Goal: Information Seeking & Learning: Find specific fact

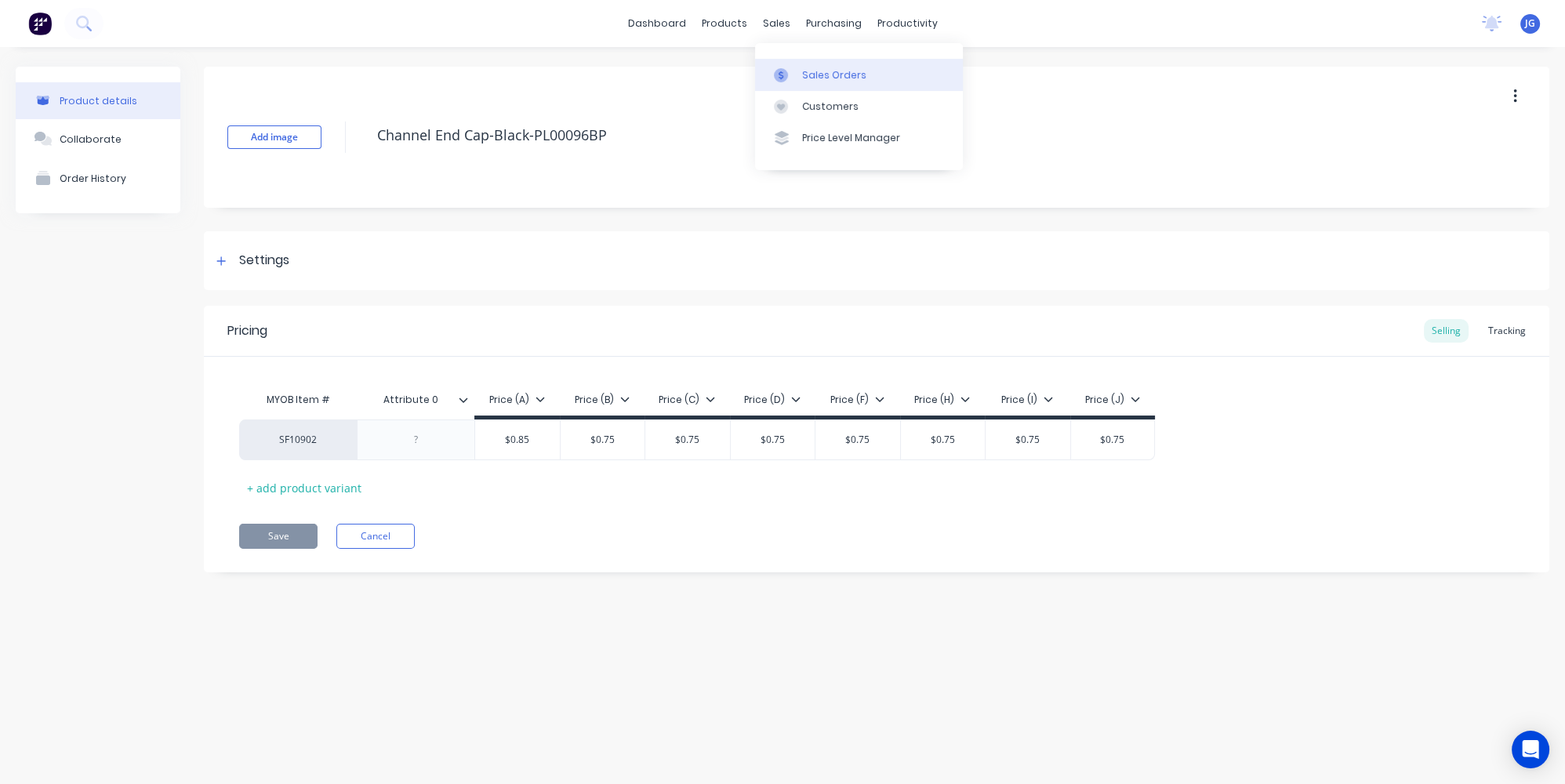
click at [802, 69] on div "Sales Orders" at bounding box center [834, 75] width 64 height 14
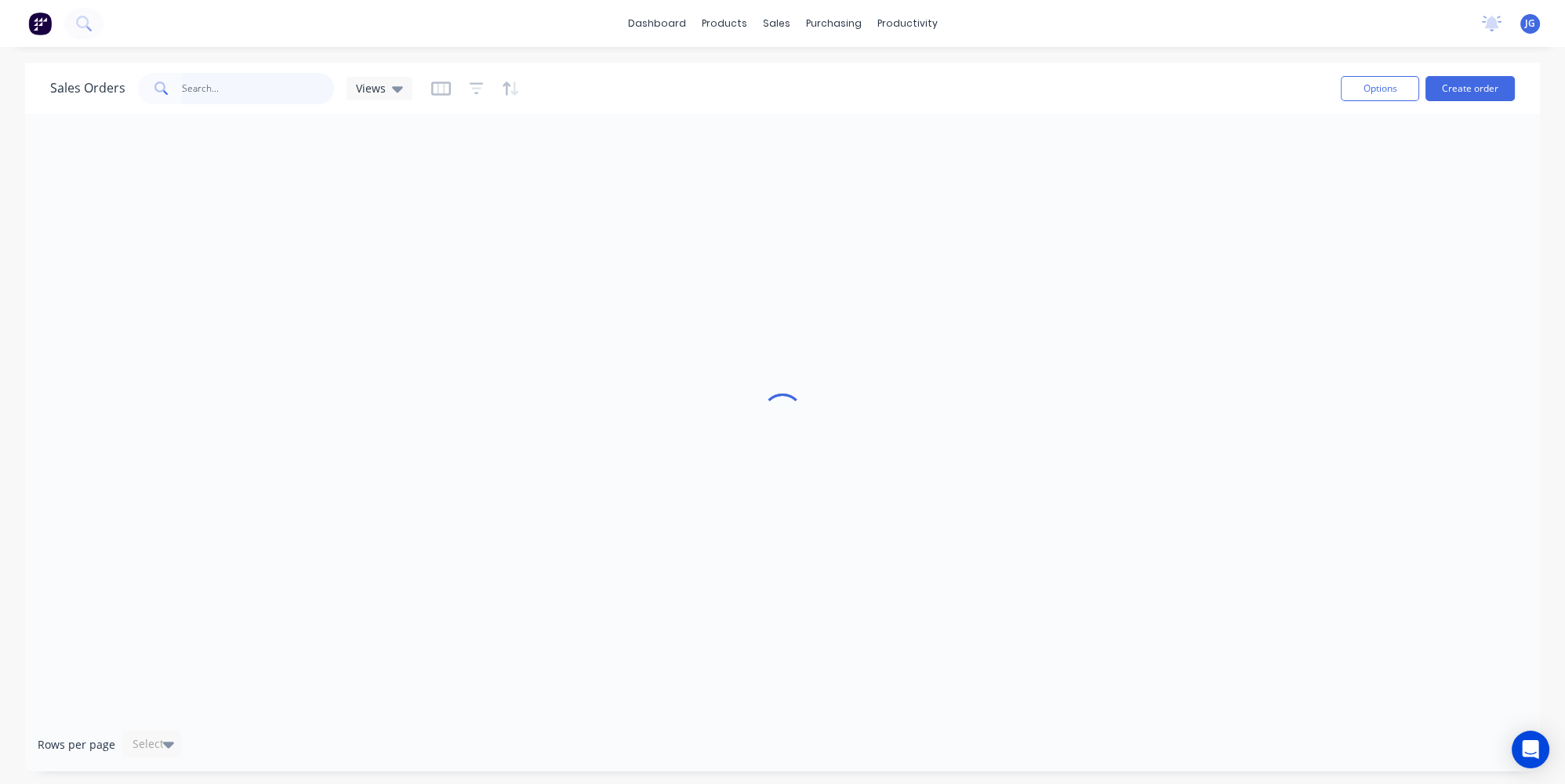
click at [246, 83] on input "text" at bounding box center [258, 88] width 153 height 31
paste input "48464"
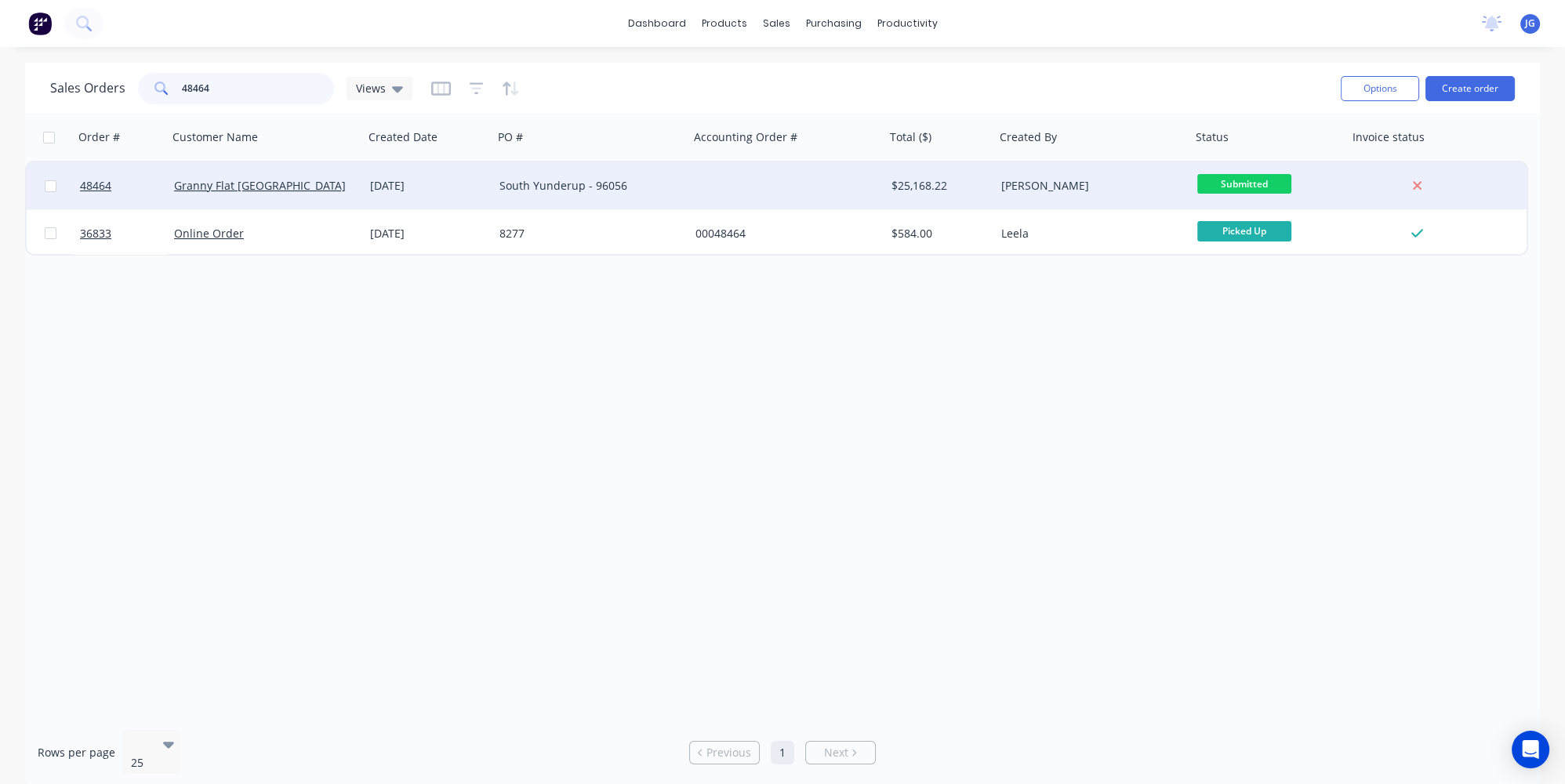
type input "48464"
click at [295, 173] on div "Granny Flat WA" at bounding box center [265, 186] width 196 height 47
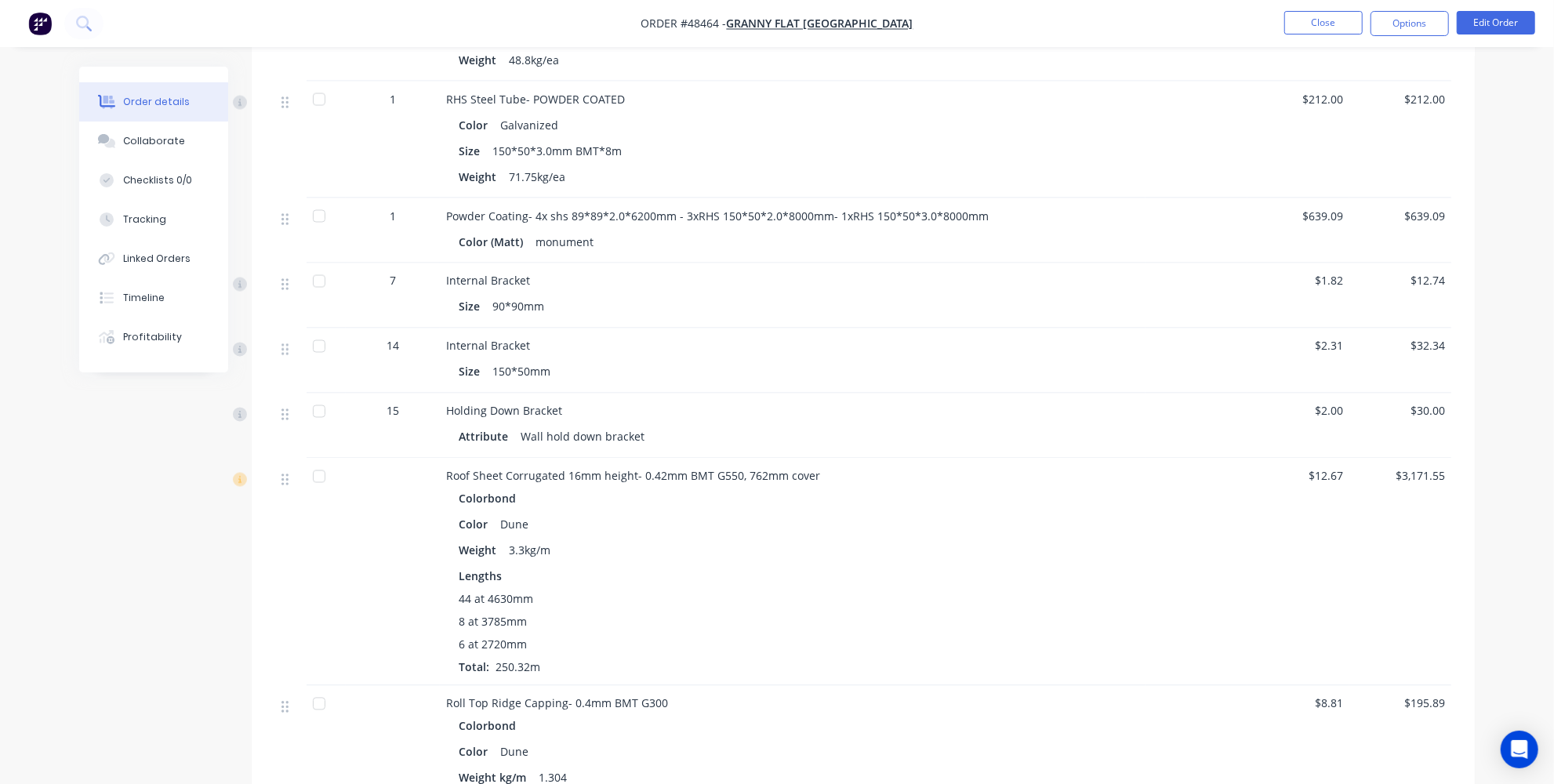
scroll to position [2066, 0]
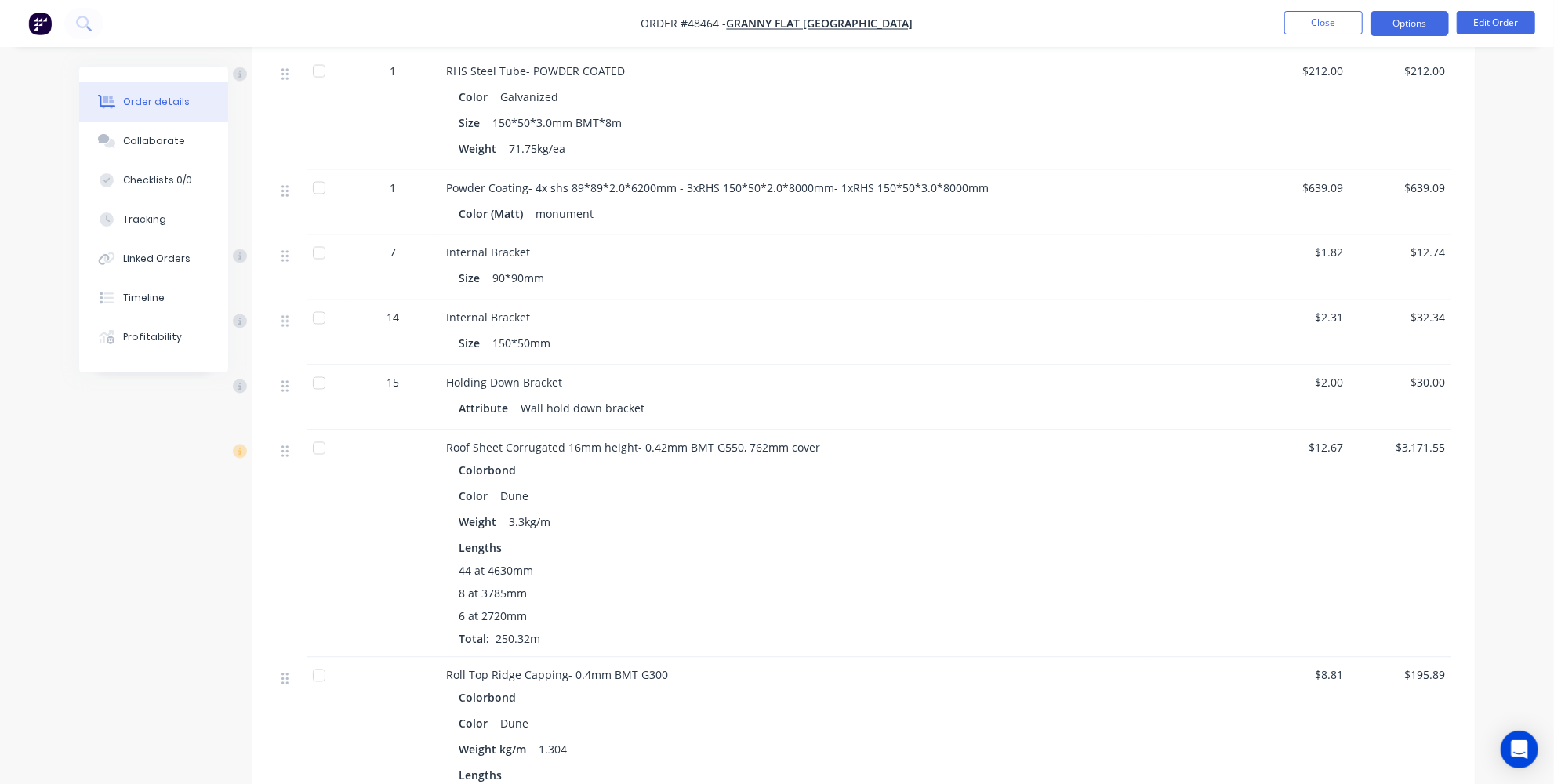
click at [1409, 29] on button "Options" at bounding box center [1410, 23] width 79 height 25
click at [1515, 105] on div "Order details Collaborate Checklists 0/0 Tracking Linked Orders Timeline Profit…" at bounding box center [777, 224] width 1554 height 4580
click at [1391, 26] on button "Options" at bounding box center [1410, 23] width 79 height 25
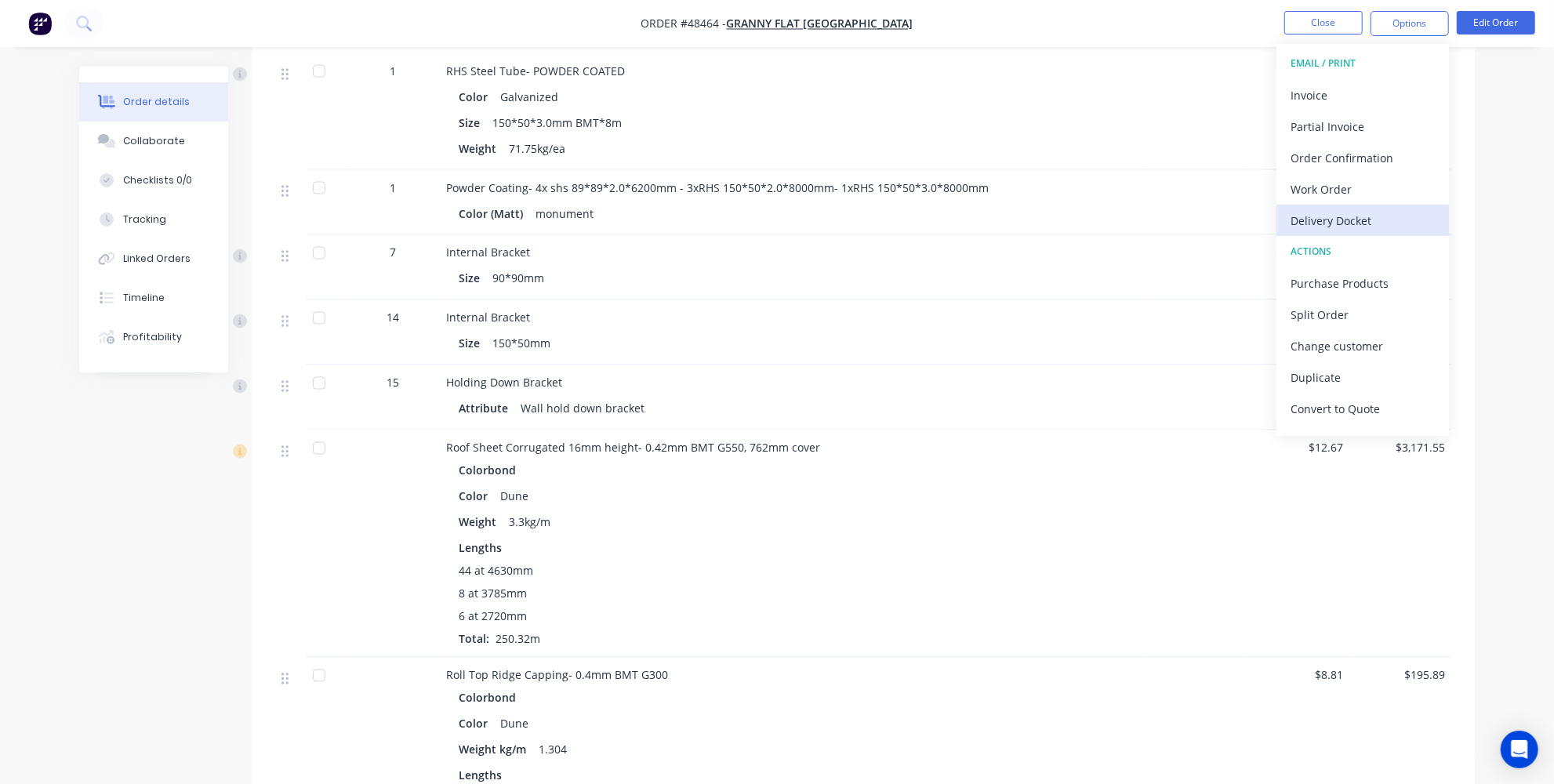
click at [1345, 220] on div "Delivery Docket" at bounding box center [1362, 220] width 144 height 22
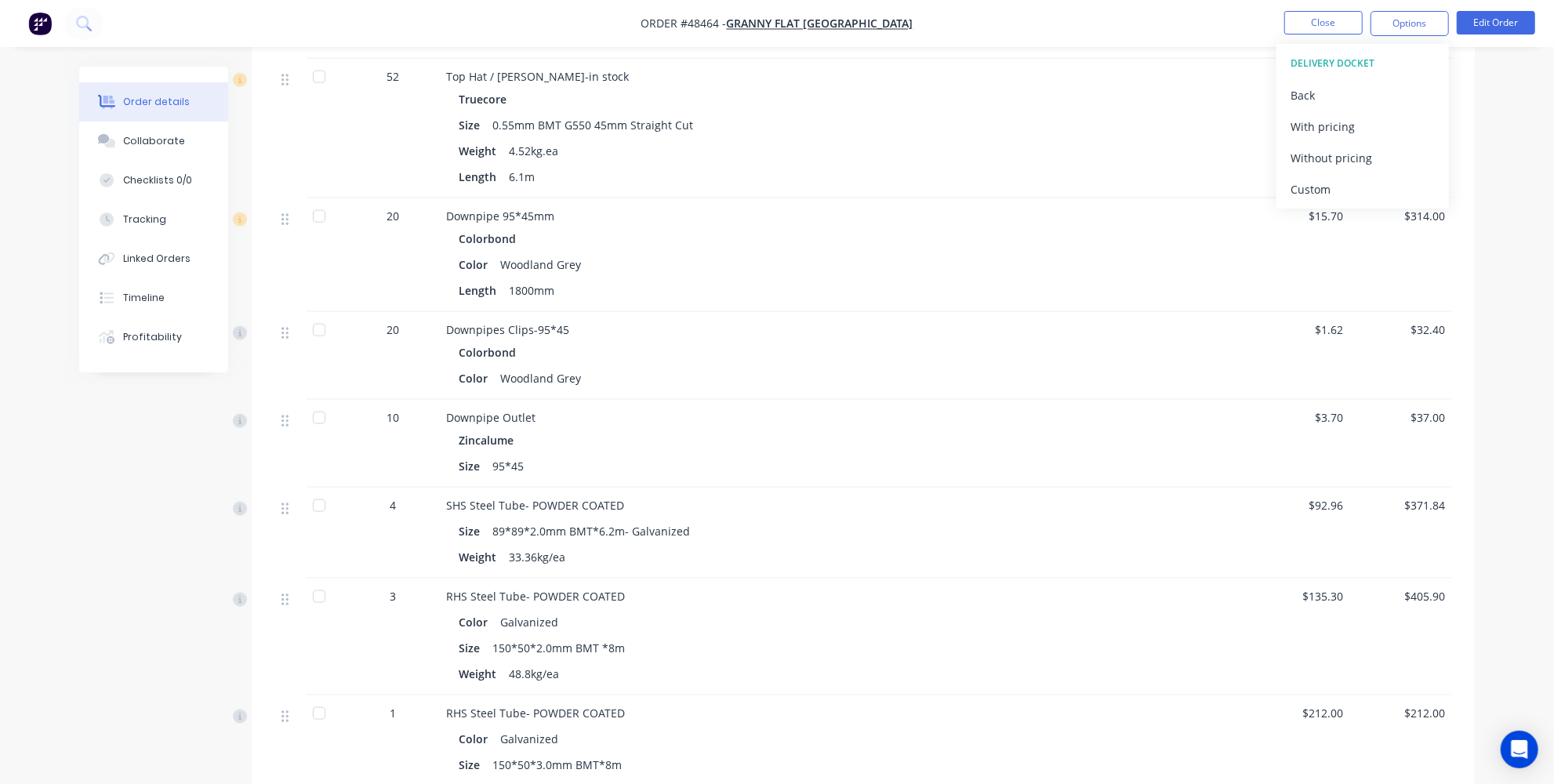
scroll to position [1282, 0]
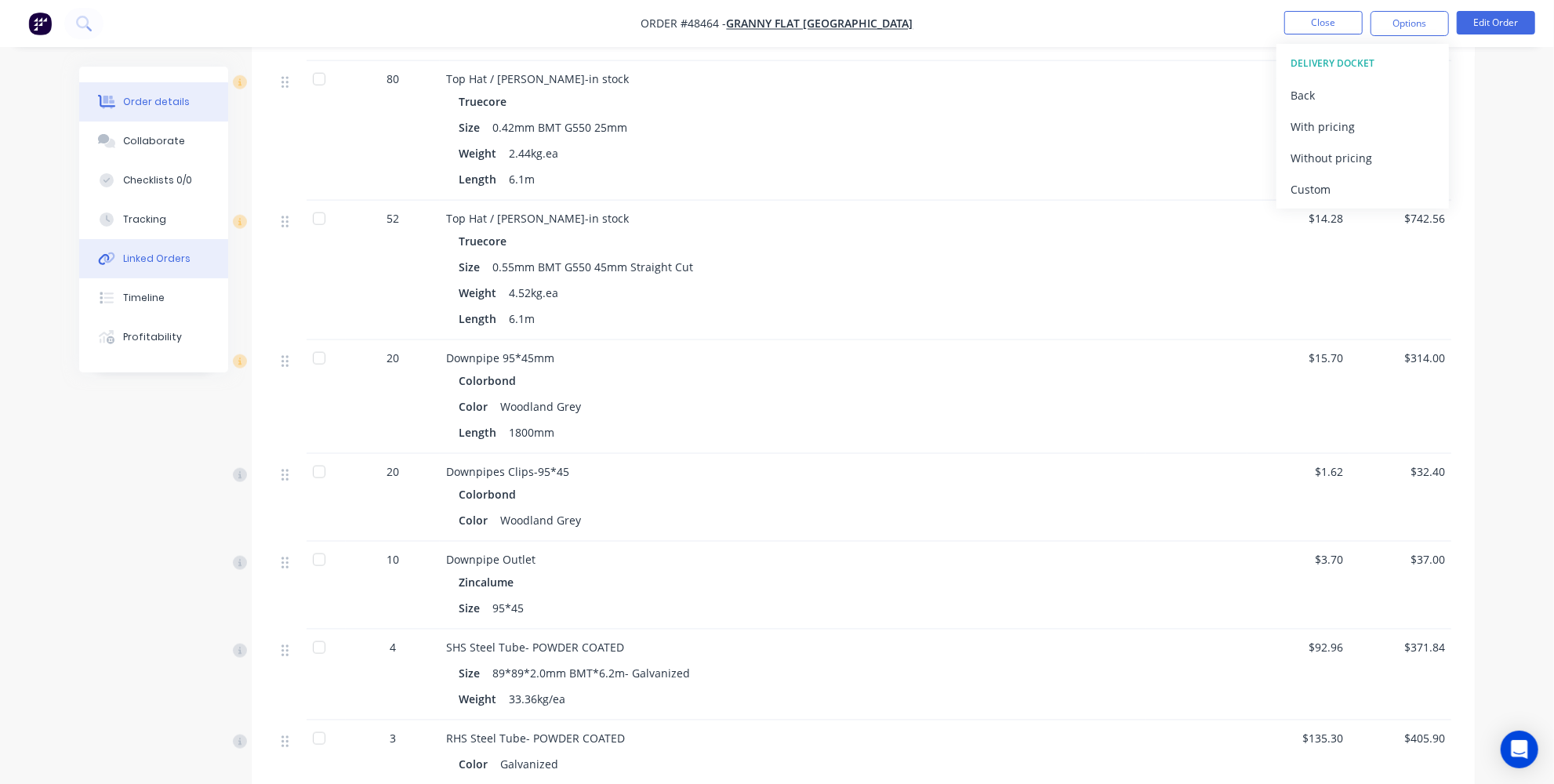
click at [153, 256] on div "Linked Orders" at bounding box center [157, 258] width 67 height 14
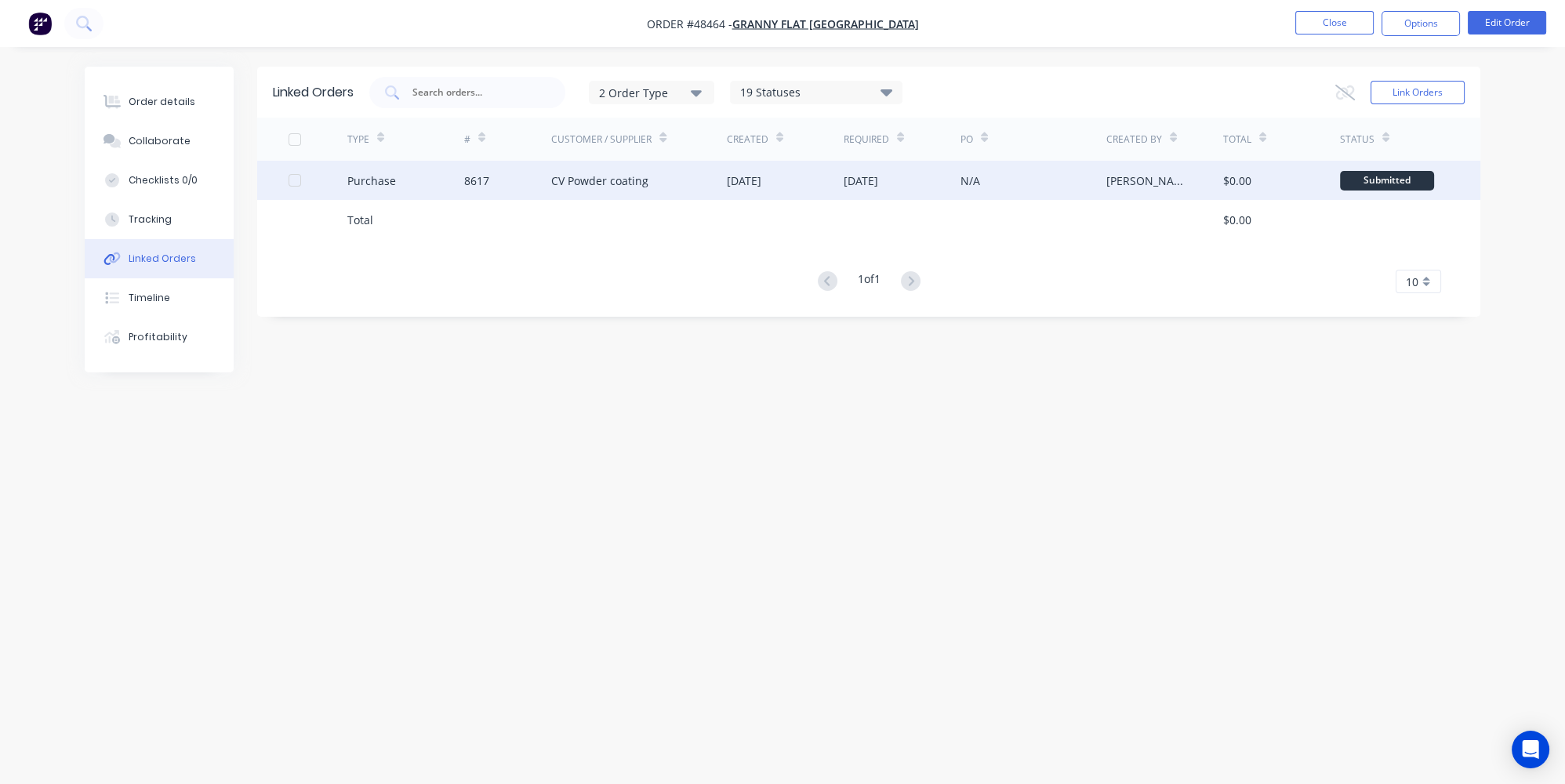
click at [594, 185] on div "CV Powder coating" at bounding box center [599, 180] width 97 height 16
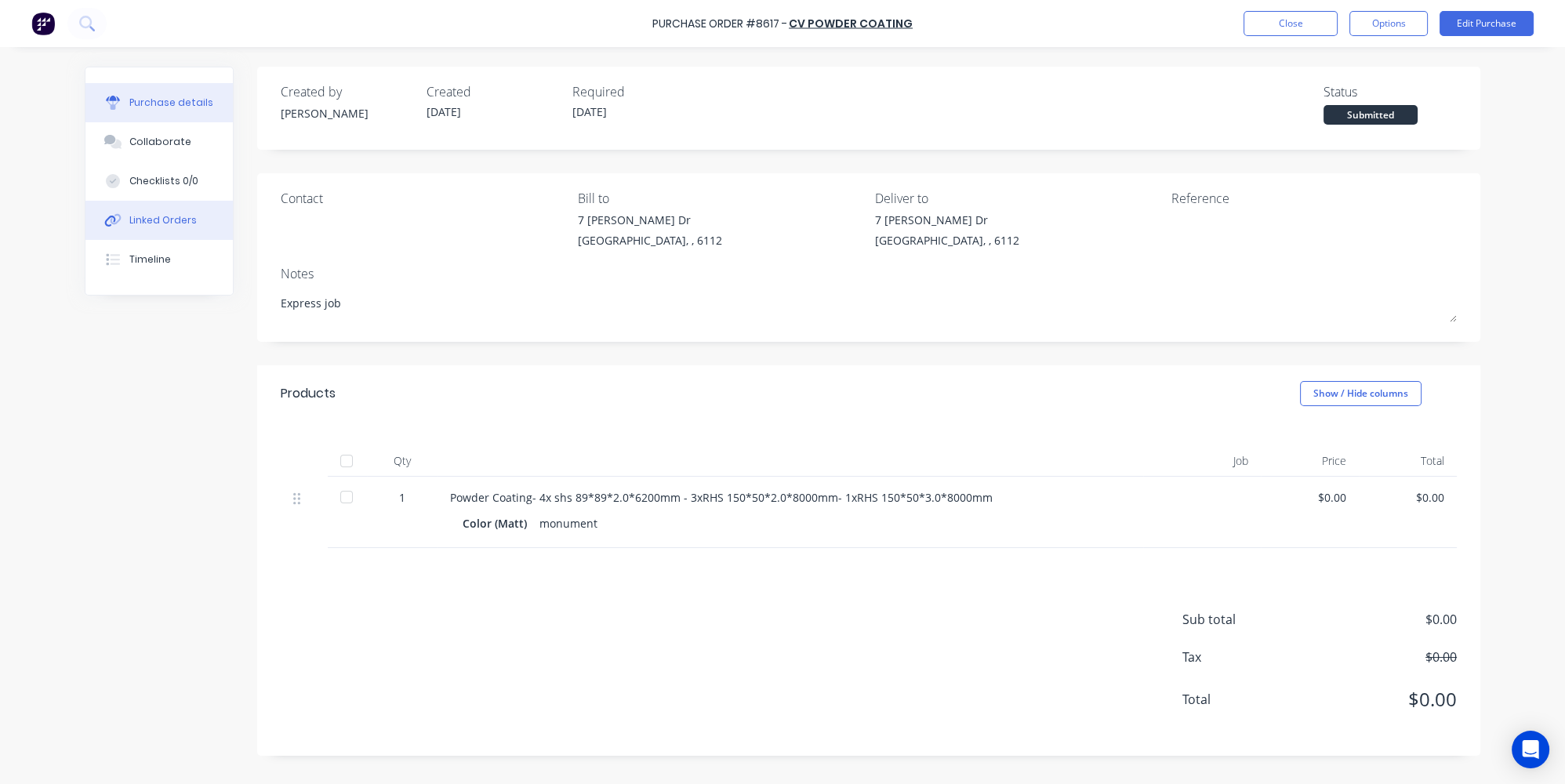
click at [181, 227] on button "Linked Orders" at bounding box center [159, 220] width 147 height 39
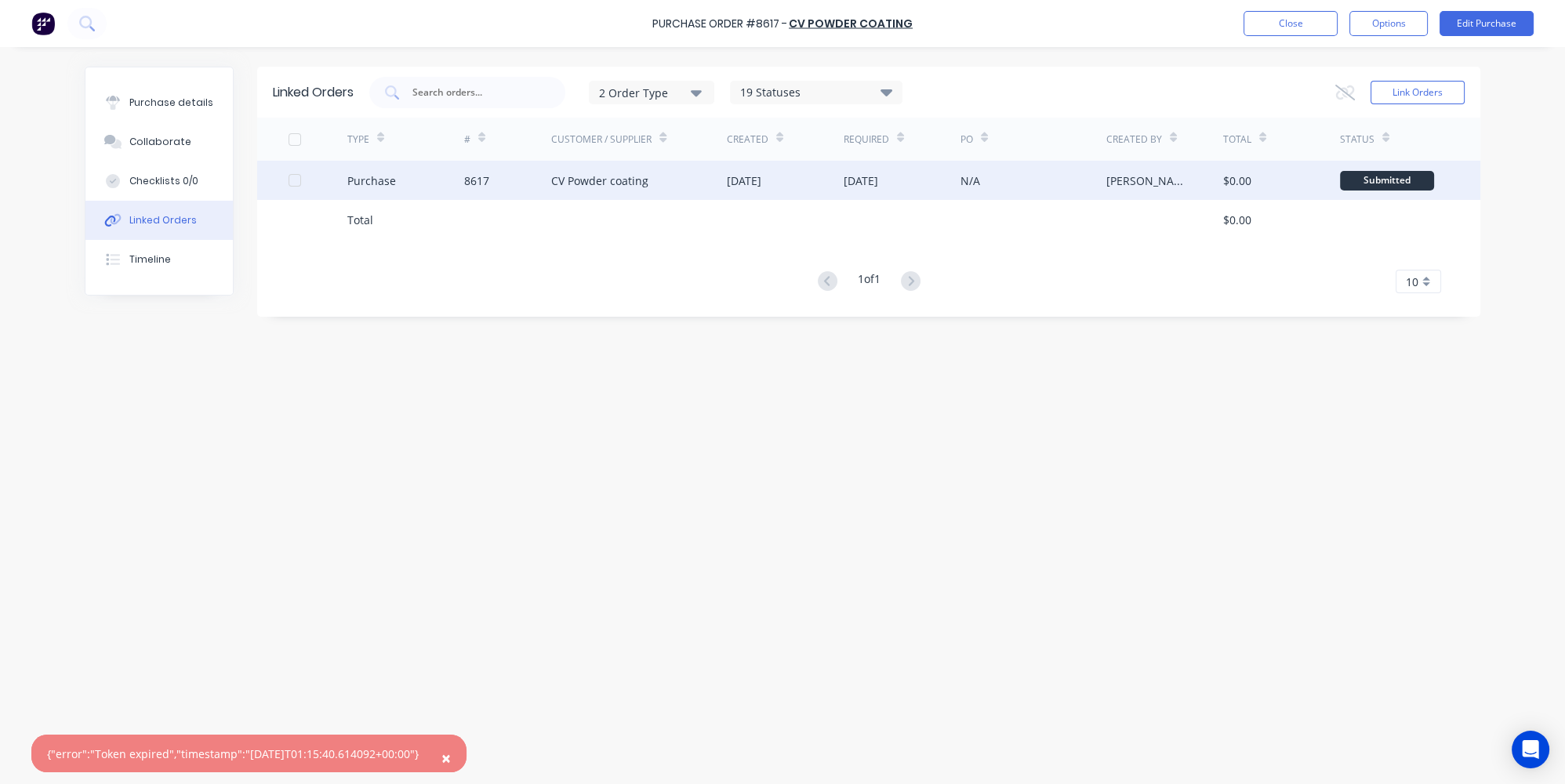
click at [424, 192] on div "Purchase" at bounding box center [406, 180] width 117 height 39
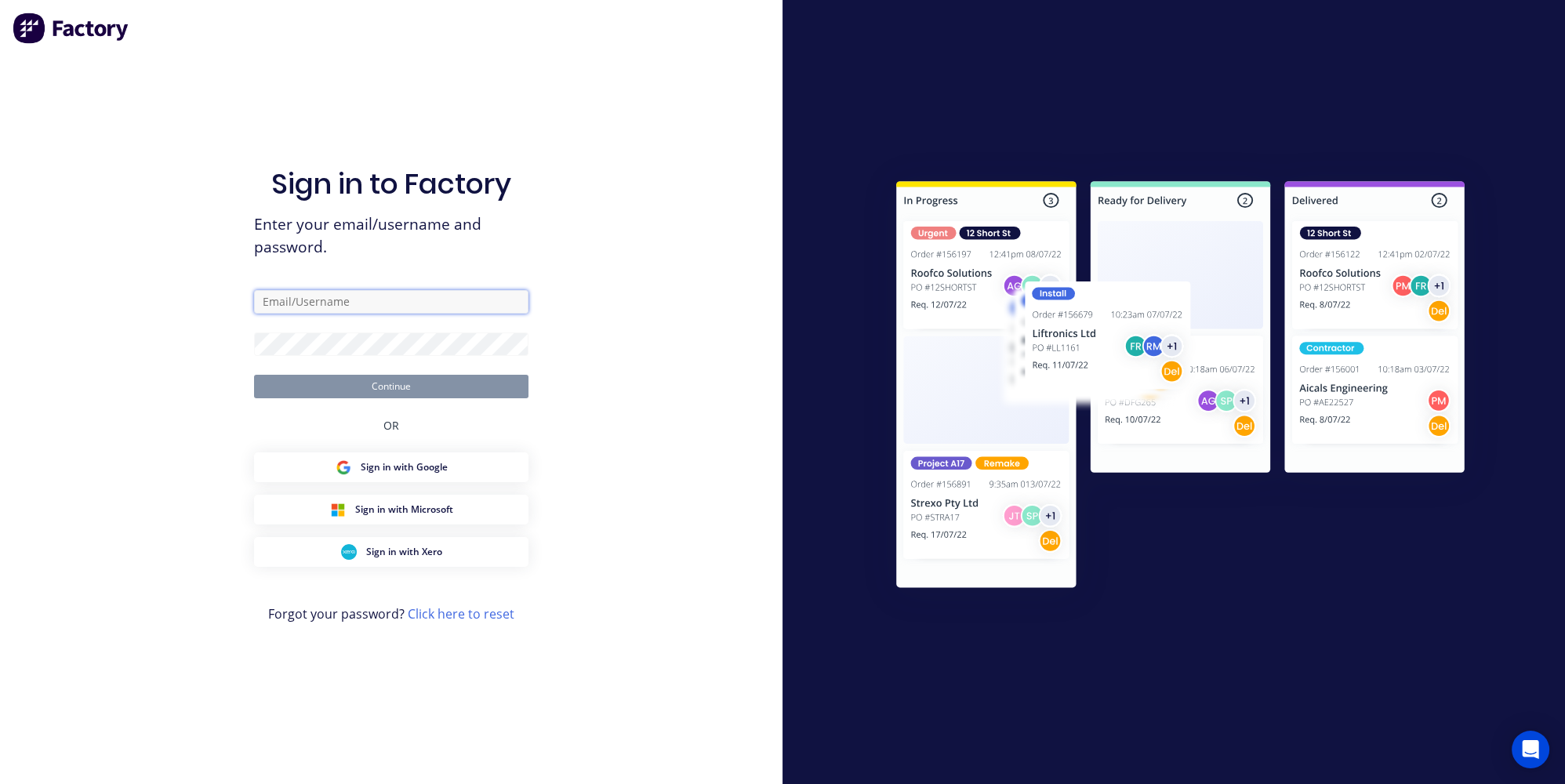
type input "jessica@dynamicsteelform.com.au"
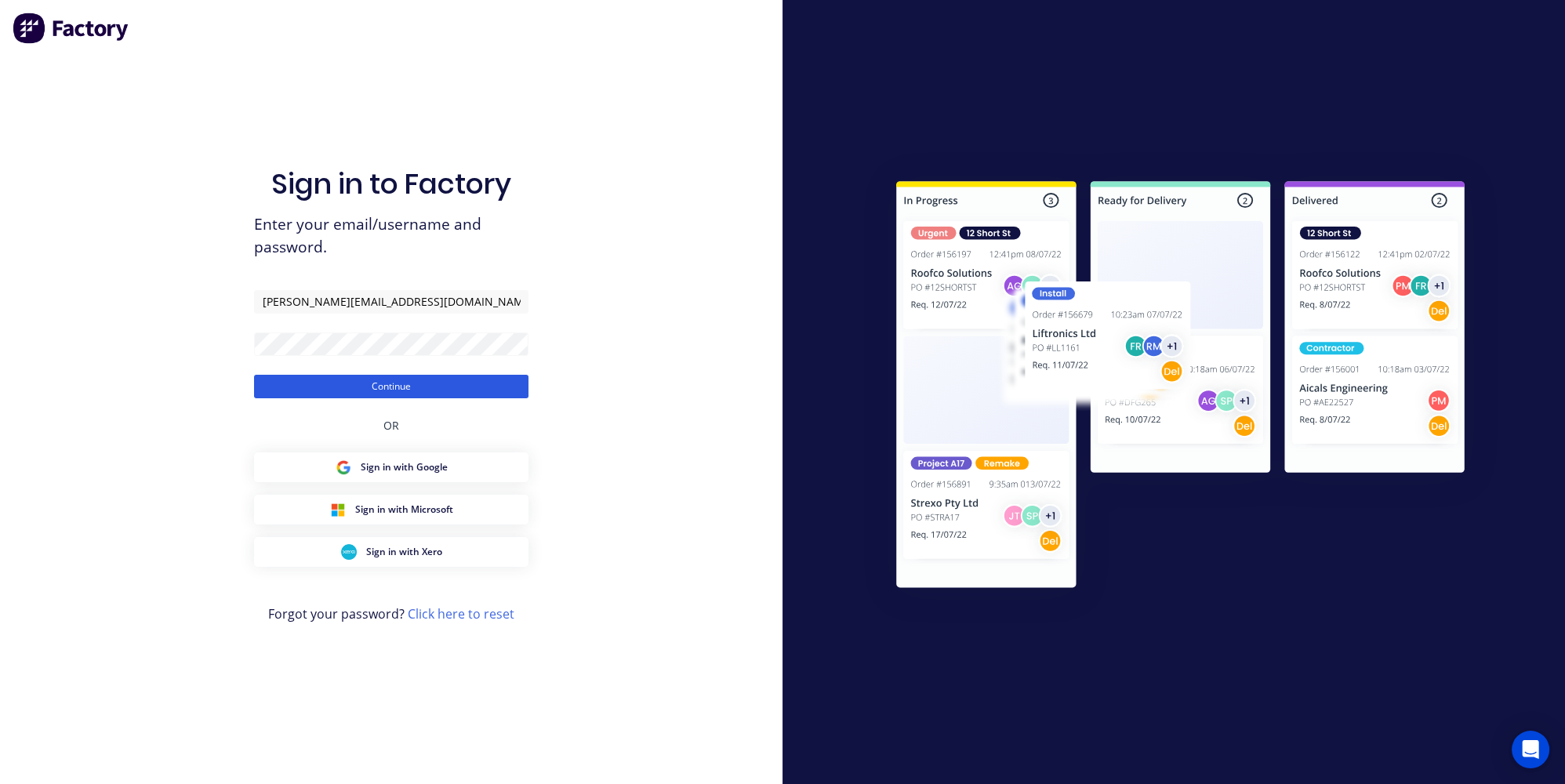
click at [417, 383] on button "Continue" at bounding box center [391, 386] width 274 height 23
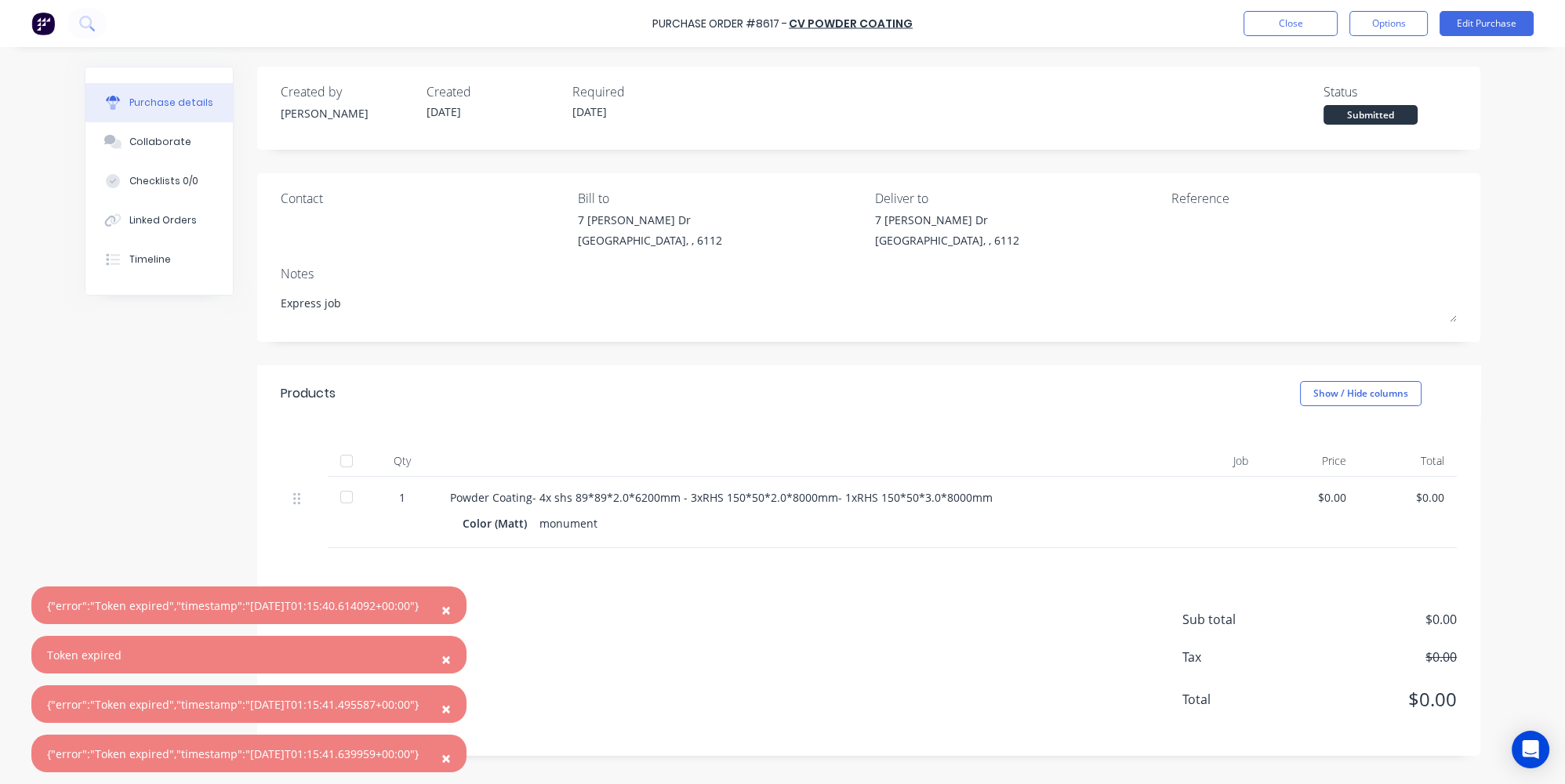
click at [163, 105] on div "Purchase details" at bounding box center [171, 103] width 84 height 14
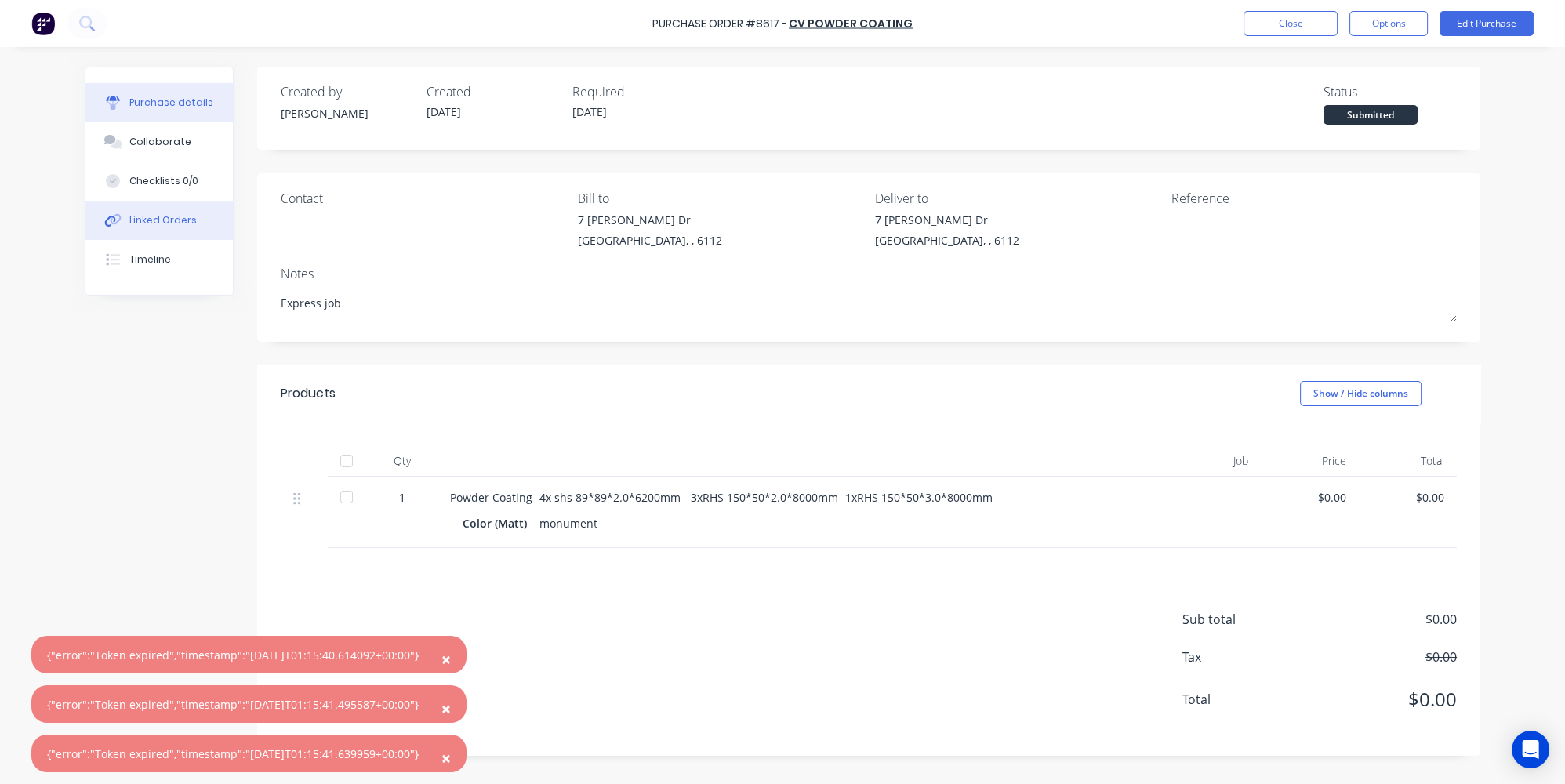
click at [176, 218] on div "Linked Orders" at bounding box center [163, 220] width 67 height 14
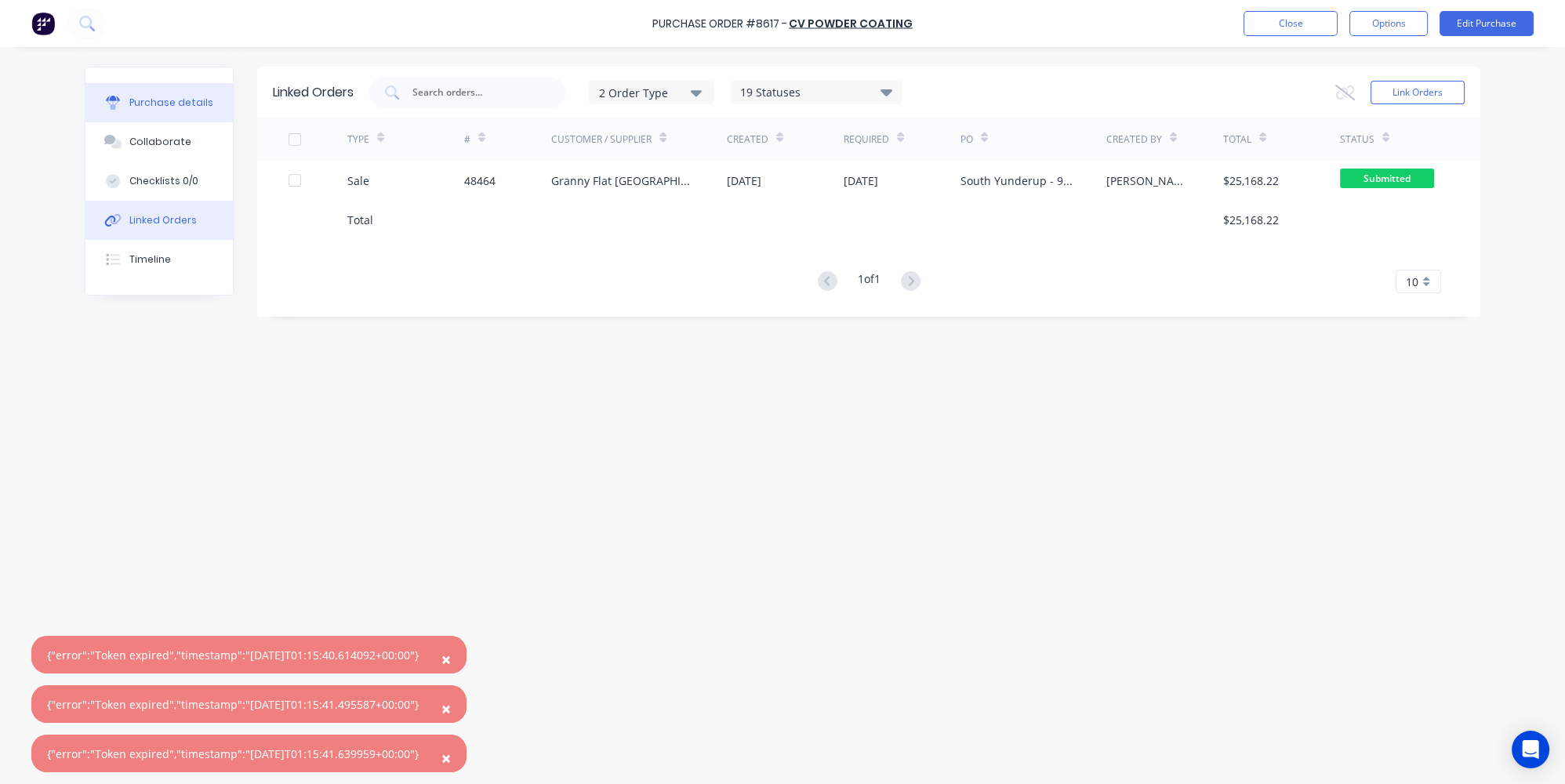
click at [131, 99] on div "Purchase details" at bounding box center [171, 103] width 84 height 14
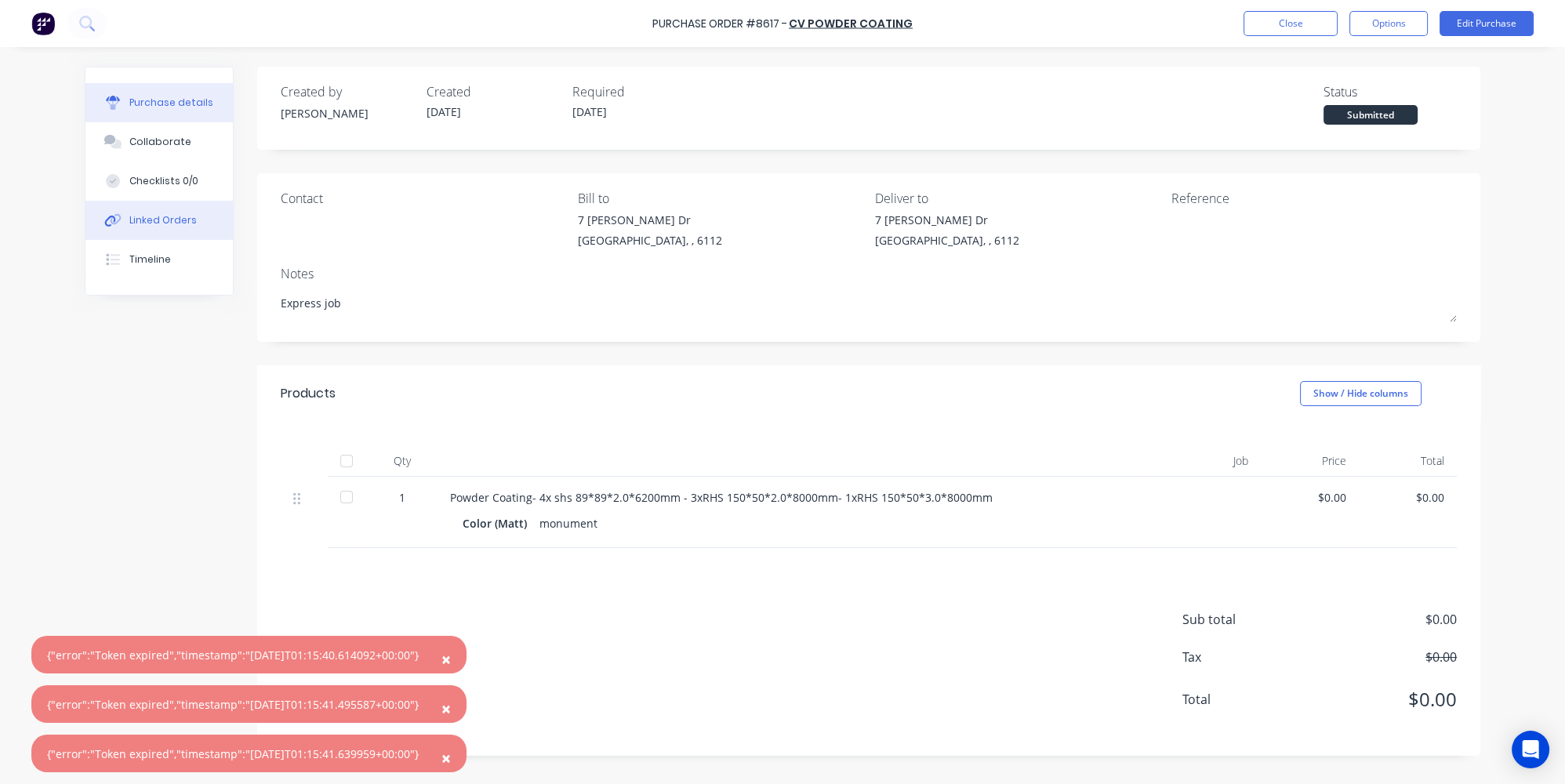
click at [139, 210] on button "Linked Orders" at bounding box center [159, 220] width 147 height 39
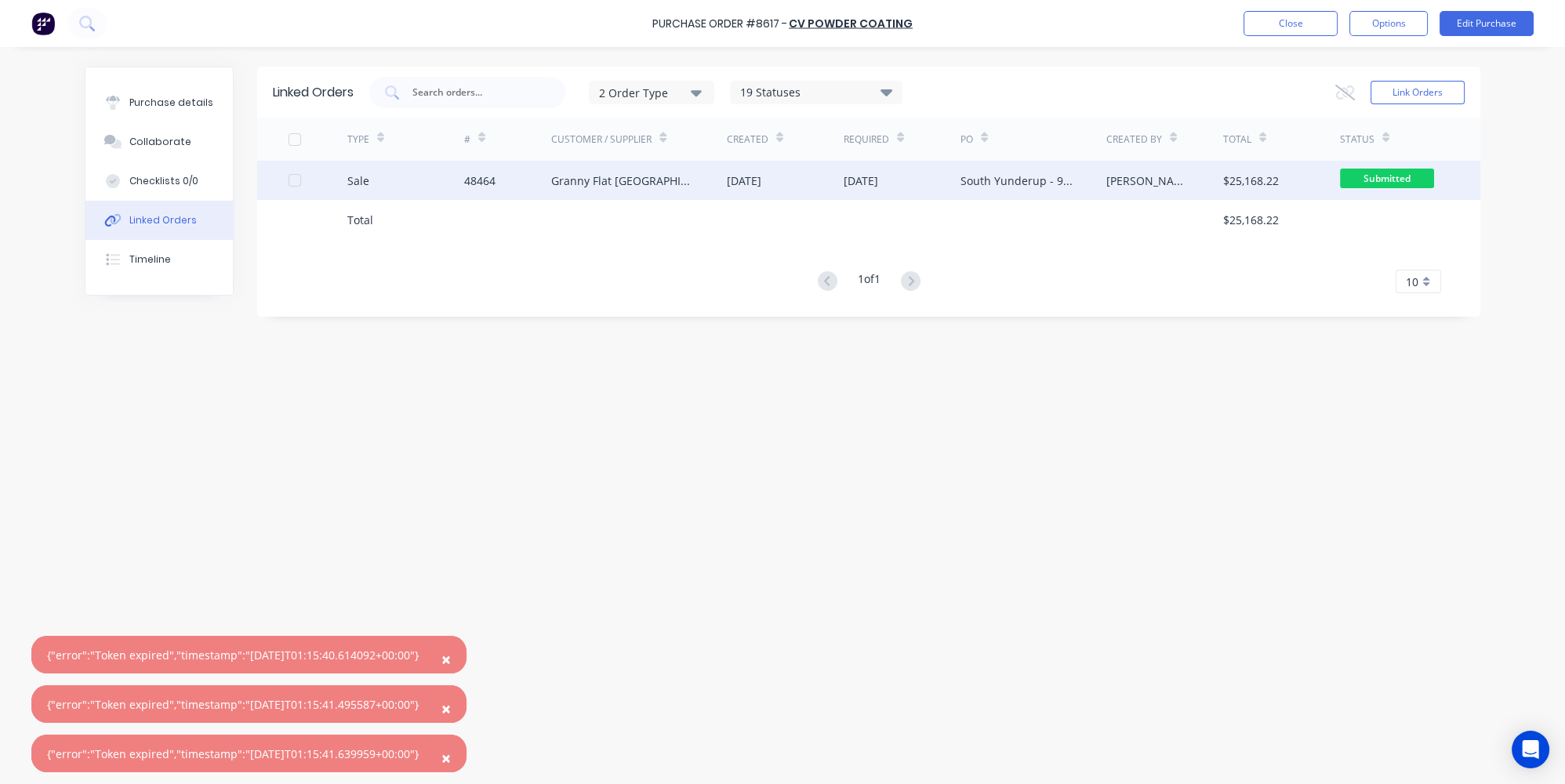
click at [444, 188] on div "Sale" at bounding box center [406, 180] width 117 height 39
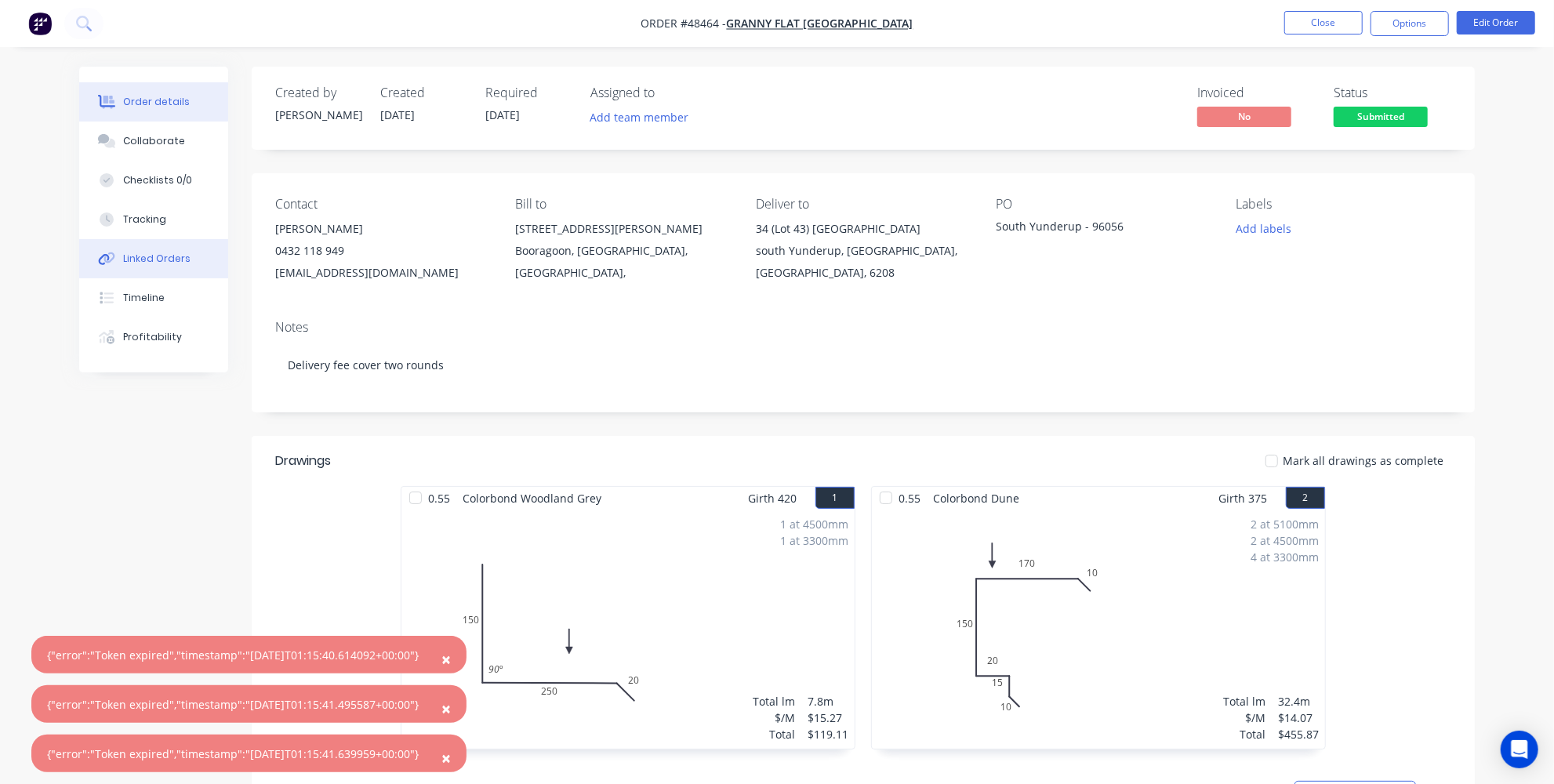
click at [158, 265] on div "Linked Orders" at bounding box center [157, 258] width 67 height 14
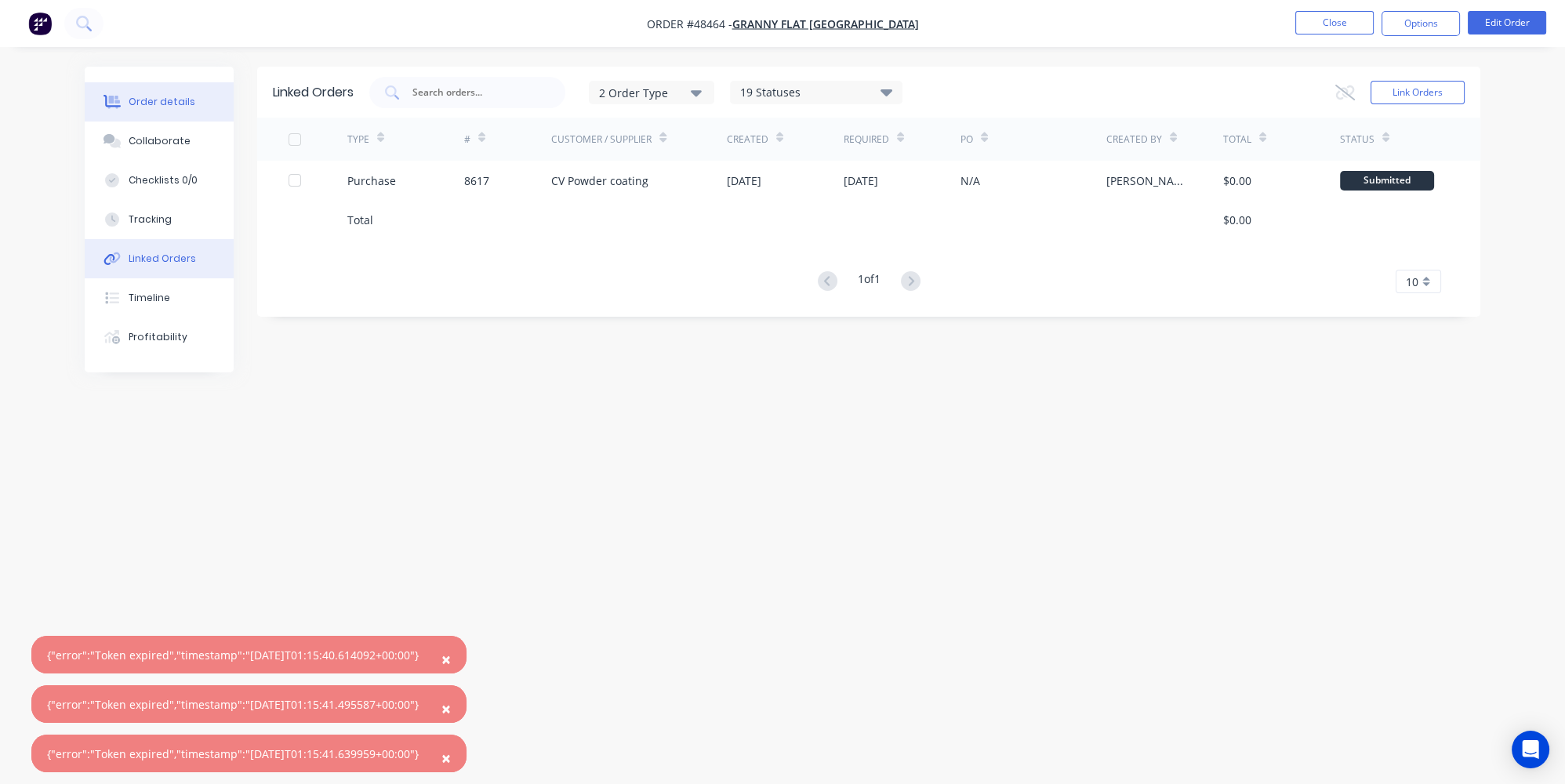
click at [165, 94] on button "Order details" at bounding box center [159, 101] width 149 height 39
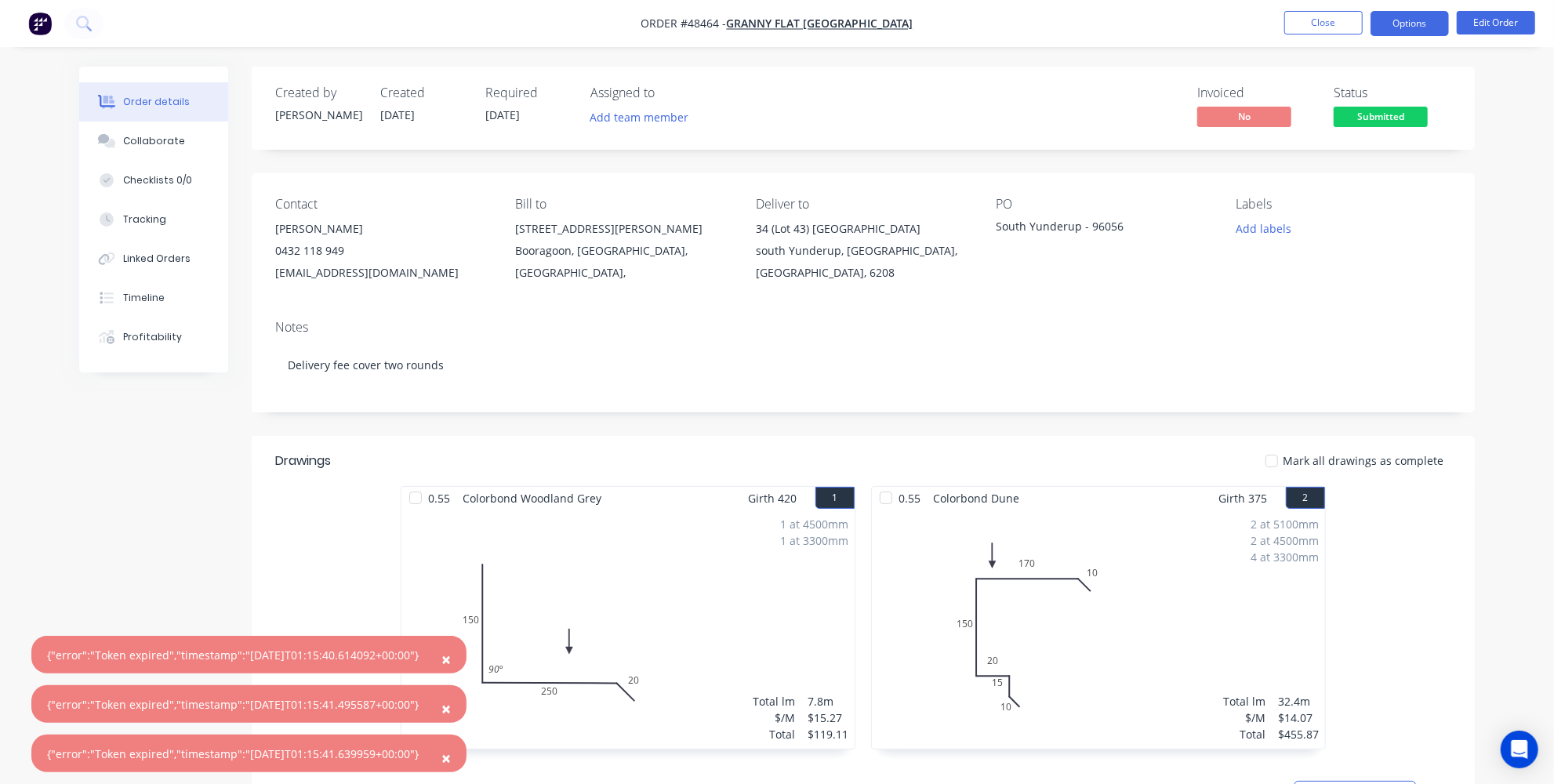
click at [1427, 19] on button "Options" at bounding box center [1410, 23] width 79 height 25
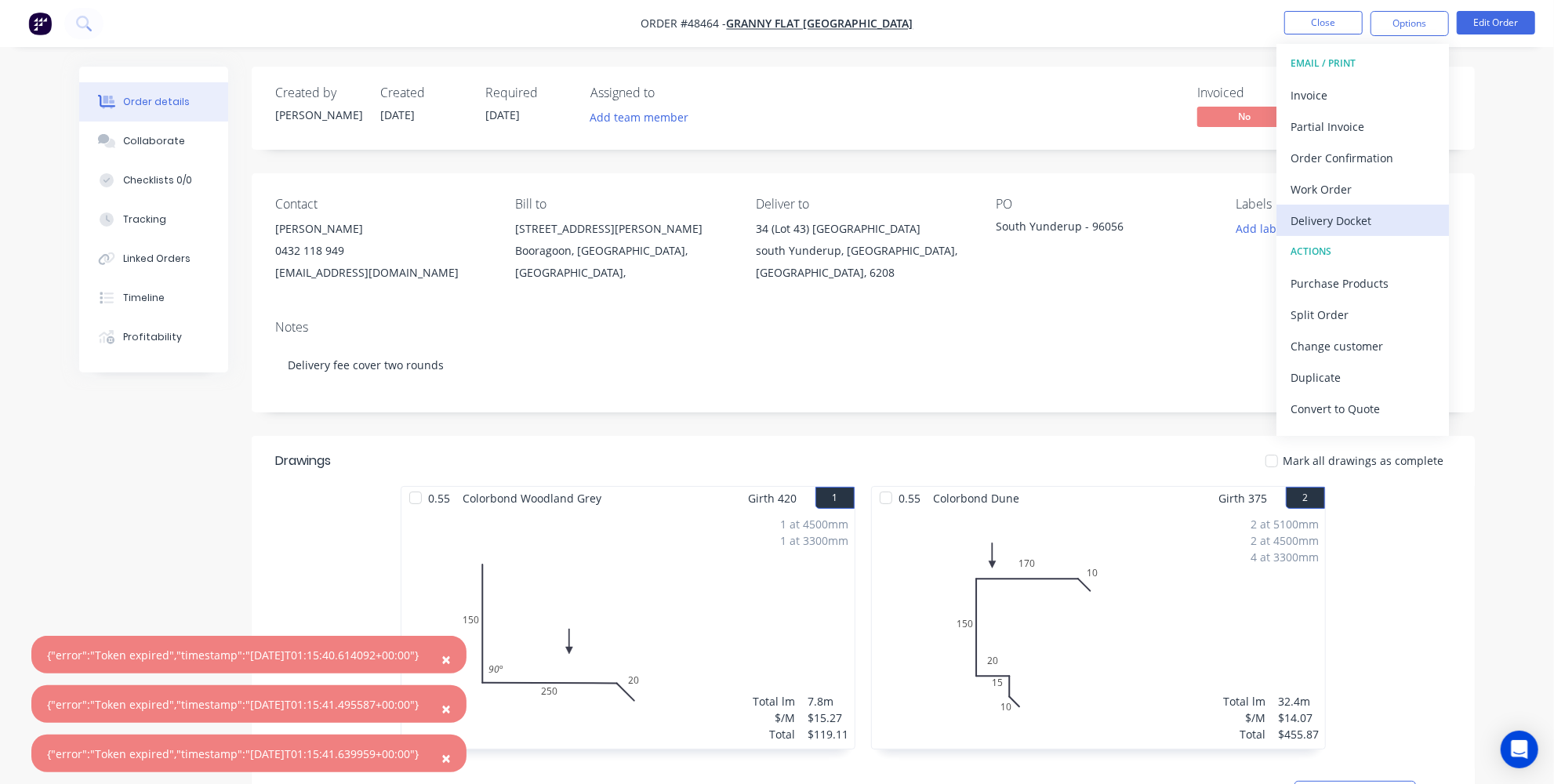
click at [1346, 218] on div "Delivery Docket" at bounding box center [1362, 220] width 144 height 22
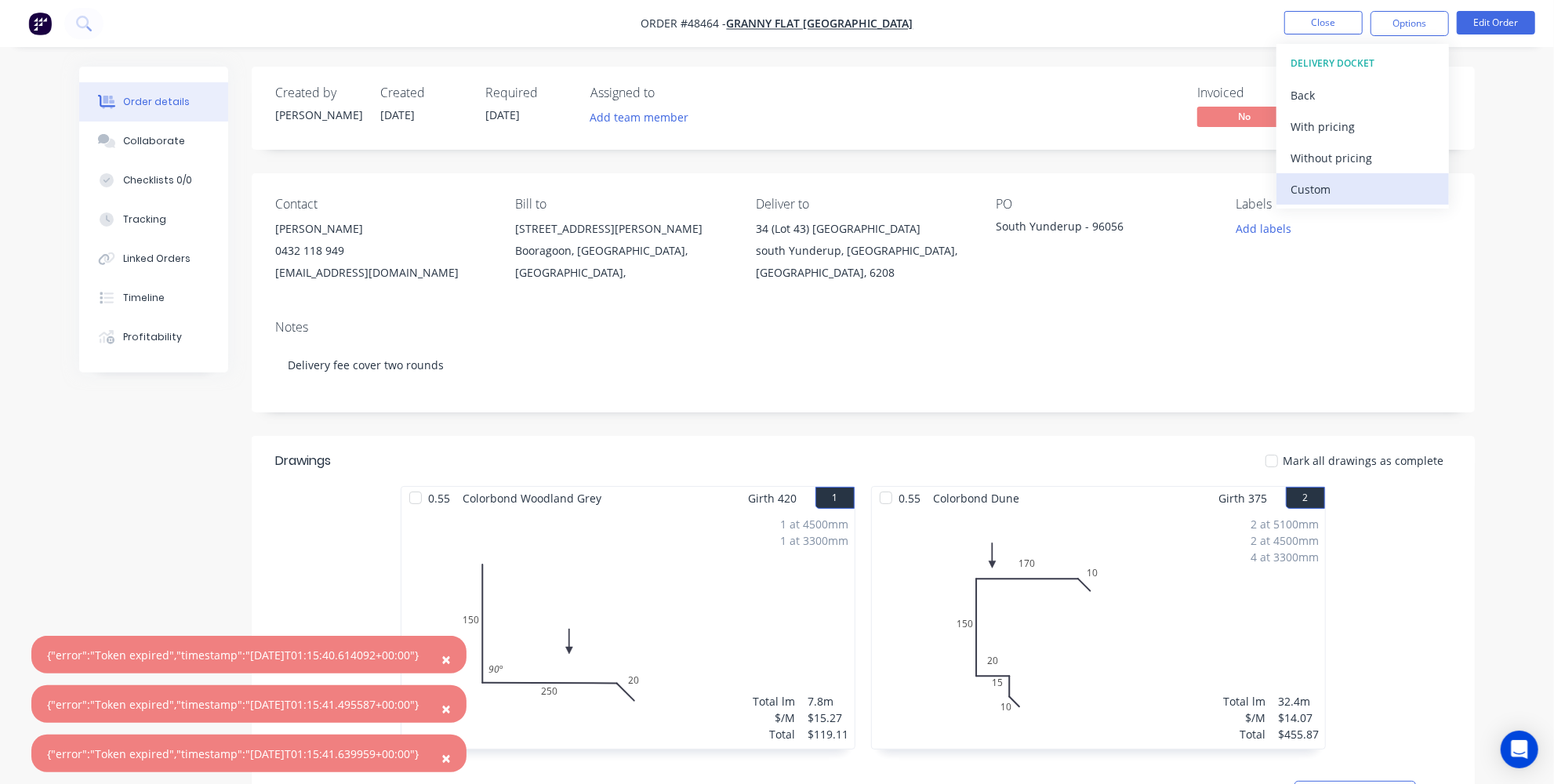
click at [1318, 188] on div "Custom" at bounding box center [1362, 189] width 144 height 22
click at [1324, 163] on div "Without pricing" at bounding box center [1362, 158] width 144 height 22
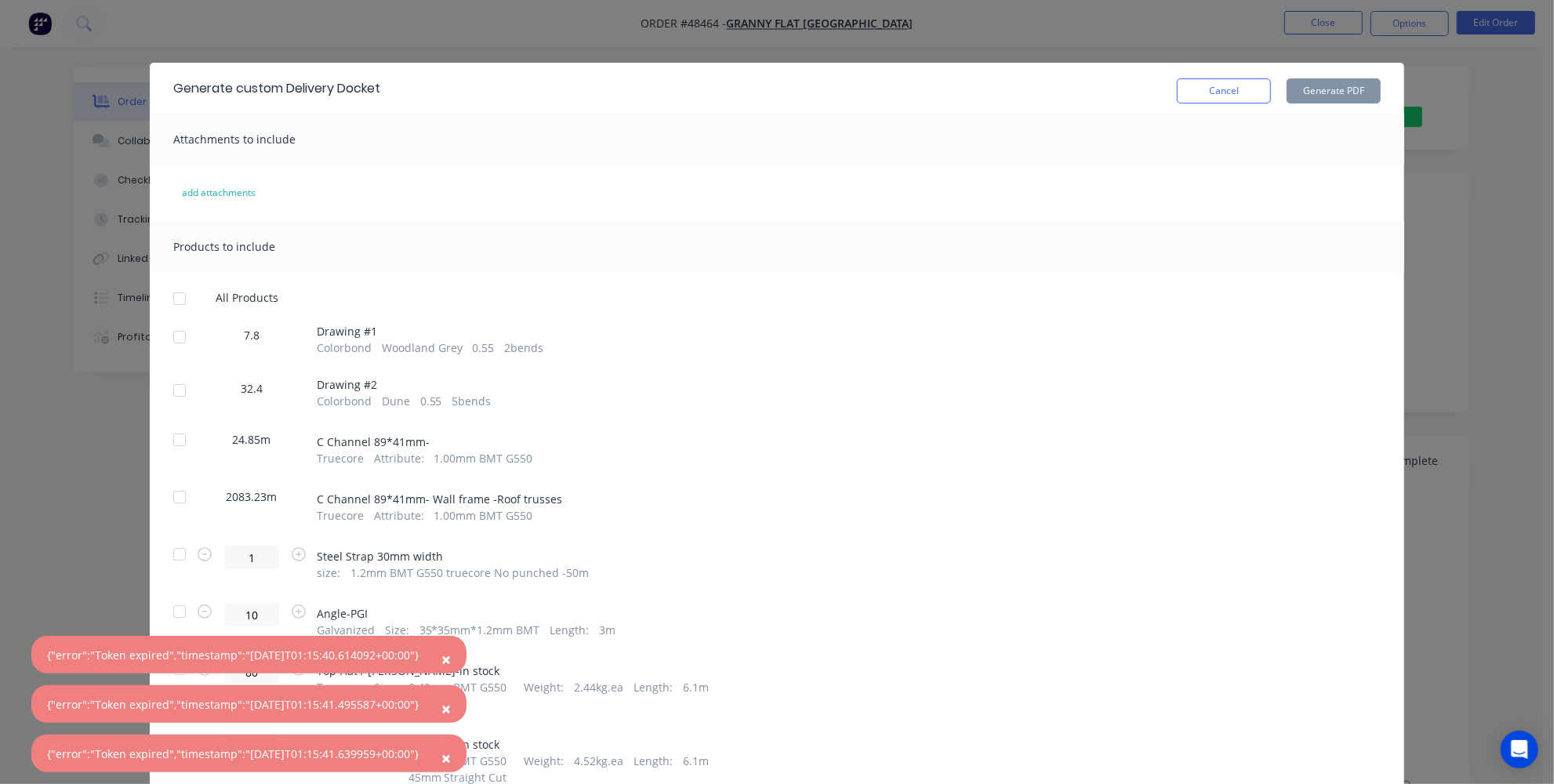
click at [173, 332] on div at bounding box center [179, 337] width 31 height 31
click at [169, 388] on div at bounding box center [179, 390] width 31 height 31
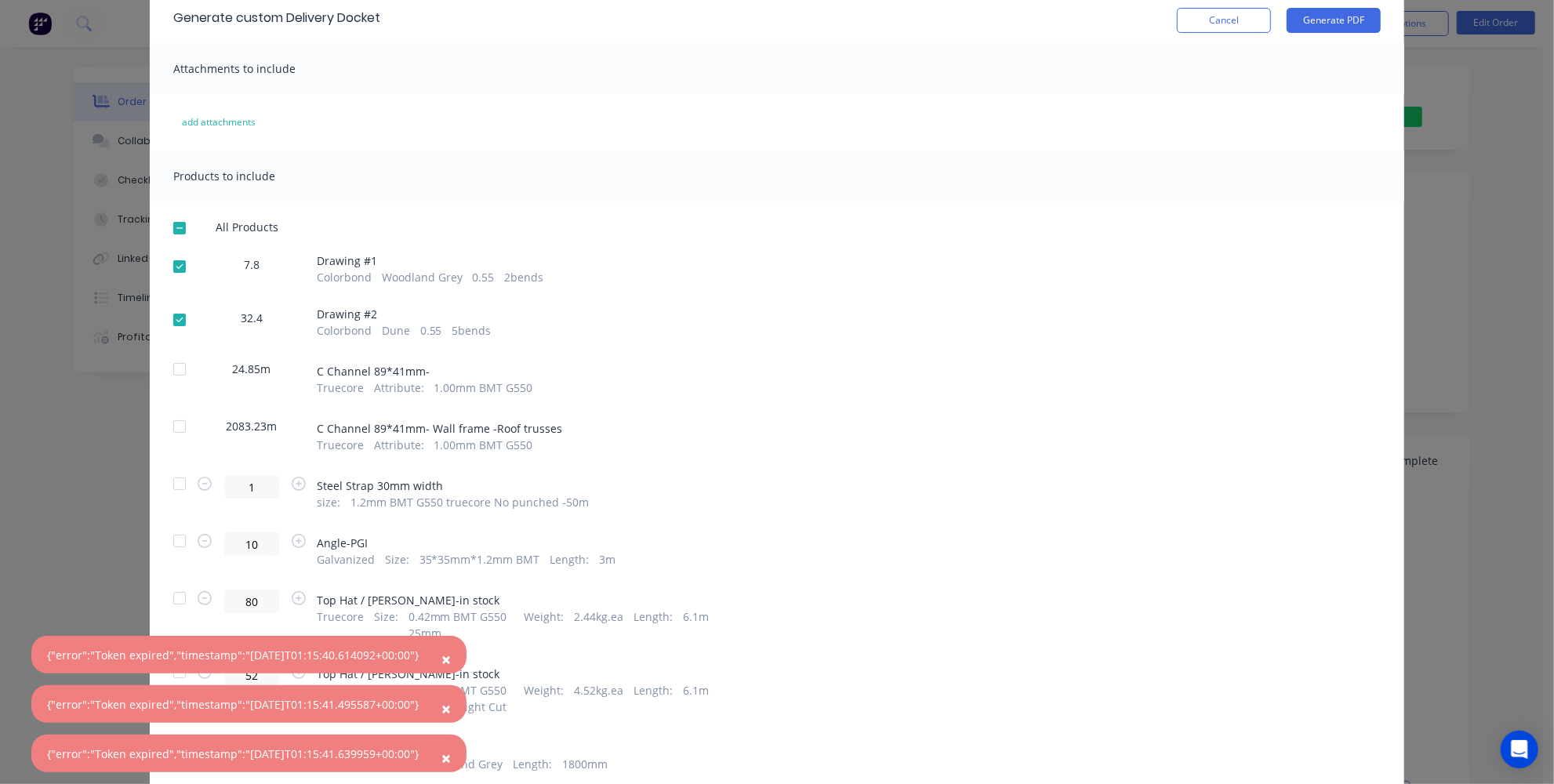
scroll to position [142, 0]
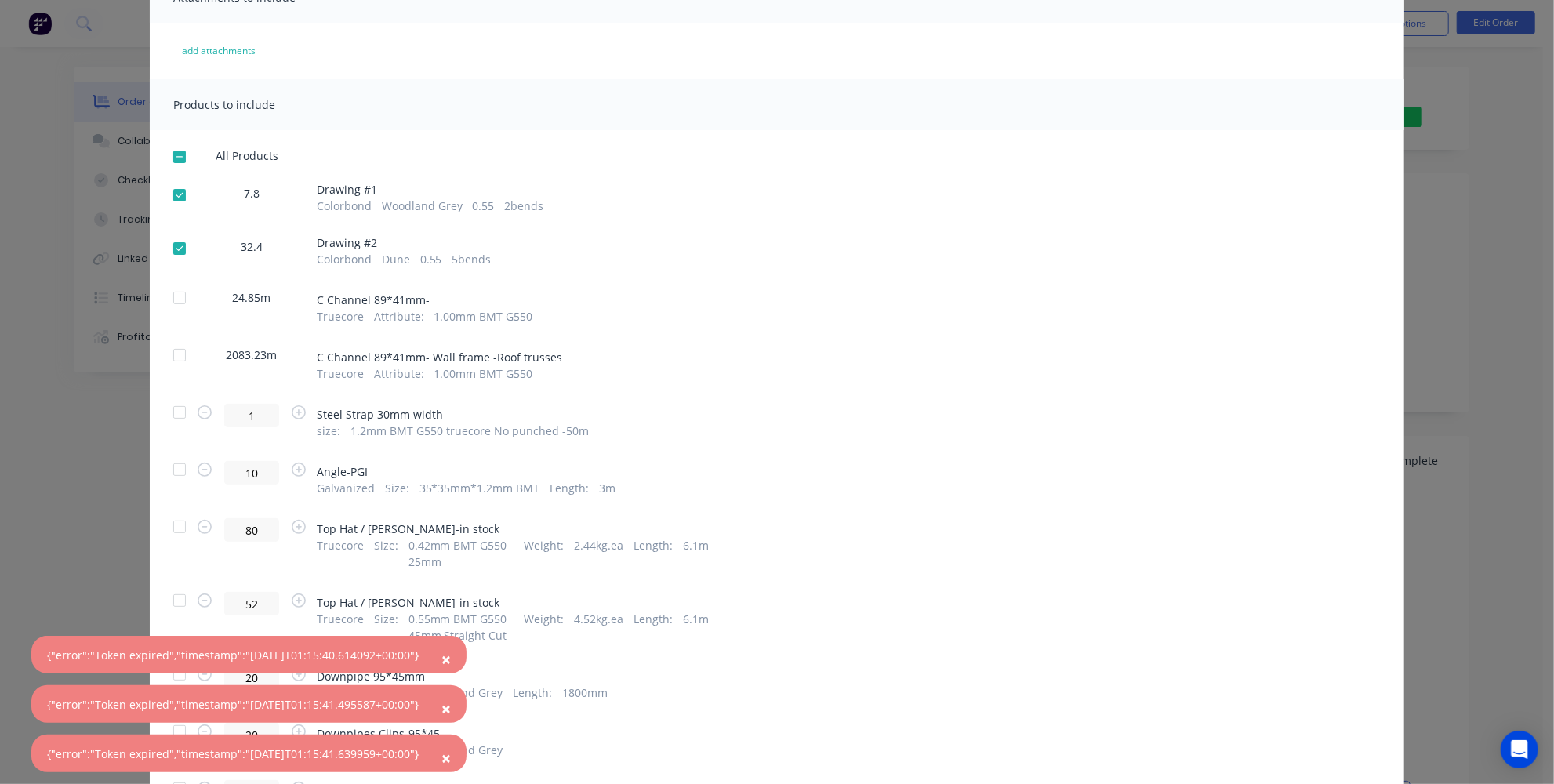
click at [175, 354] on div at bounding box center [179, 355] width 31 height 31
click at [169, 294] on div at bounding box center [179, 297] width 31 height 31
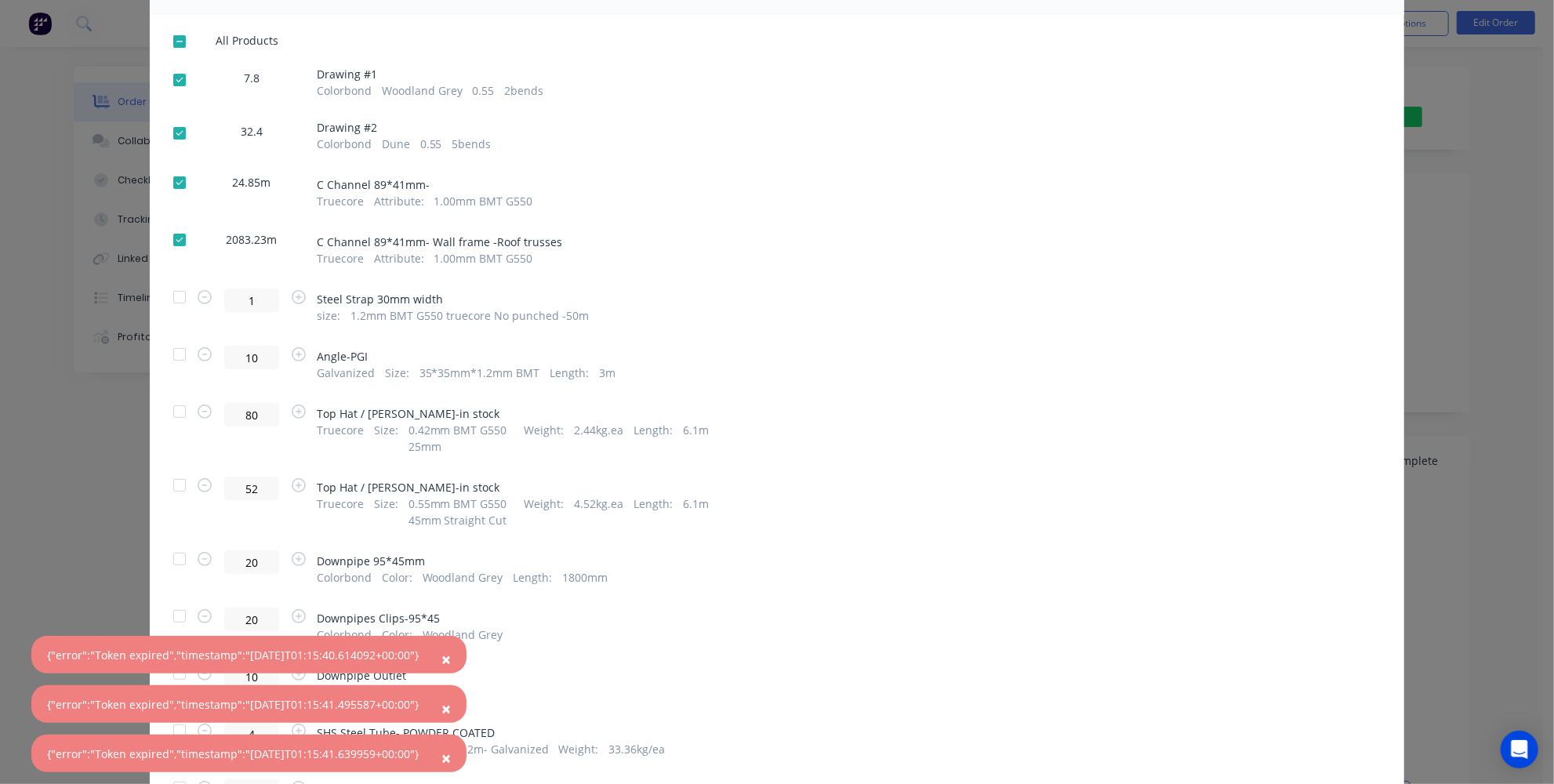
scroll to position [284, 0]
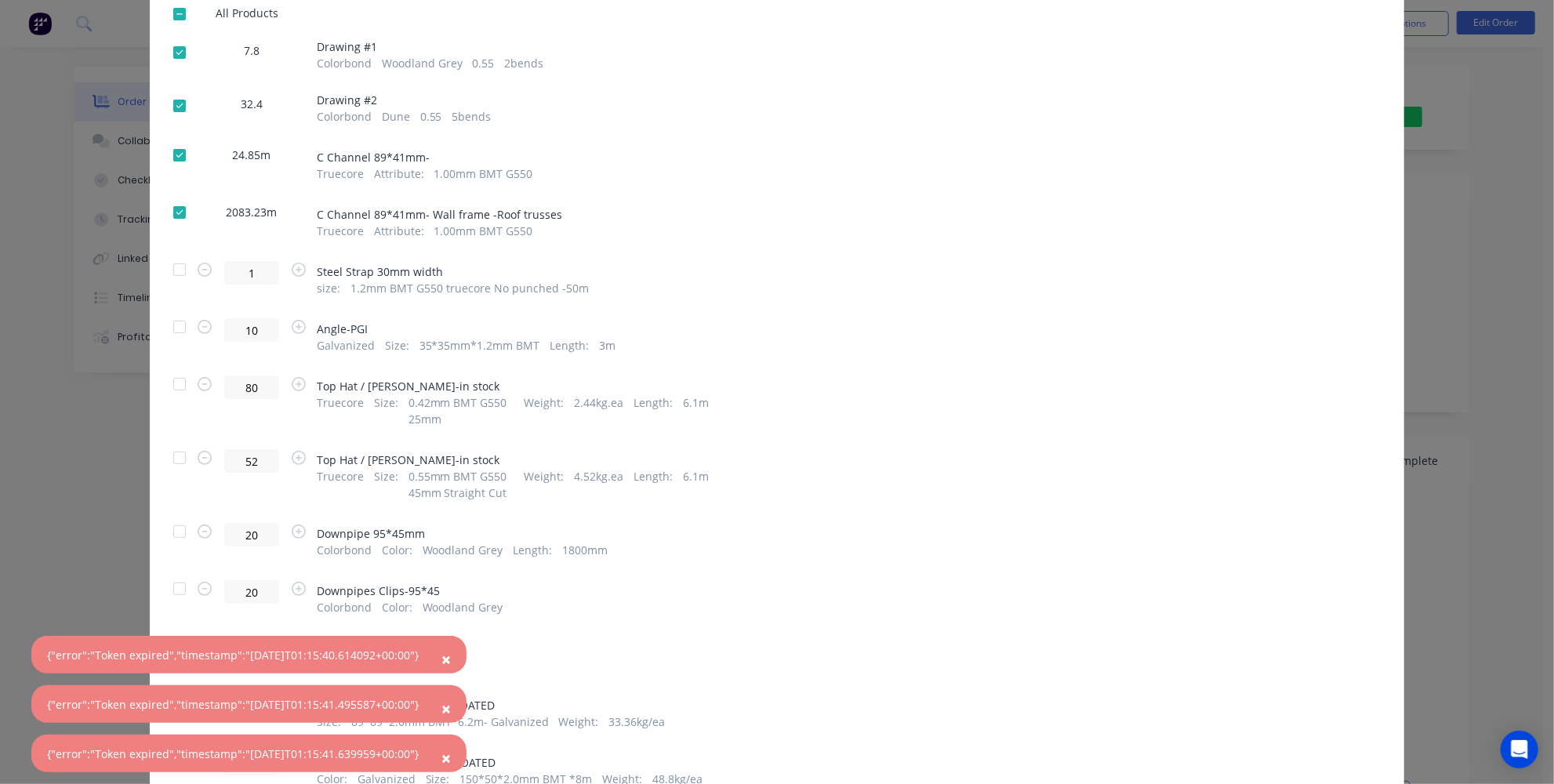
click at [170, 265] on div at bounding box center [179, 270] width 31 height 31
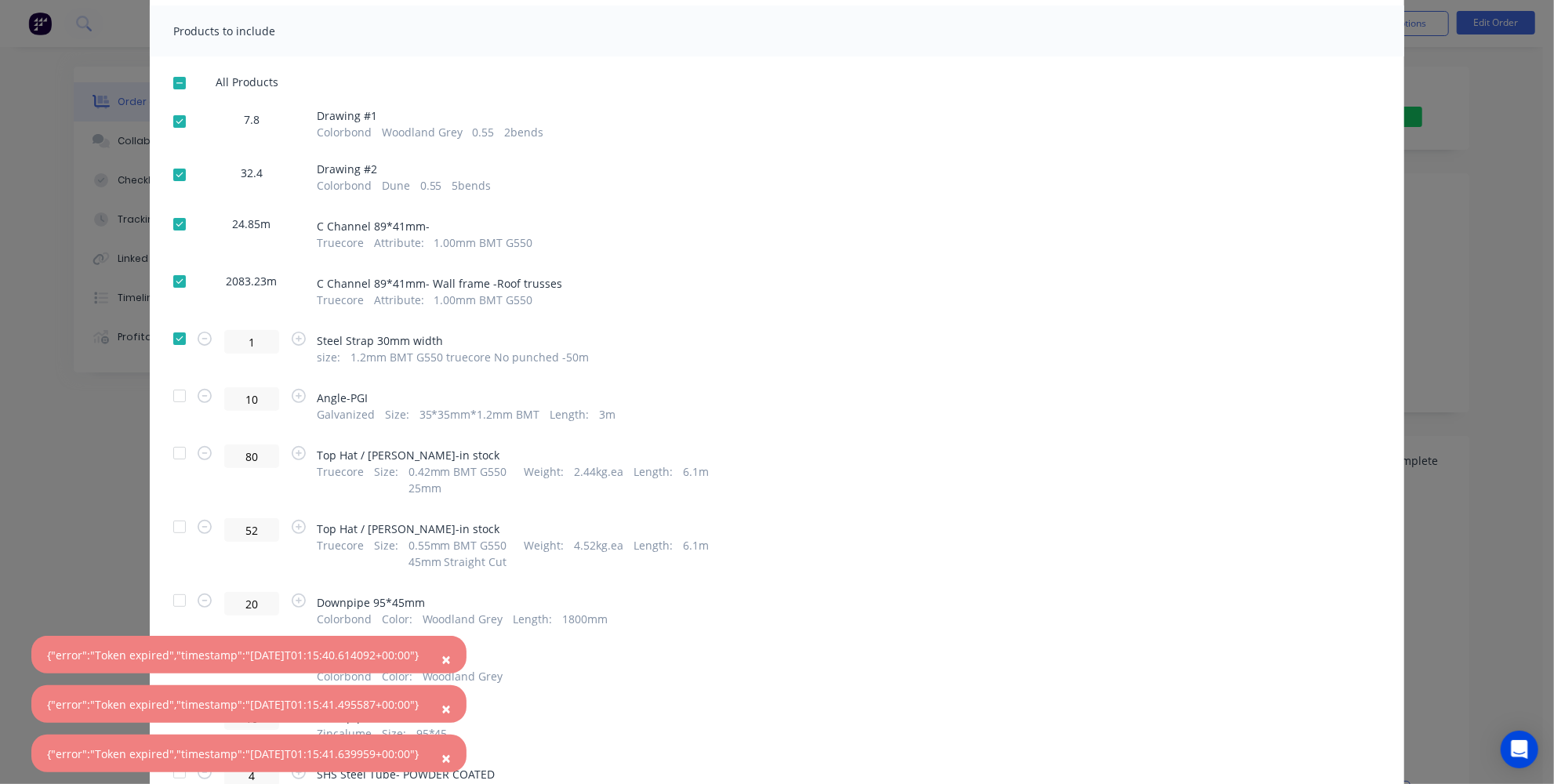
scroll to position [214, 0]
click at [171, 333] on div at bounding box center [179, 341] width 31 height 31
click at [166, 281] on div at bounding box center [179, 284] width 31 height 31
click at [176, 225] on div at bounding box center [179, 226] width 31 height 31
click at [176, 178] on div at bounding box center [179, 177] width 31 height 31
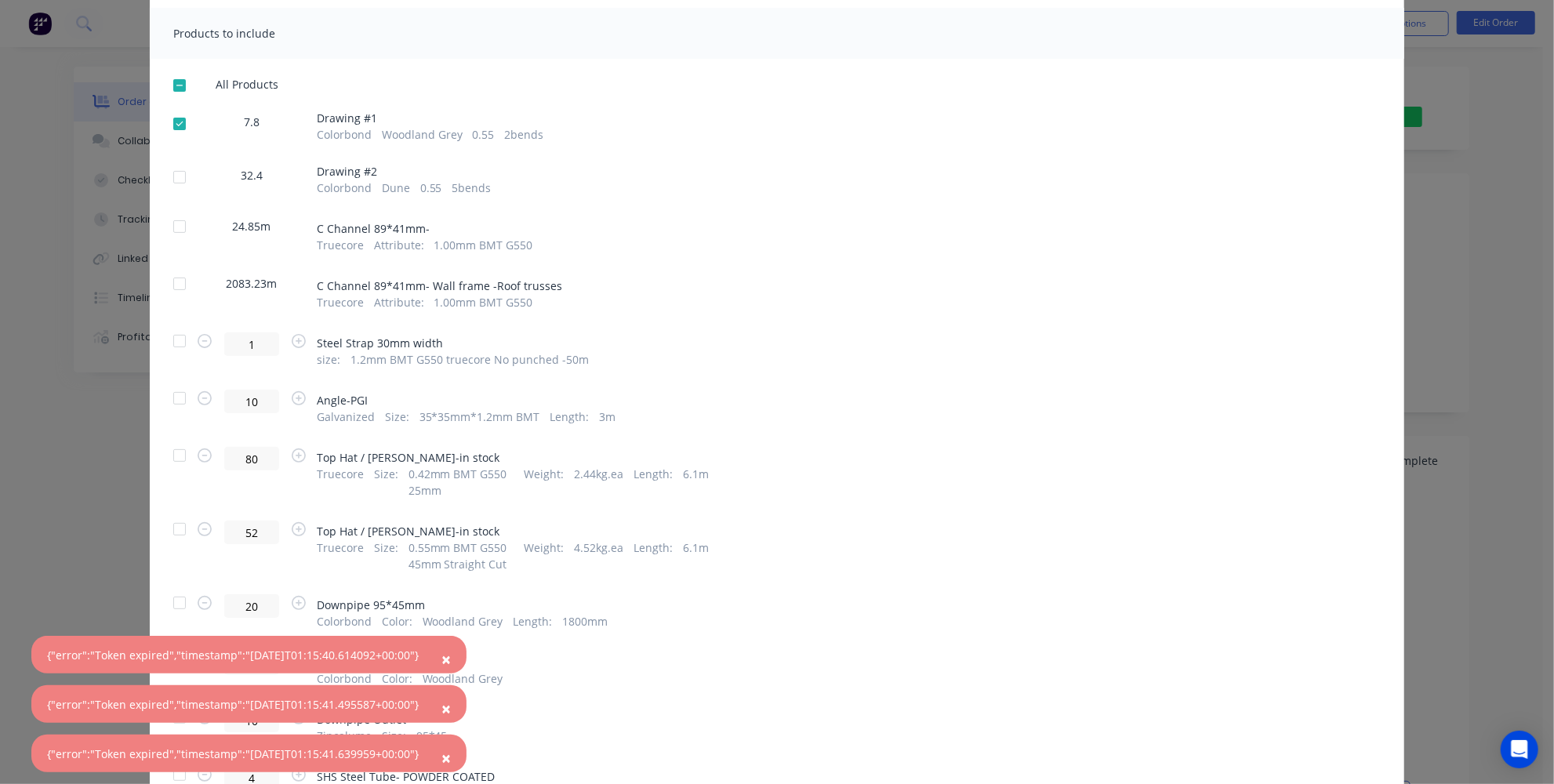
click at [171, 124] on div at bounding box center [179, 124] width 31 height 31
click at [179, 221] on div at bounding box center [179, 226] width 31 height 31
click at [178, 281] on div at bounding box center [179, 284] width 31 height 31
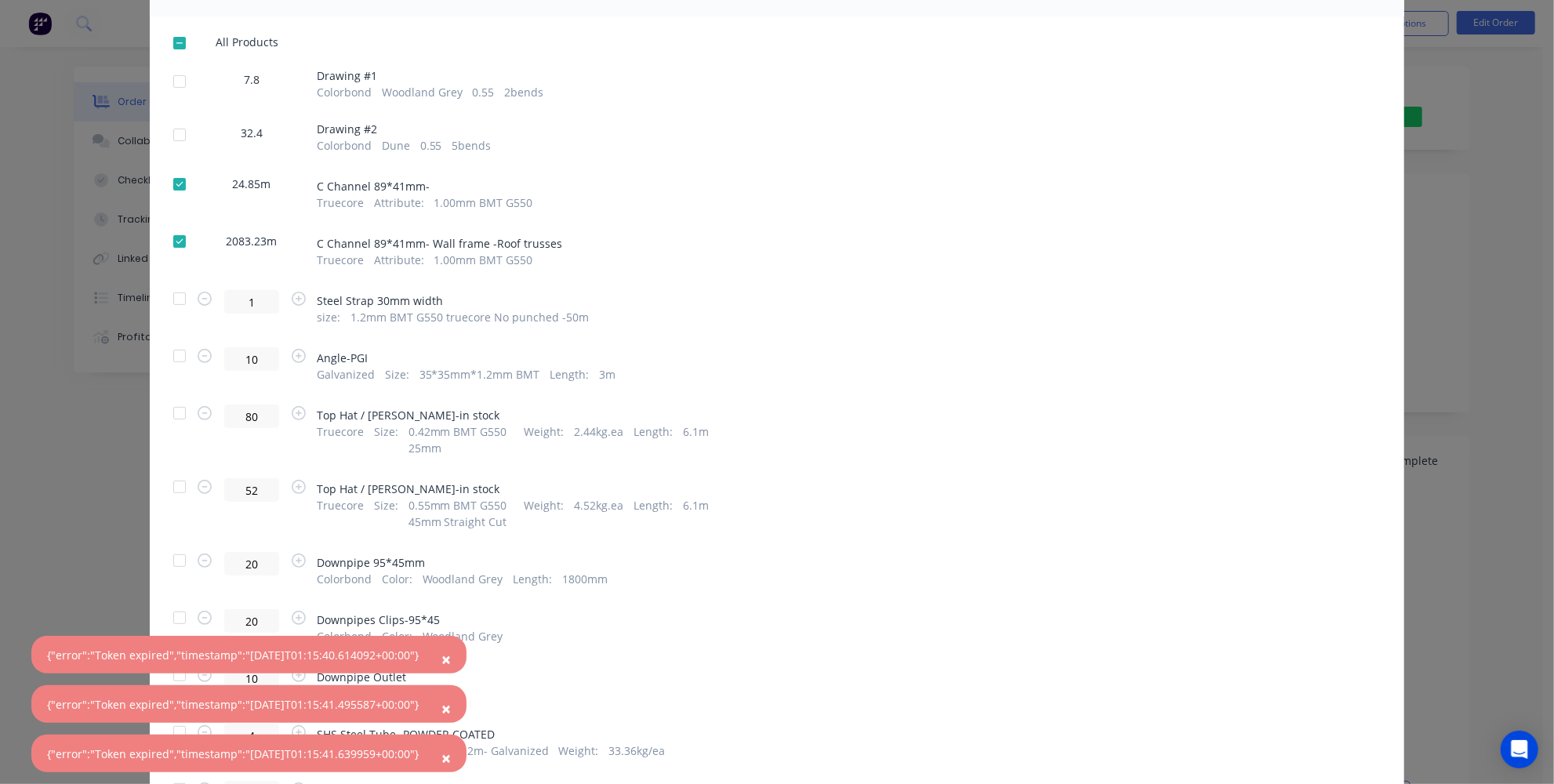
scroll to position [284, 0]
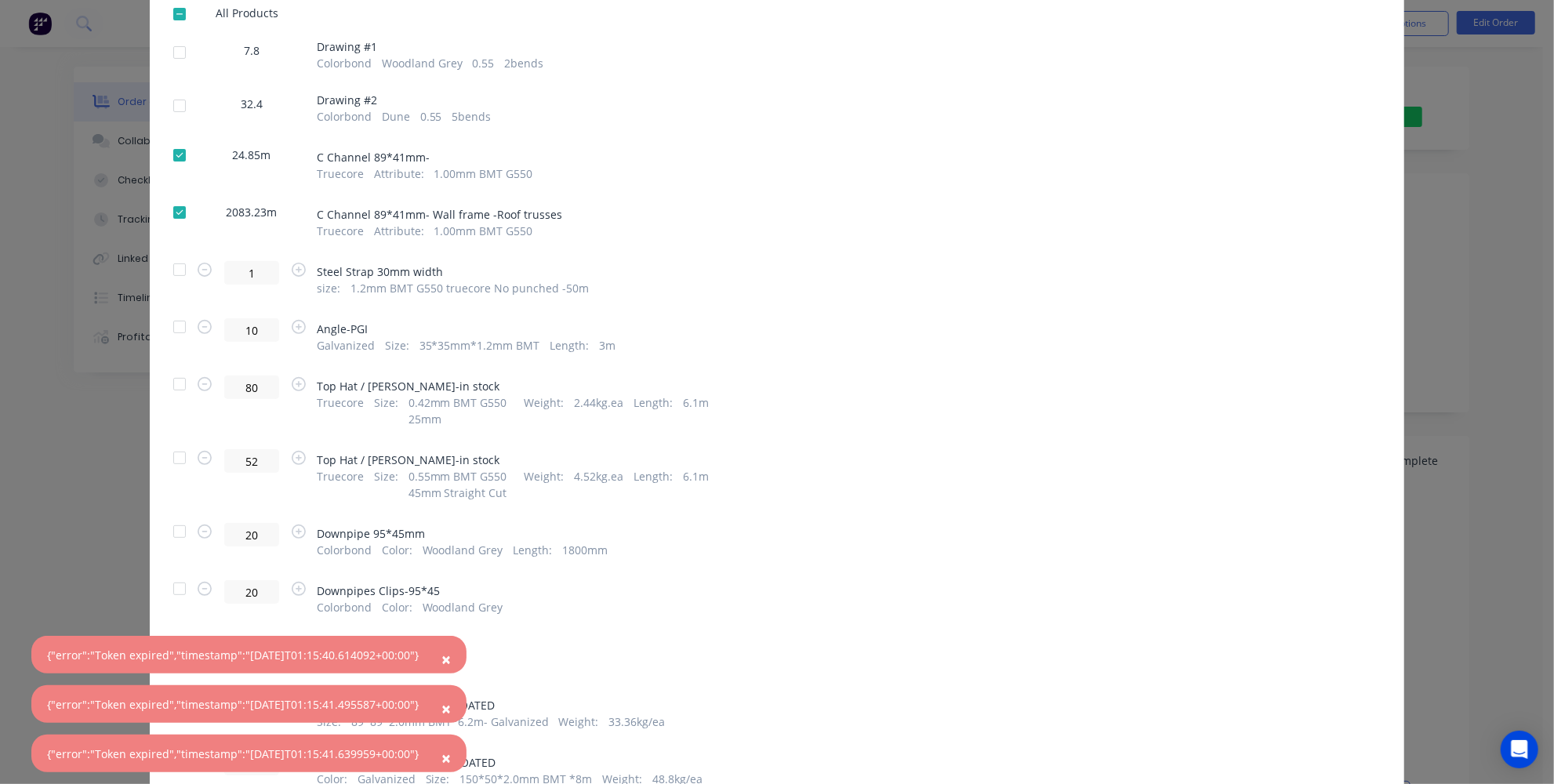
click at [176, 267] on div at bounding box center [179, 270] width 31 height 31
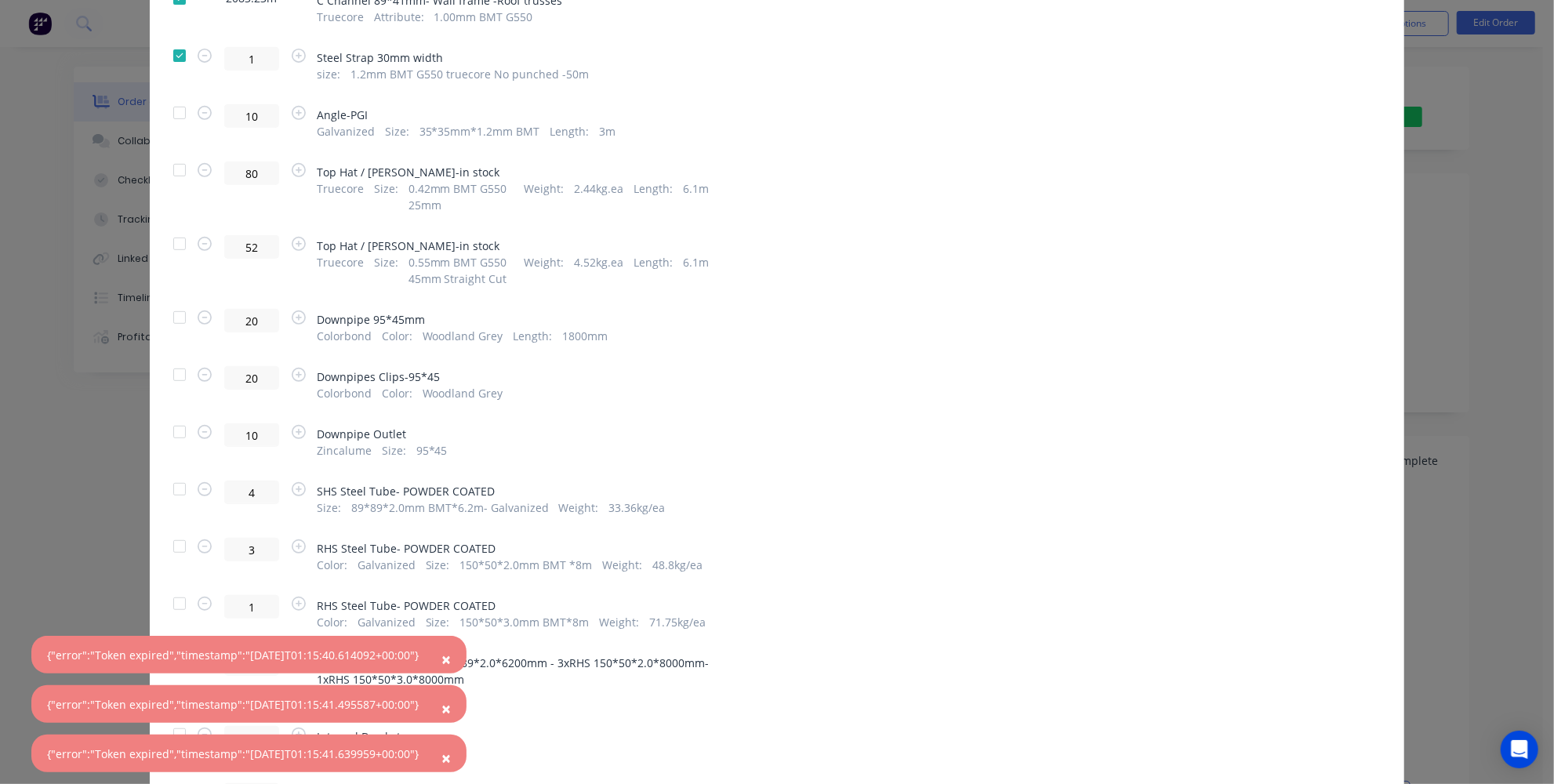
scroll to position [570, 0]
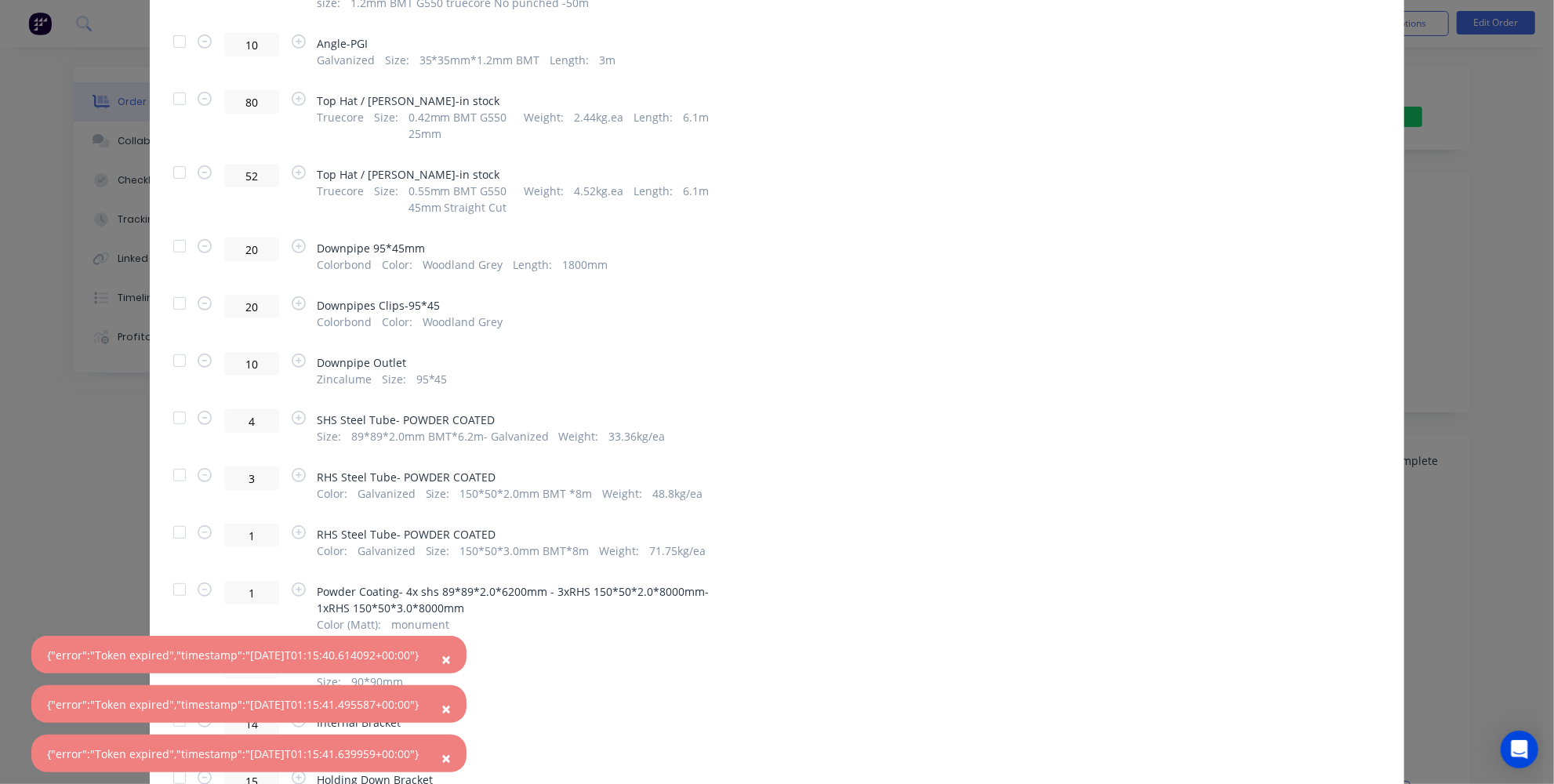
click at [178, 306] on div at bounding box center [179, 303] width 31 height 31
click at [175, 358] on div at bounding box center [179, 360] width 31 height 31
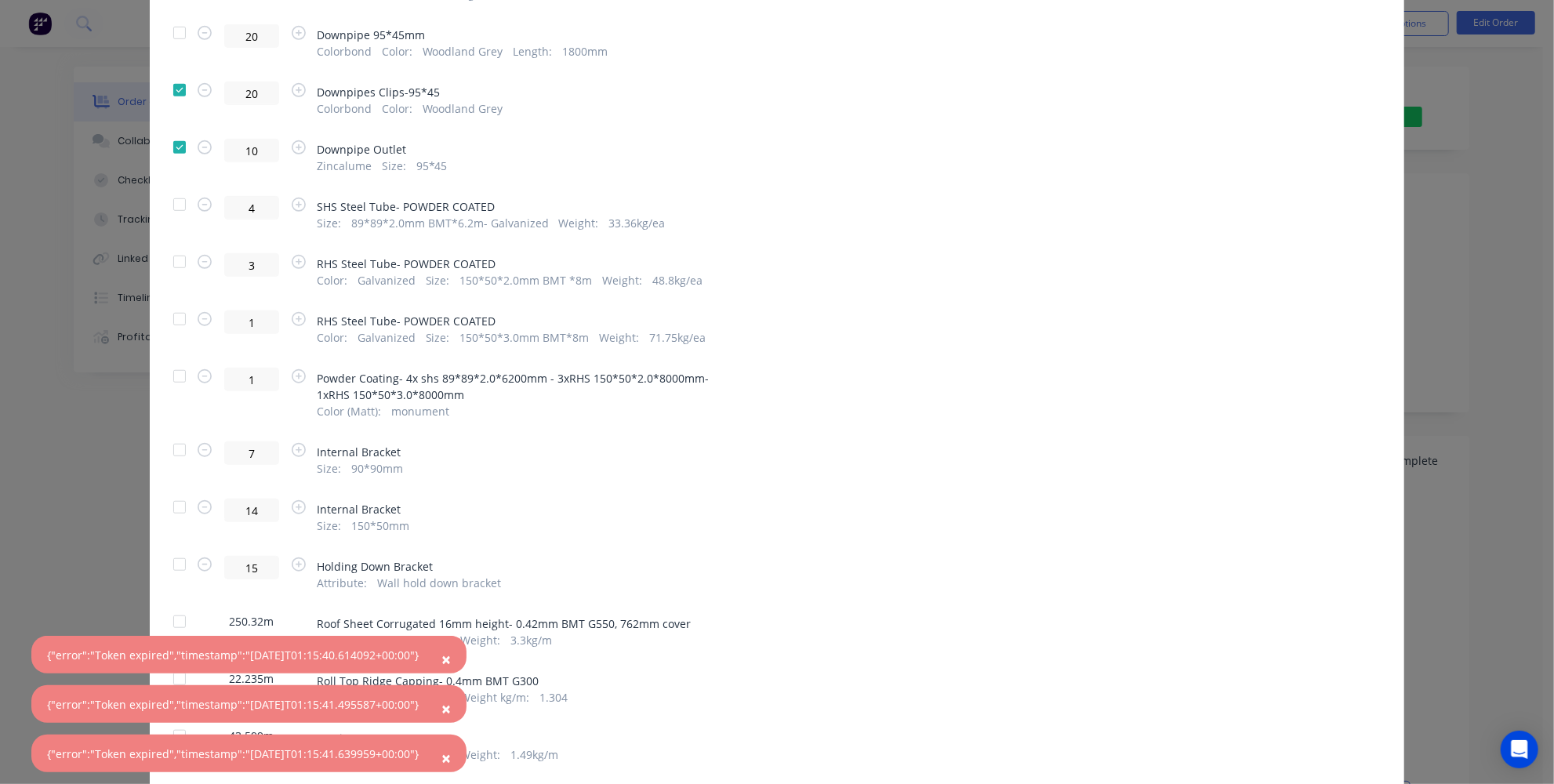
scroll to position [854, 0]
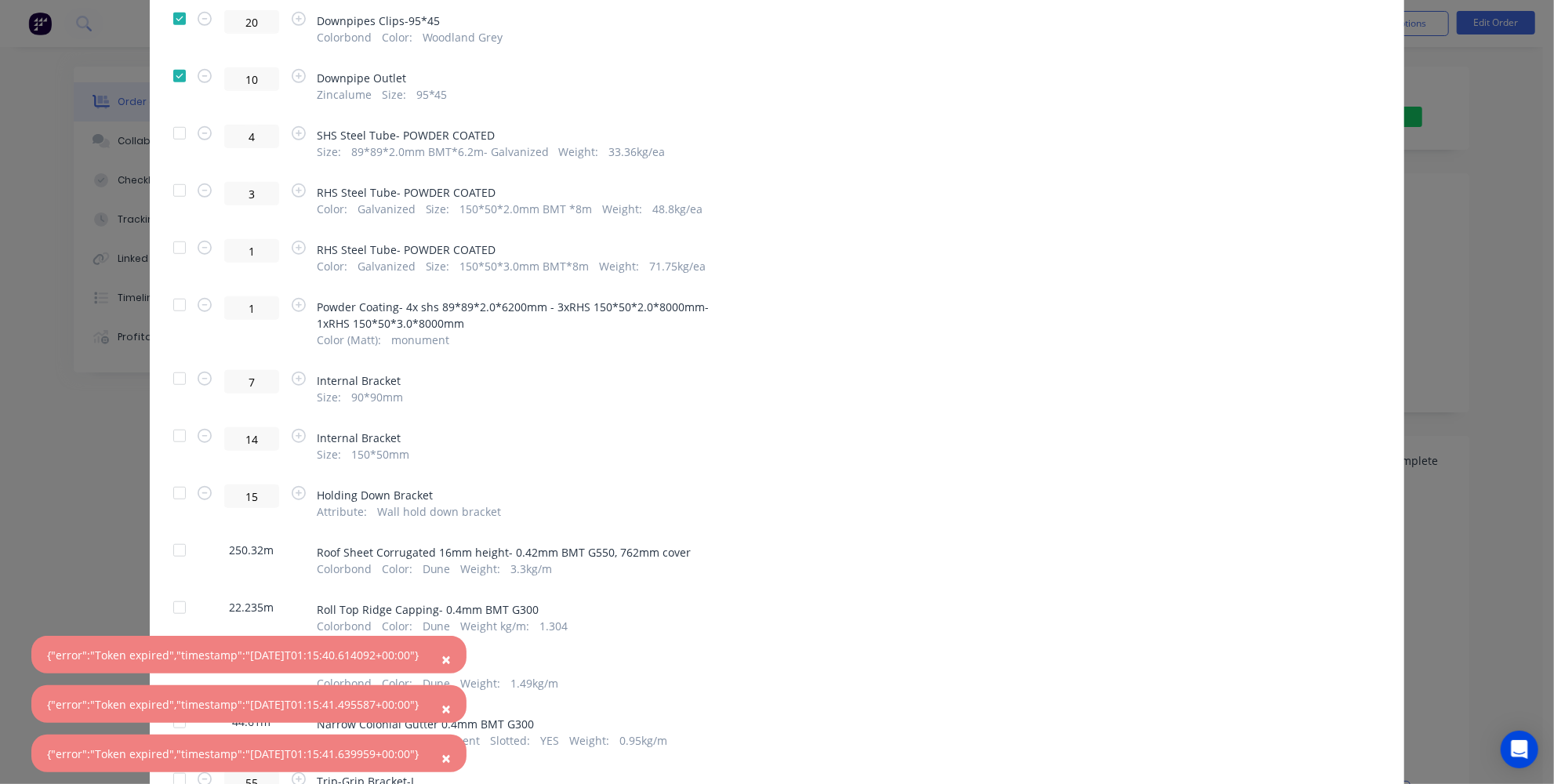
click at [168, 375] on div at bounding box center [179, 379] width 31 height 31
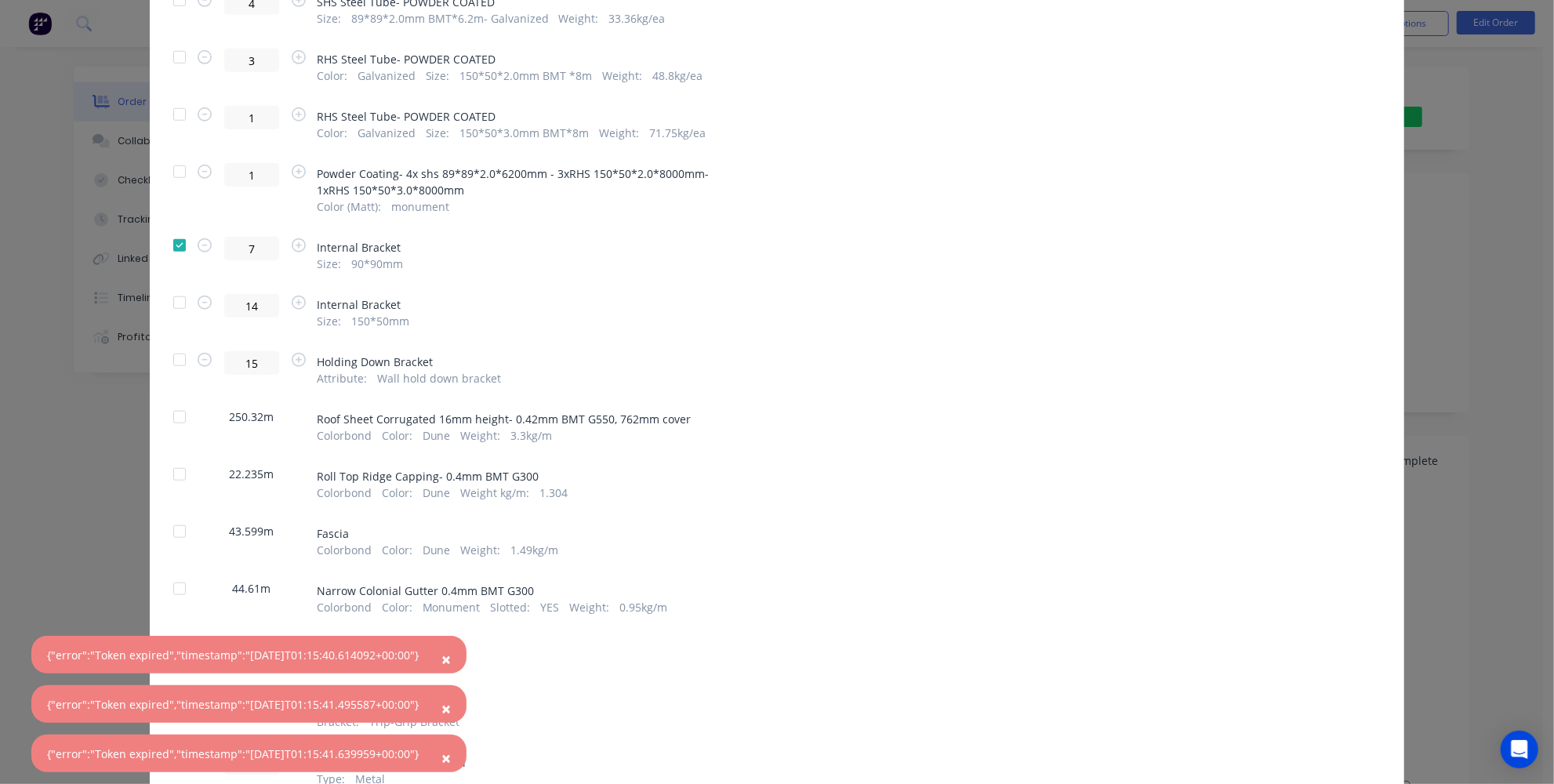
scroll to position [997, 0]
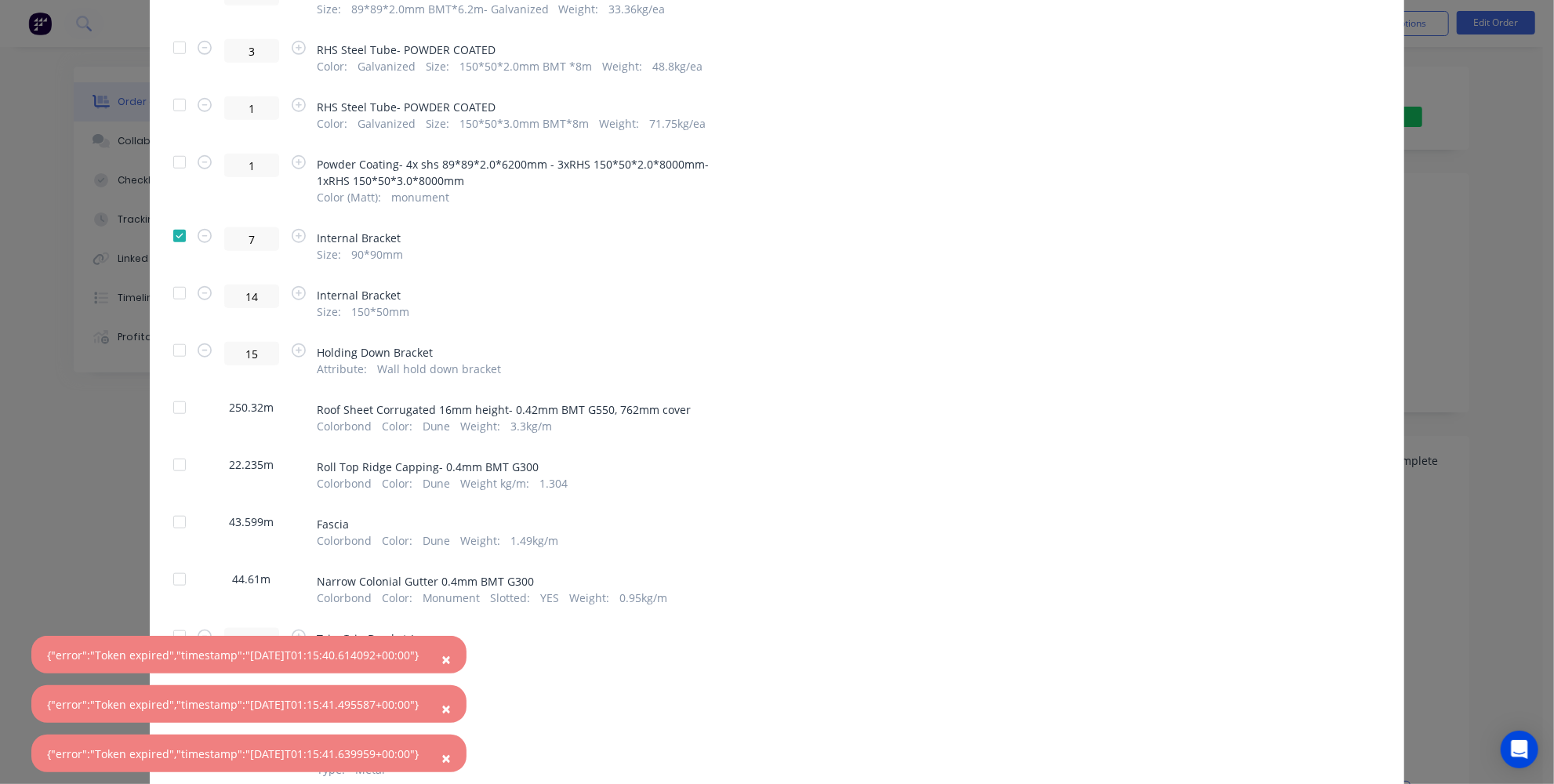
click at [174, 288] on div at bounding box center [179, 293] width 31 height 31
click at [167, 348] on div at bounding box center [179, 350] width 31 height 31
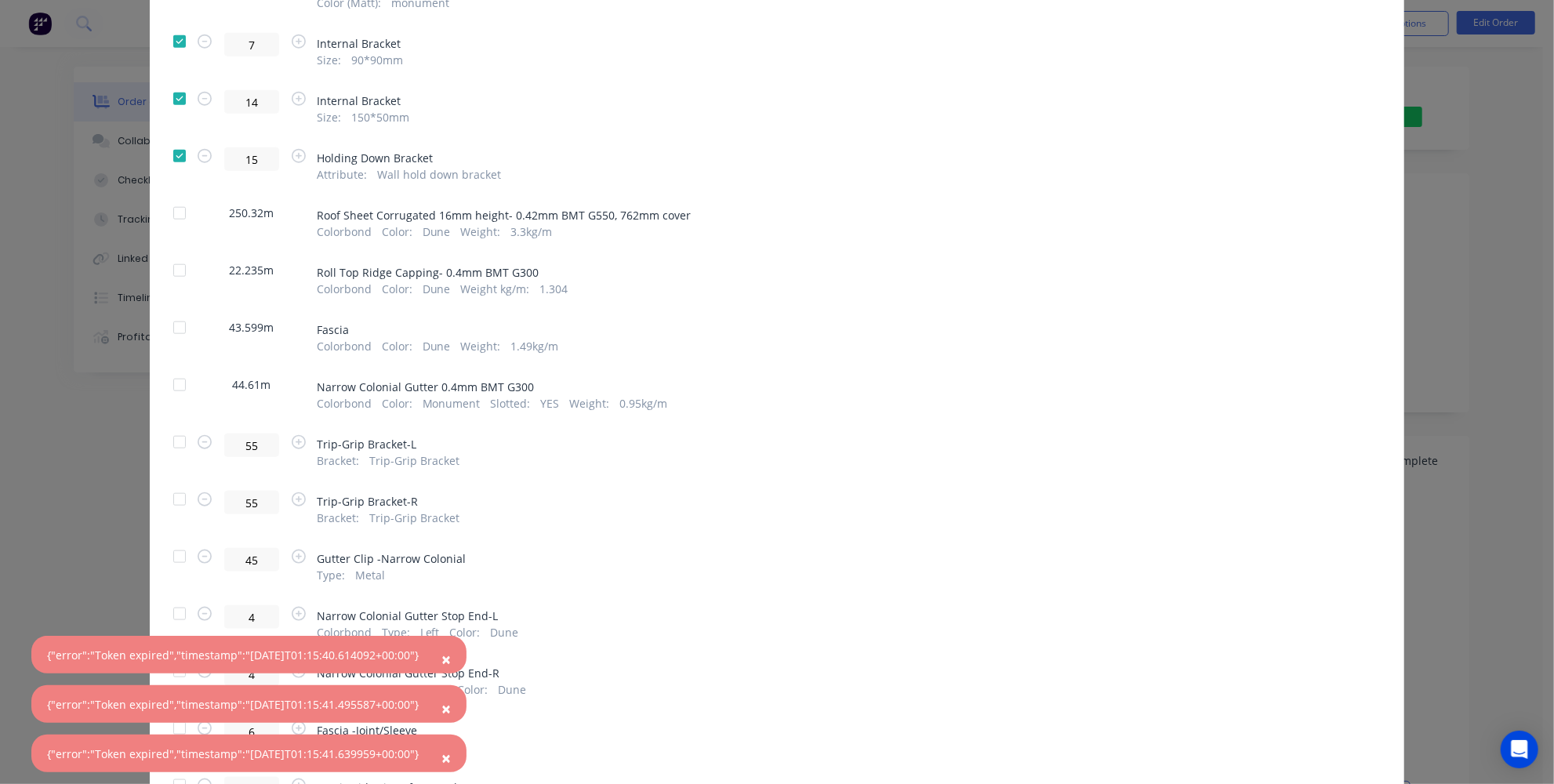
scroll to position [1211, 0]
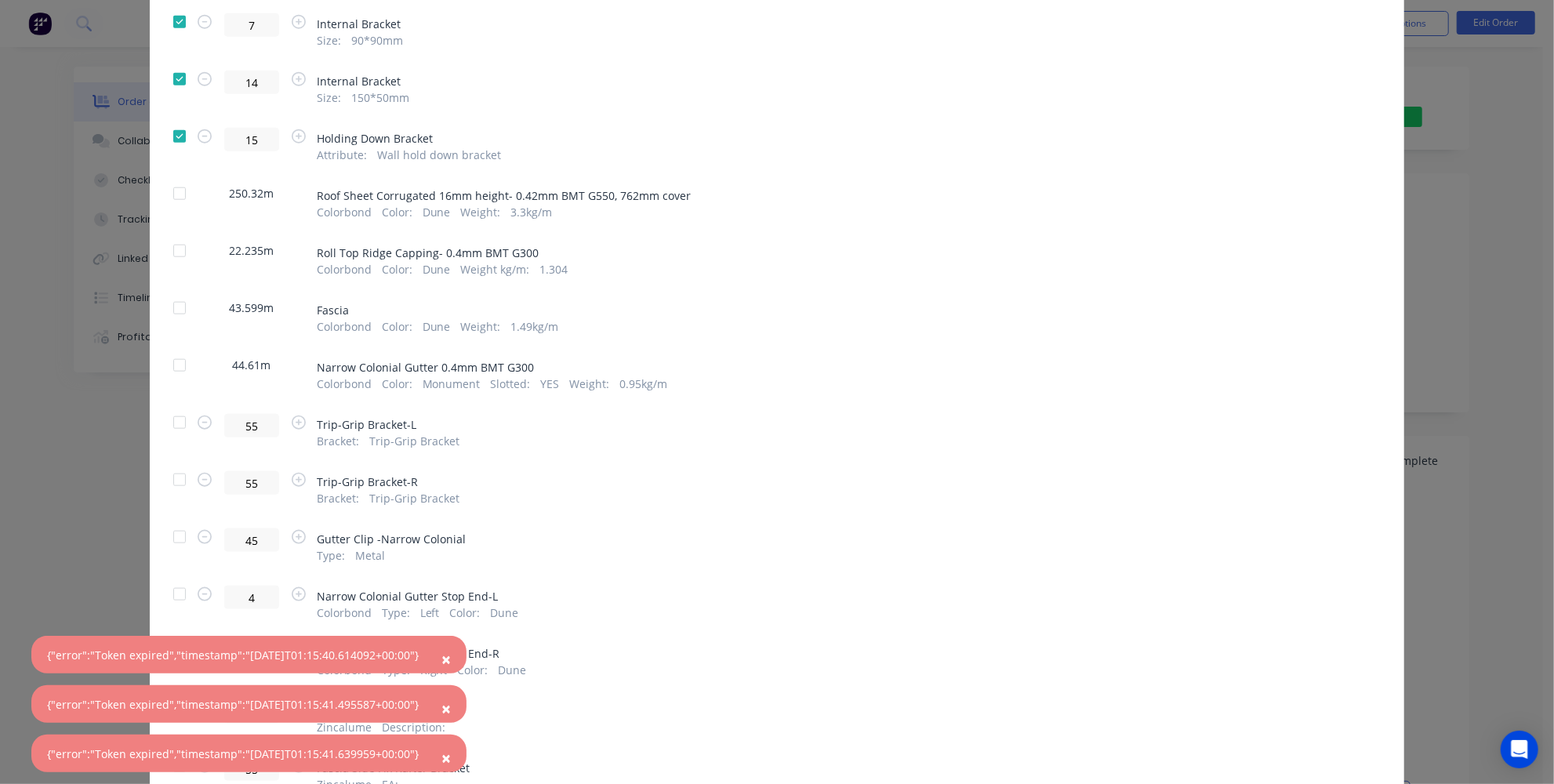
click at [171, 417] on div at bounding box center [179, 423] width 31 height 31
click at [169, 481] on div at bounding box center [179, 480] width 31 height 31
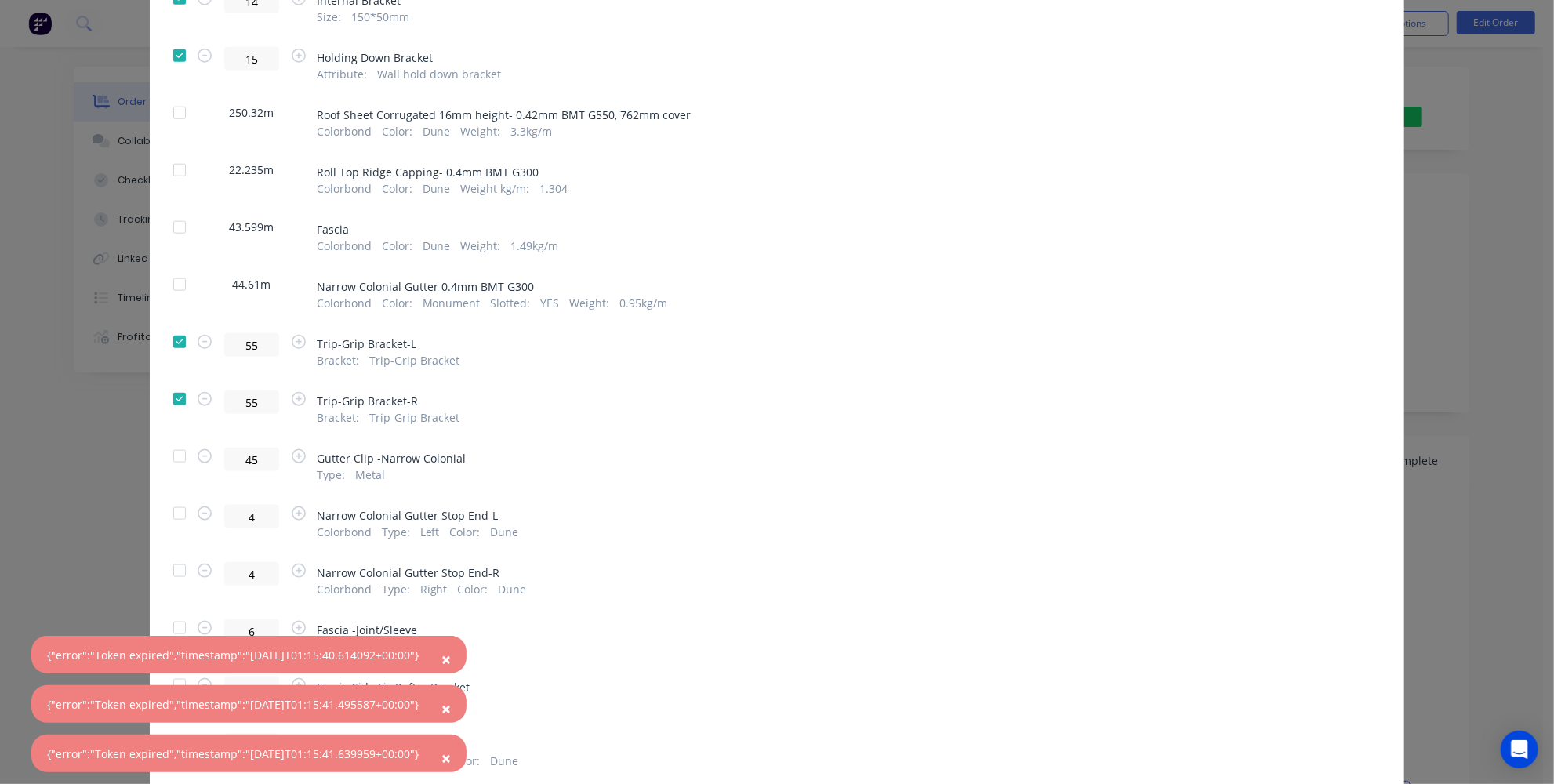
scroll to position [1354, 0]
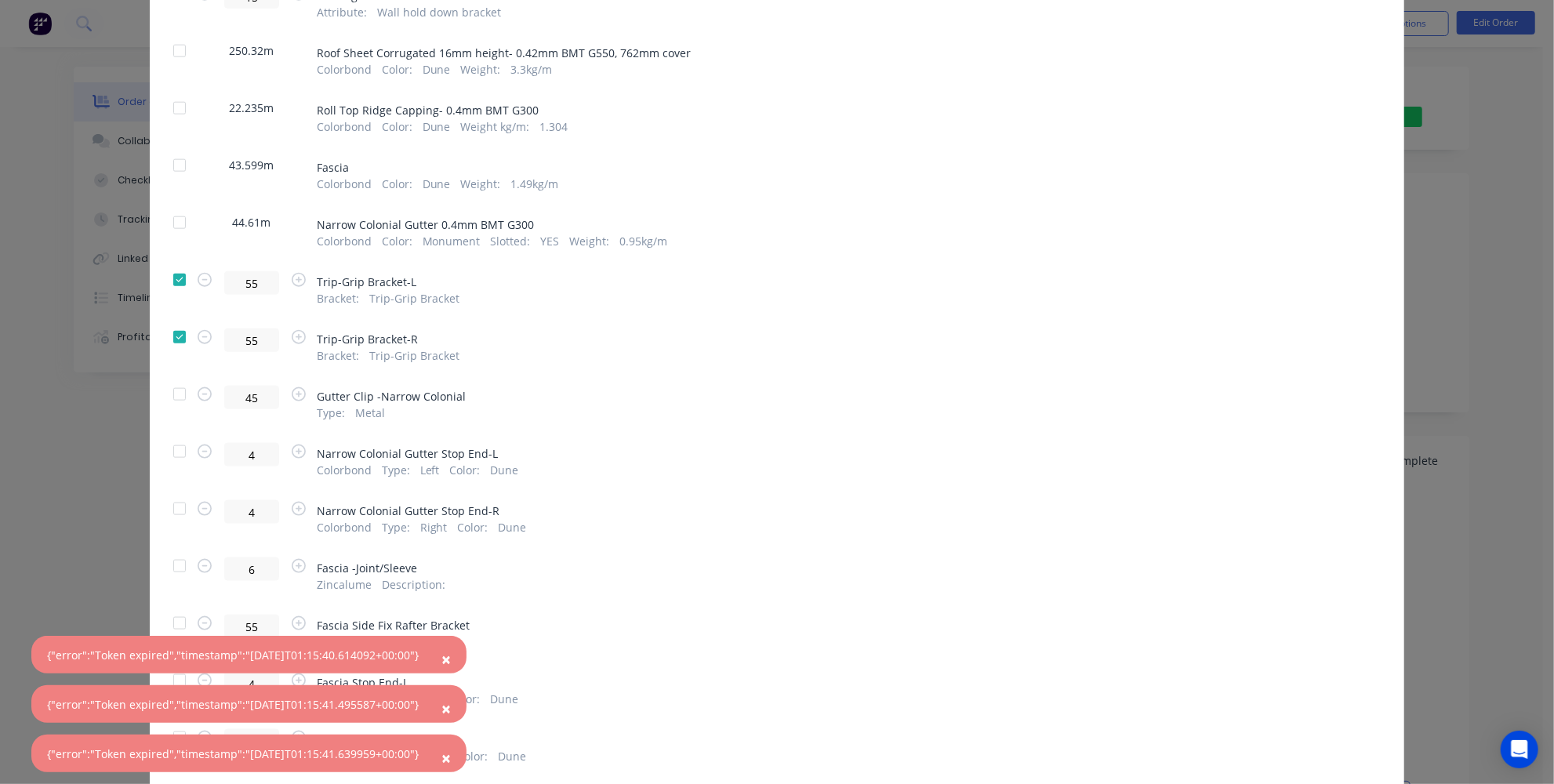
click at [170, 385] on div at bounding box center [179, 394] width 31 height 31
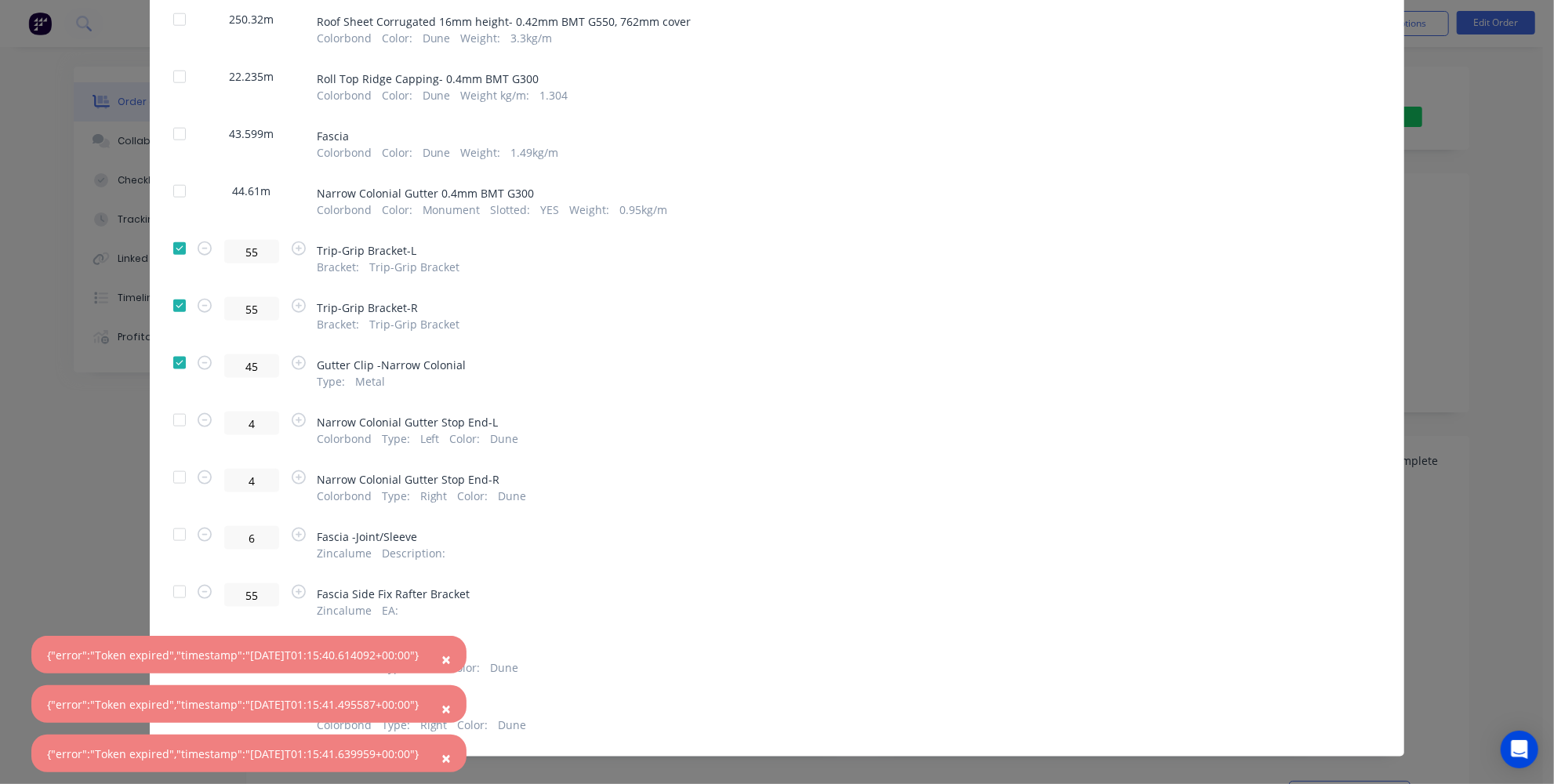
scroll to position [1401, 0]
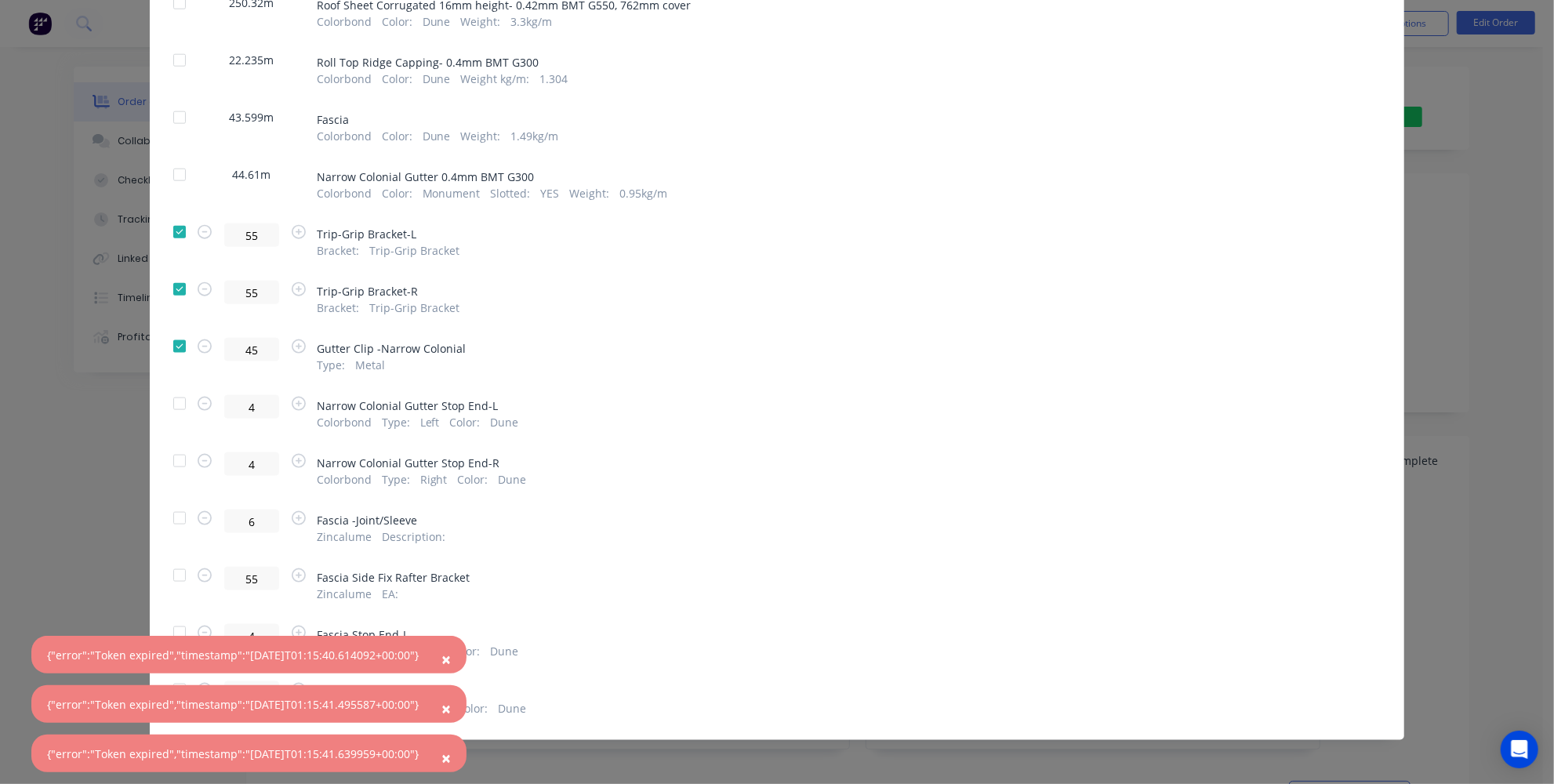
click at [170, 407] on div at bounding box center [179, 404] width 31 height 31
click at [176, 462] on div at bounding box center [179, 461] width 31 height 31
click at [170, 513] on div at bounding box center [179, 518] width 31 height 31
click at [172, 576] on div at bounding box center [179, 575] width 31 height 31
click at [451, 660] on span "×" at bounding box center [445, 659] width 10 height 22
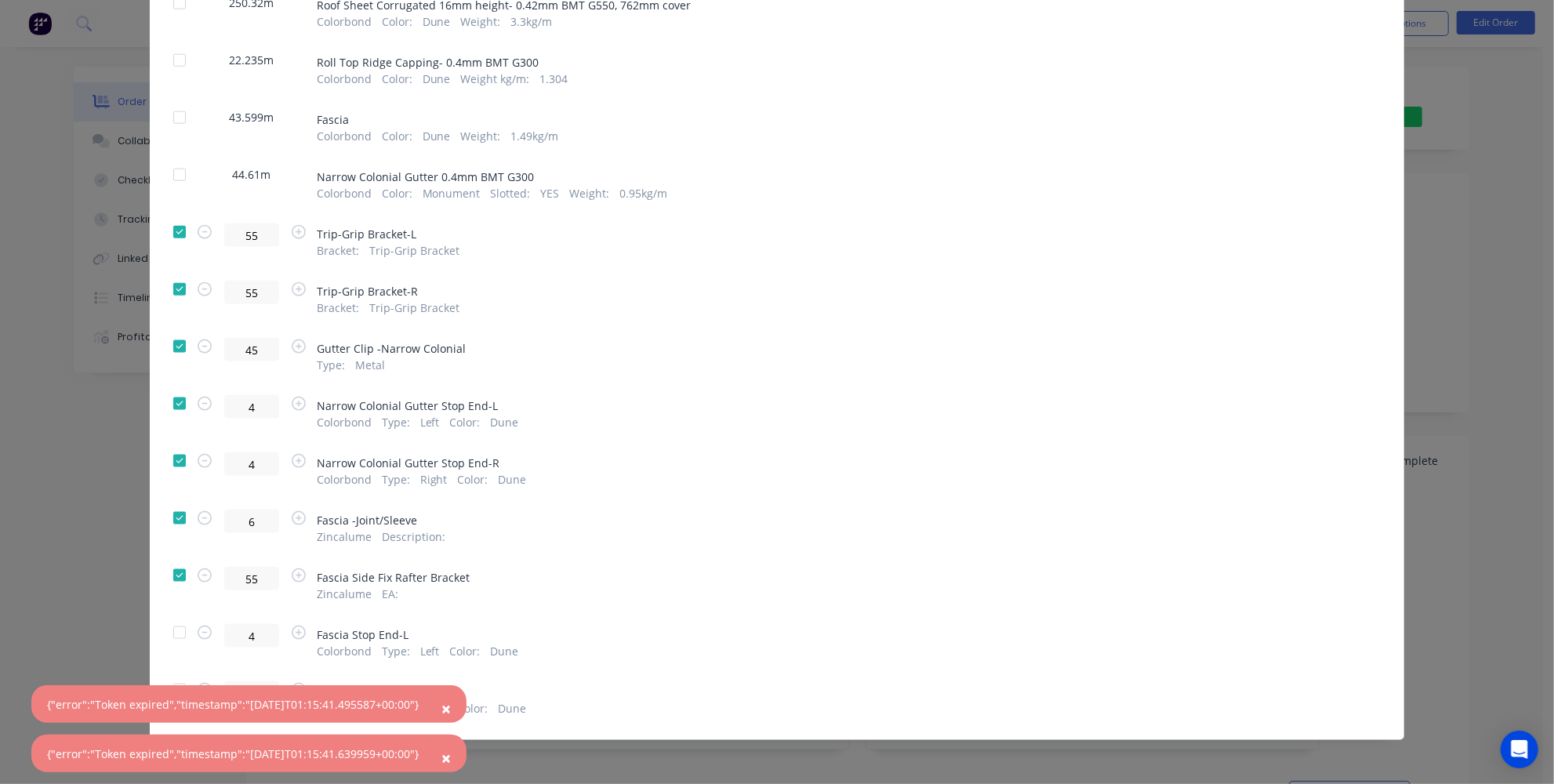
click at [451, 700] on span "×" at bounding box center [445, 708] width 10 height 22
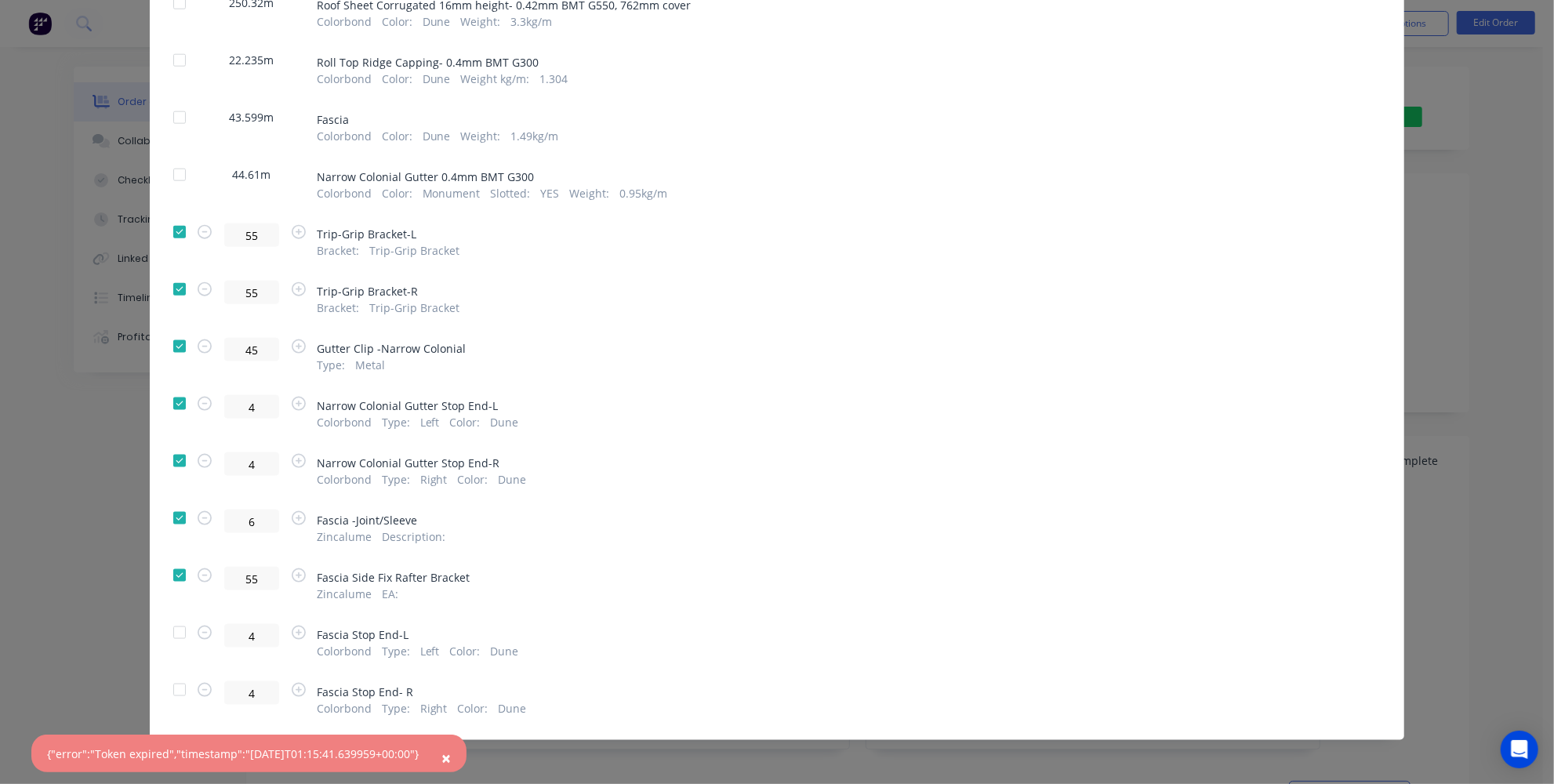
click at [451, 755] on span "×" at bounding box center [445, 757] width 10 height 22
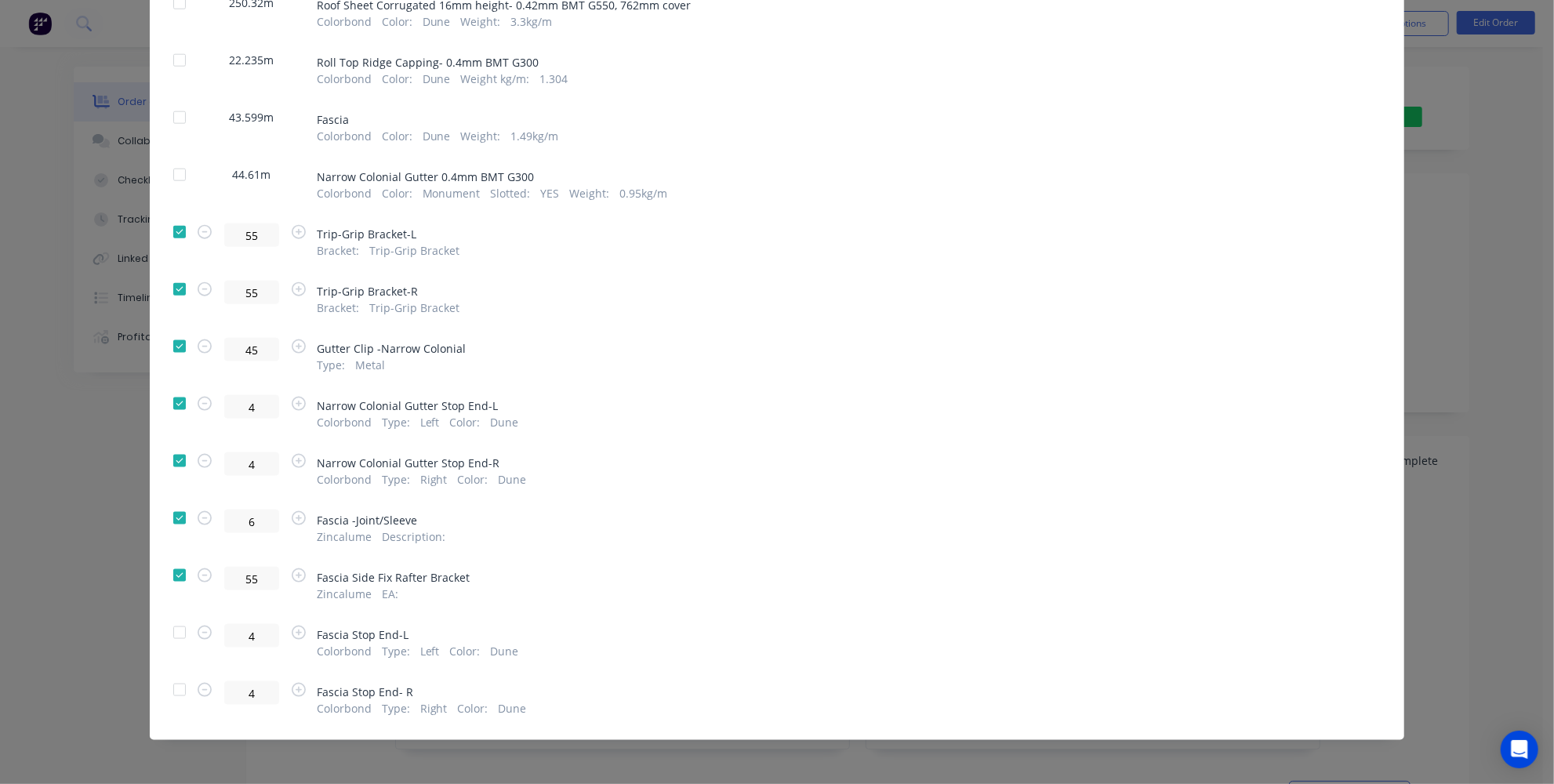
click at [176, 628] on div at bounding box center [179, 632] width 31 height 31
click at [178, 685] on div at bounding box center [179, 690] width 31 height 31
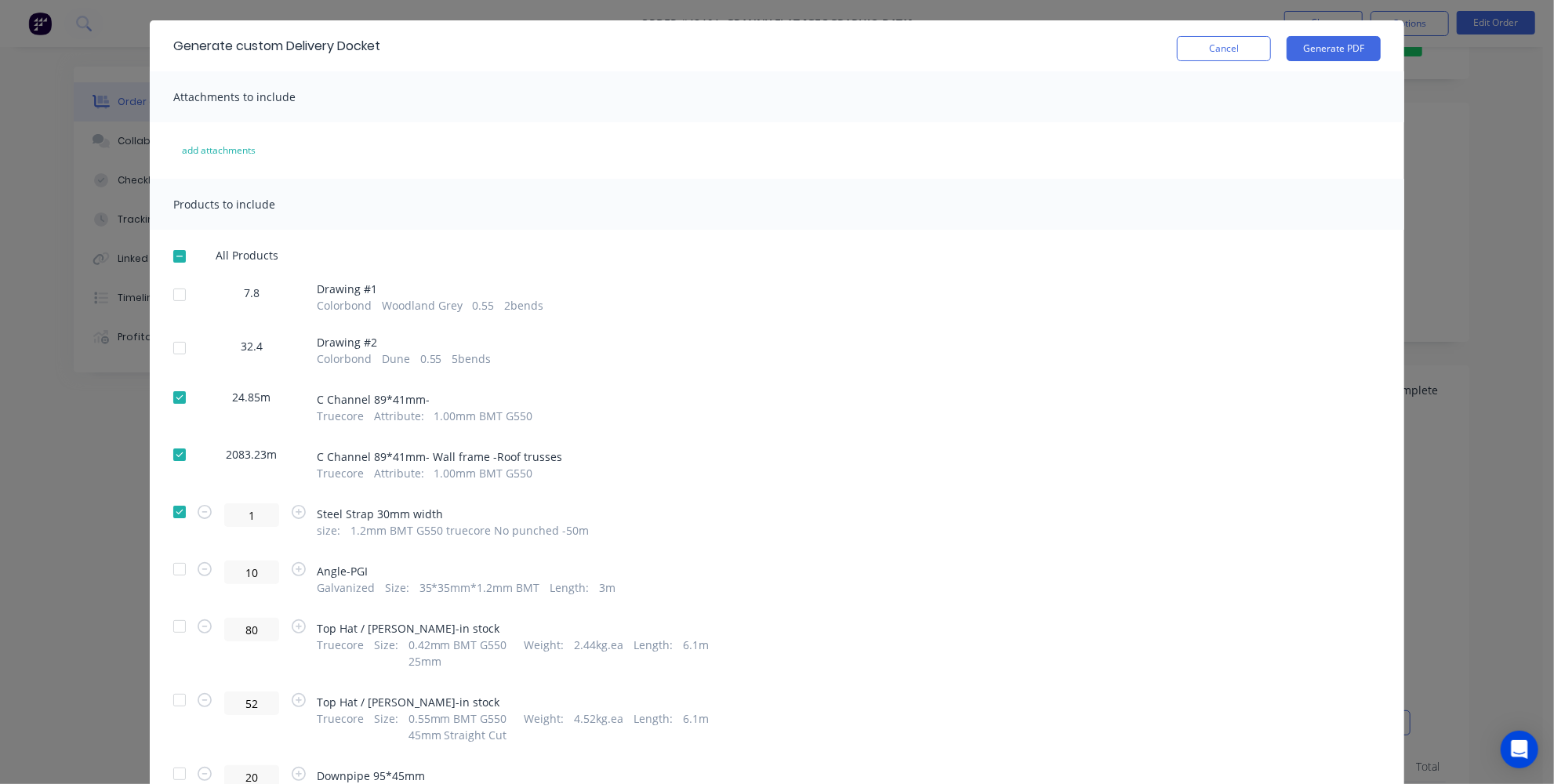
scroll to position [0, 0]
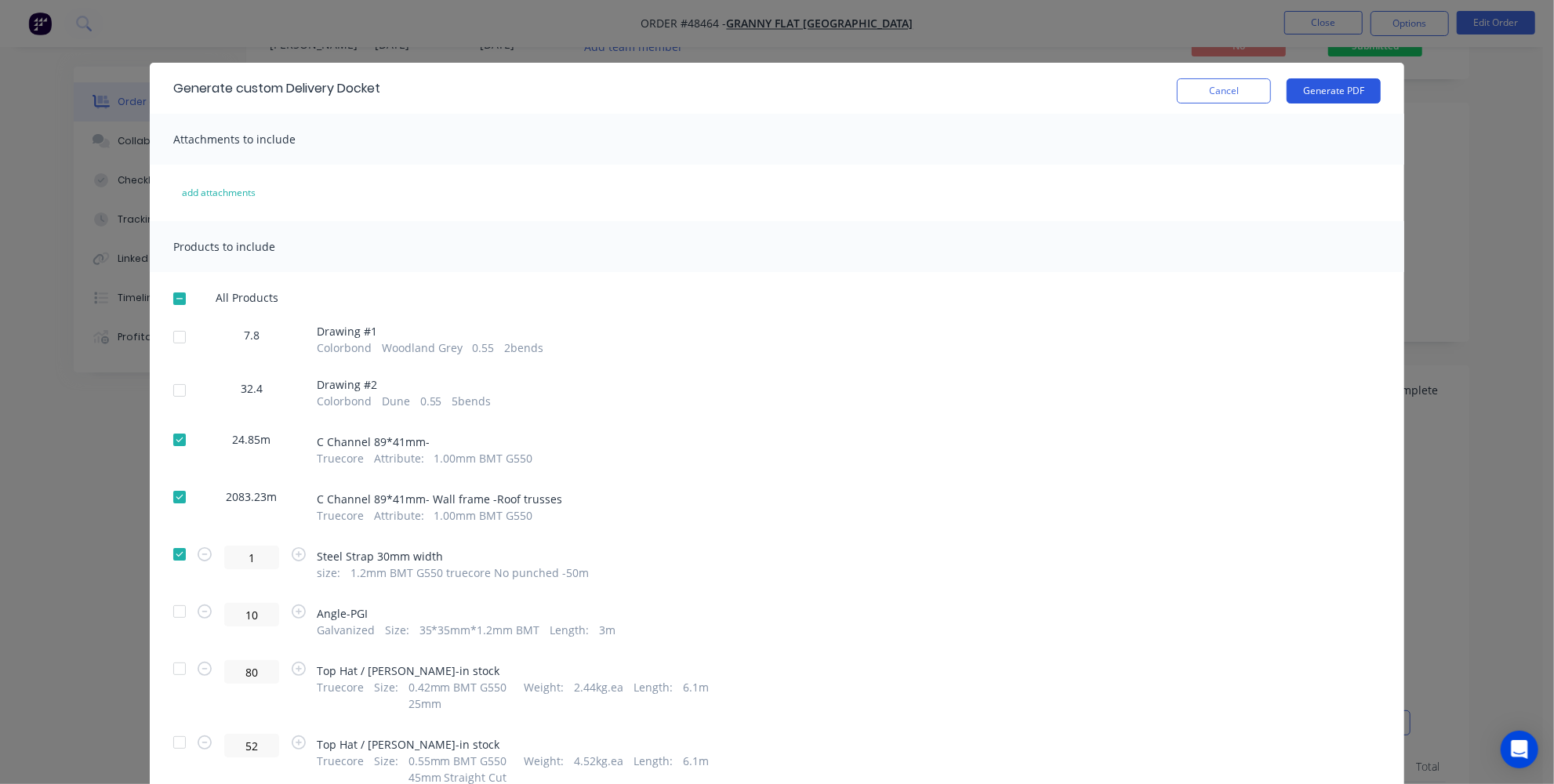
click at [1317, 92] on button "Generate PDF" at bounding box center [1333, 91] width 94 height 25
drag, startPoint x: 176, startPoint y: 329, endPoint x: 175, endPoint y: 340, distance: 11.0
click at [175, 329] on div at bounding box center [179, 337] width 31 height 31
click at [171, 392] on div at bounding box center [179, 390] width 31 height 31
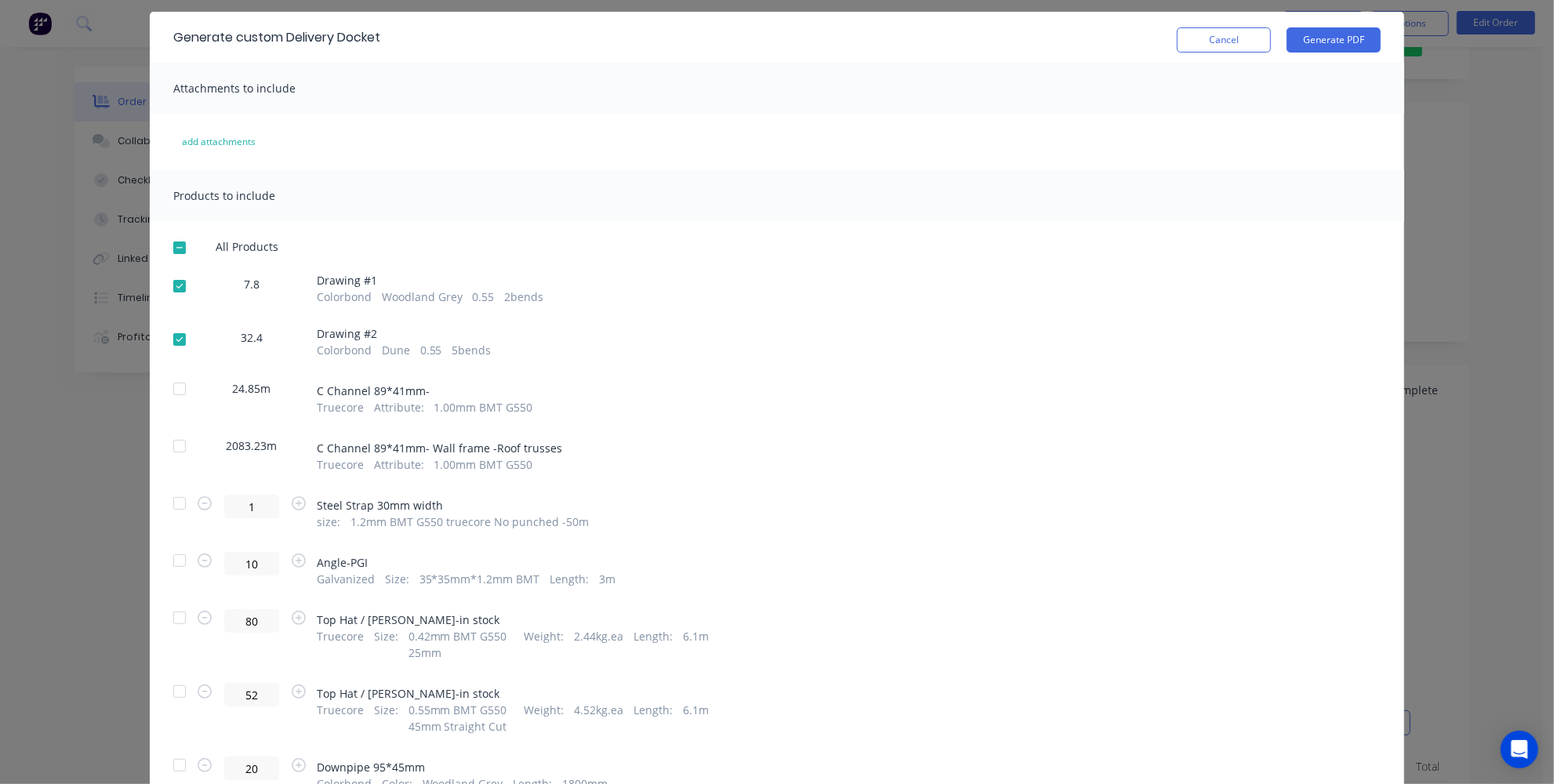
scroll to position [71, 0]
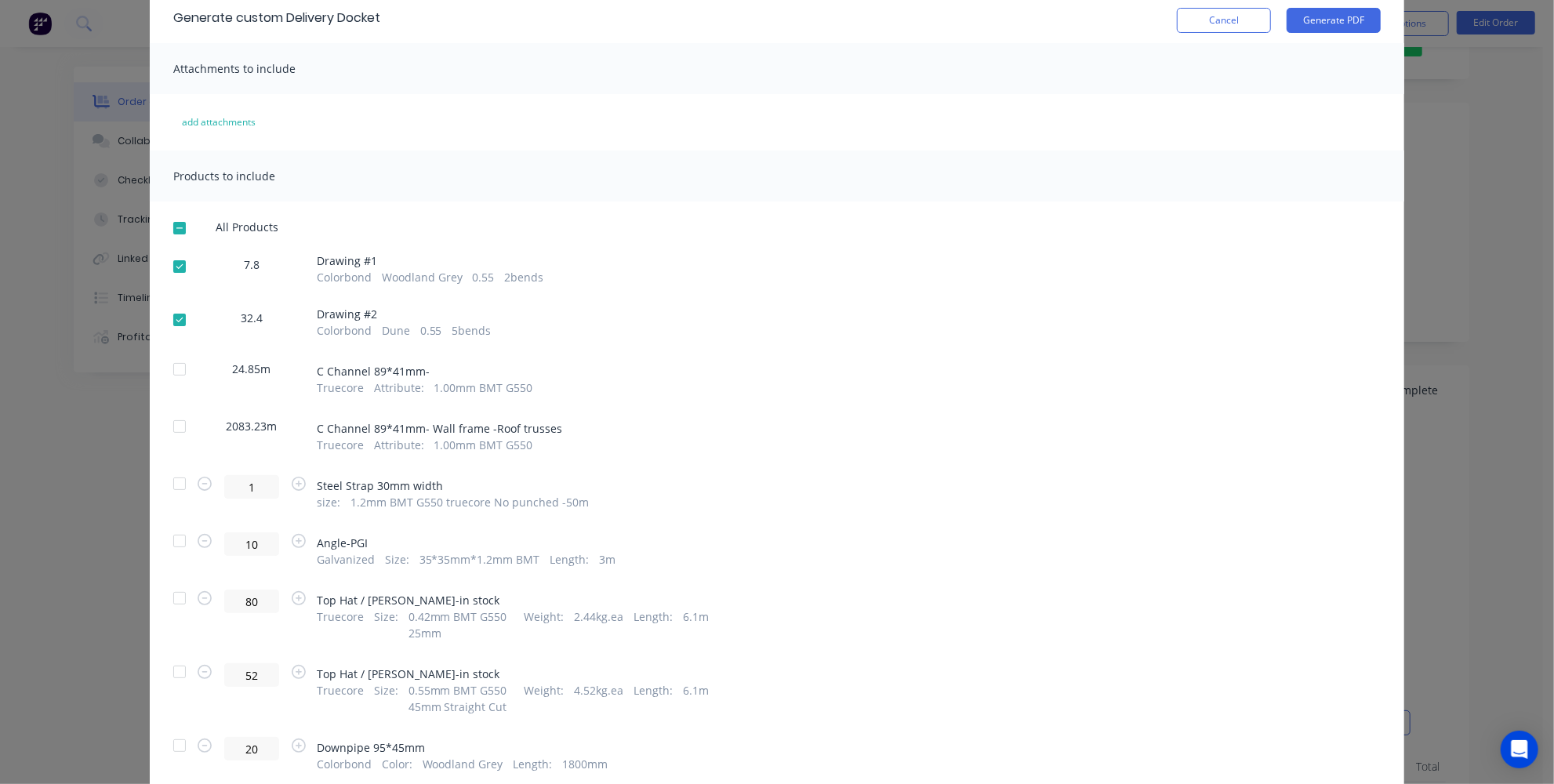
click at [171, 427] on div at bounding box center [179, 426] width 31 height 31
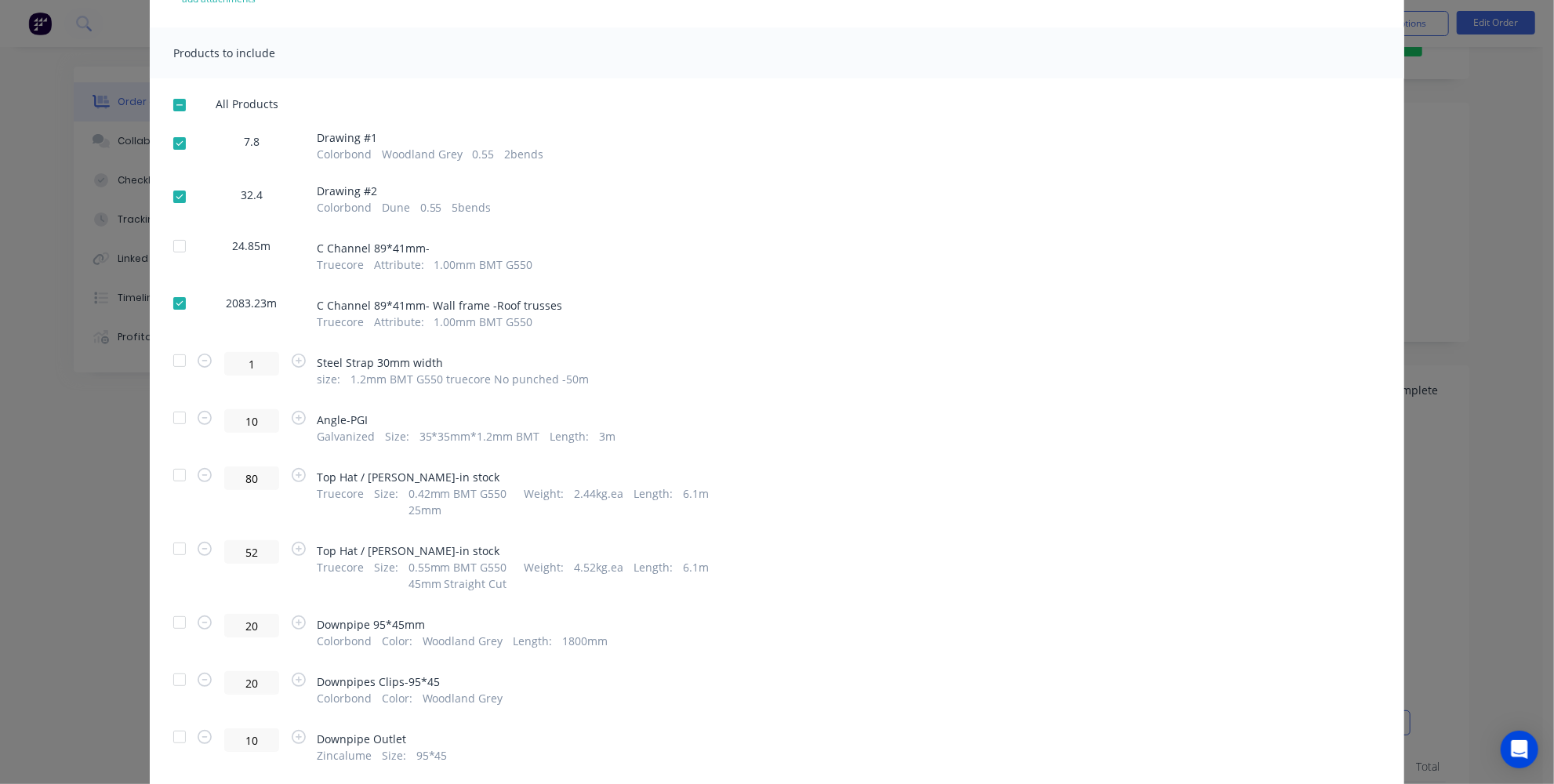
scroll to position [214, 0]
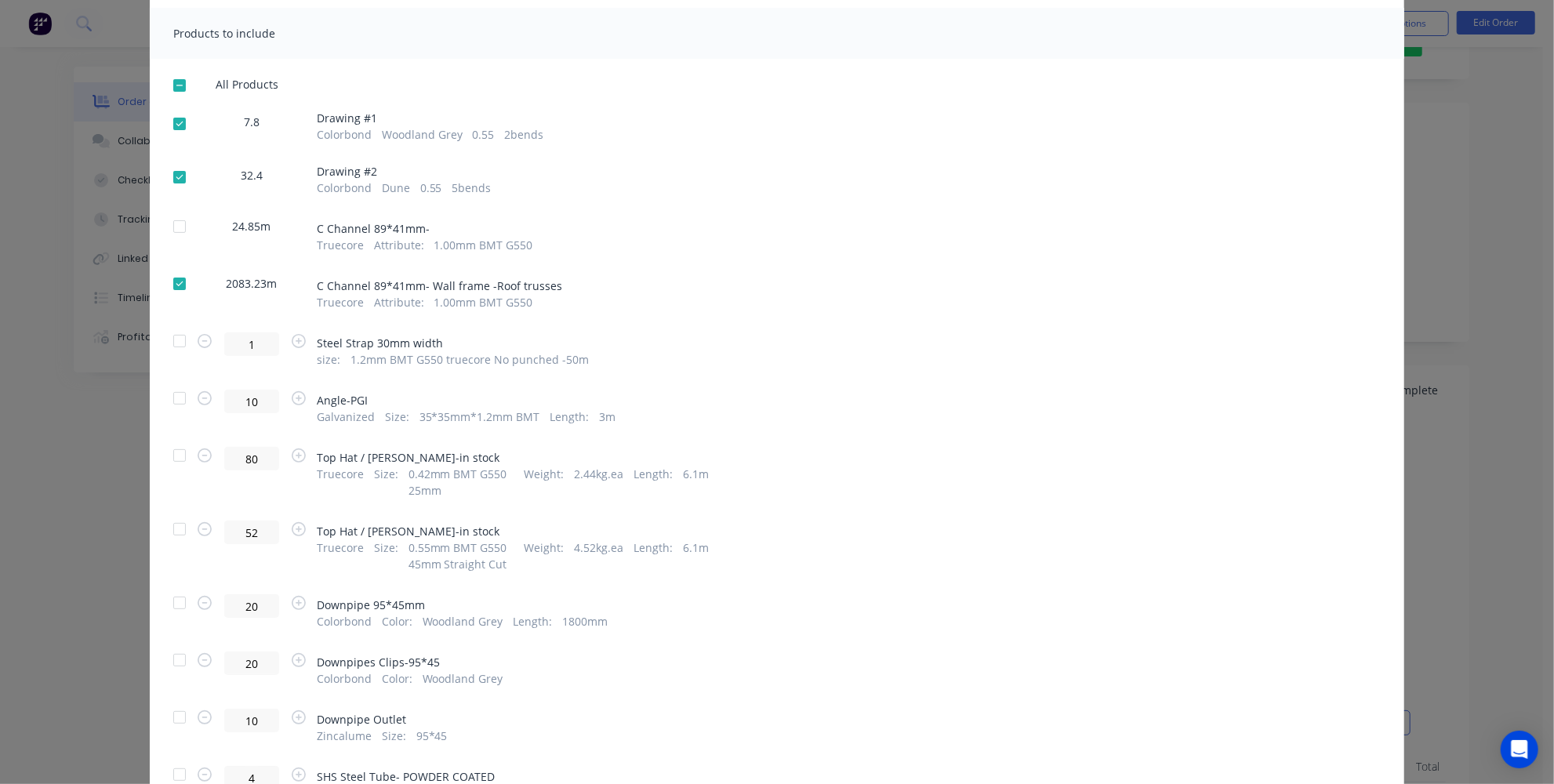
click at [176, 394] on div at bounding box center [179, 398] width 31 height 31
click at [180, 454] on div at bounding box center [179, 456] width 31 height 31
click at [170, 527] on div at bounding box center [179, 529] width 31 height 31
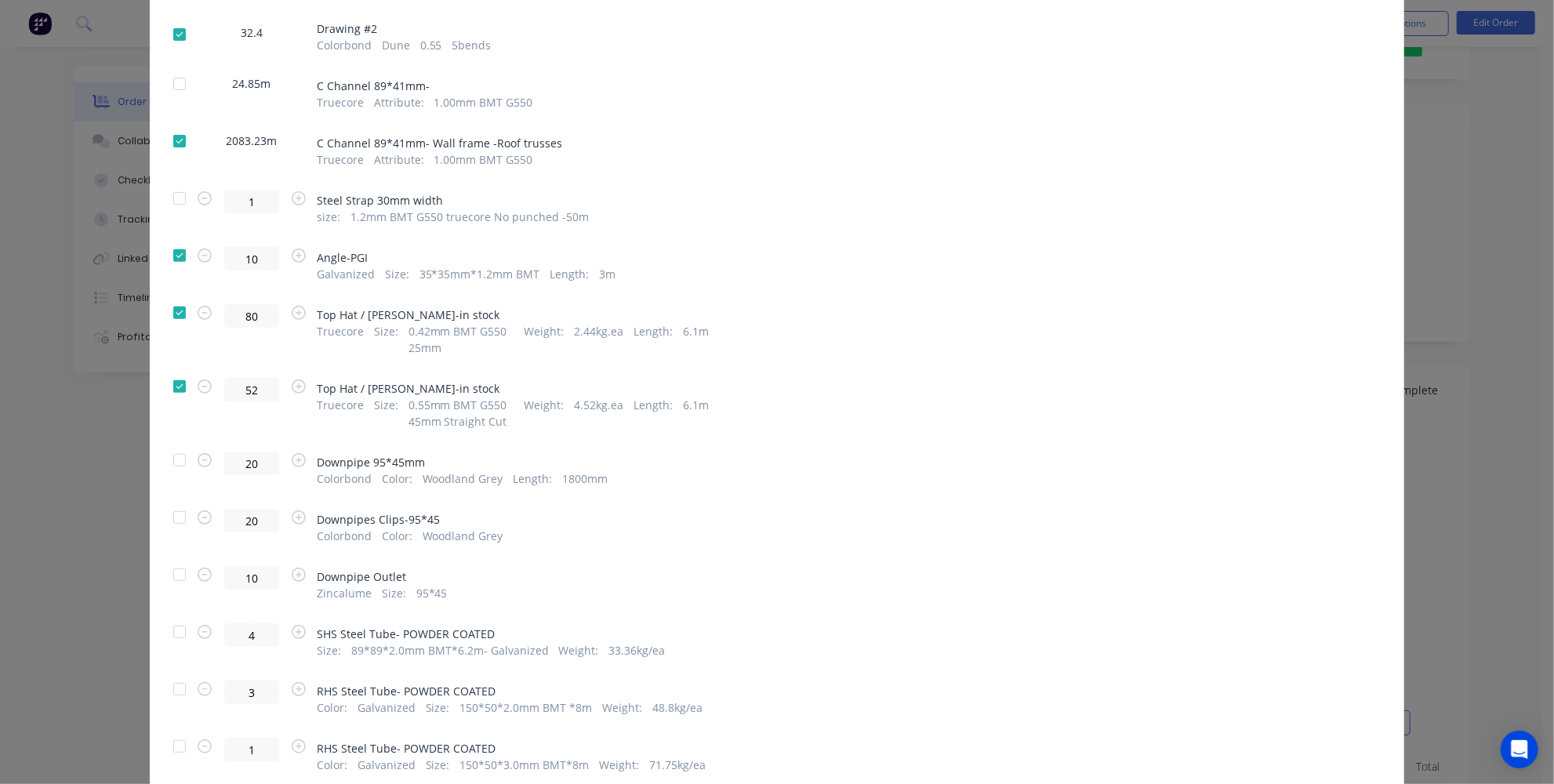
click at [176, 460] on div at bounding box center [179, 460] width 31 height 31
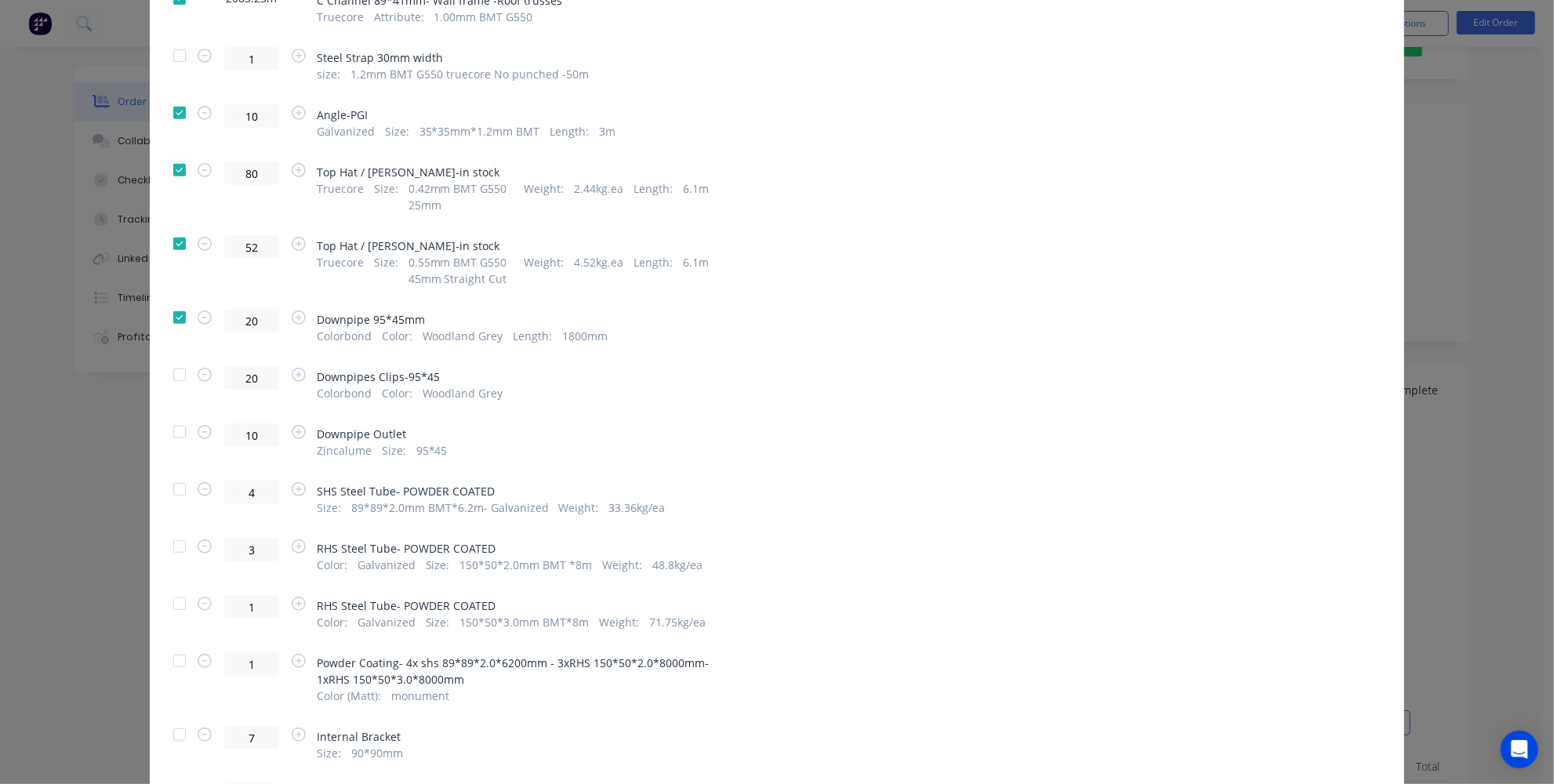
scroll to position [570, 0]
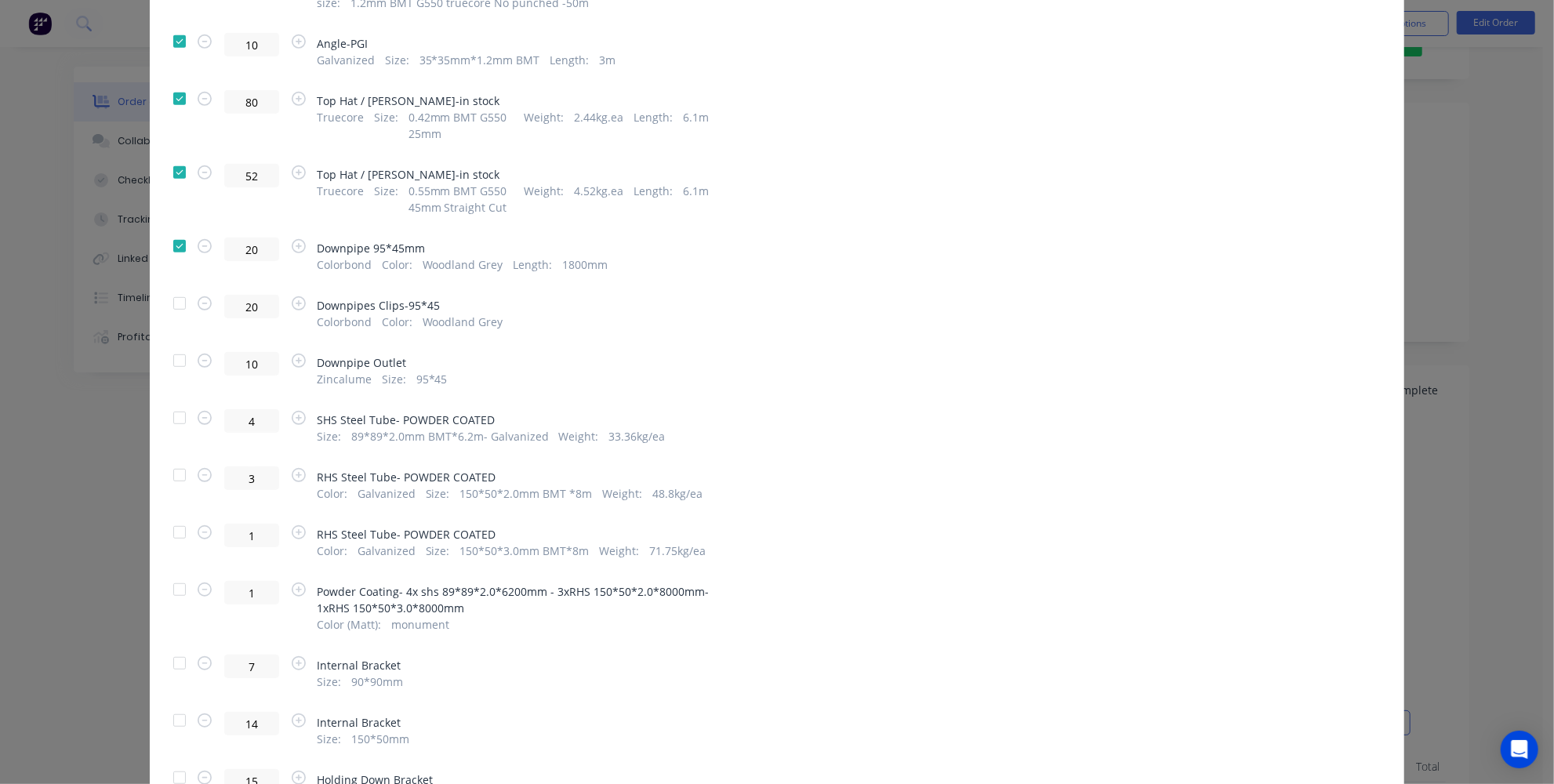
click at [172, 583] on div at bounding box center [179, 590] width 31 height 31
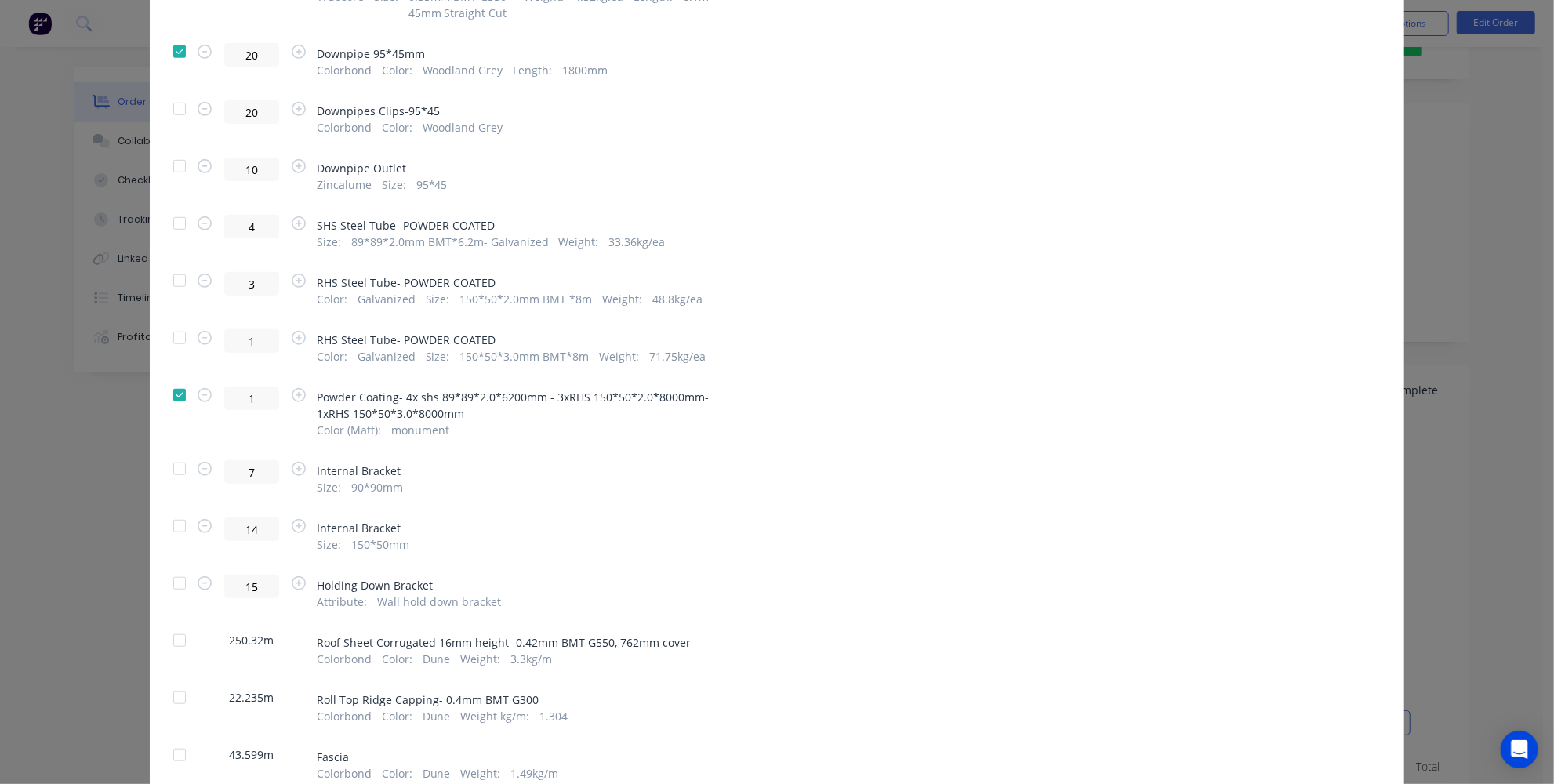
scroll to position [783, 0]
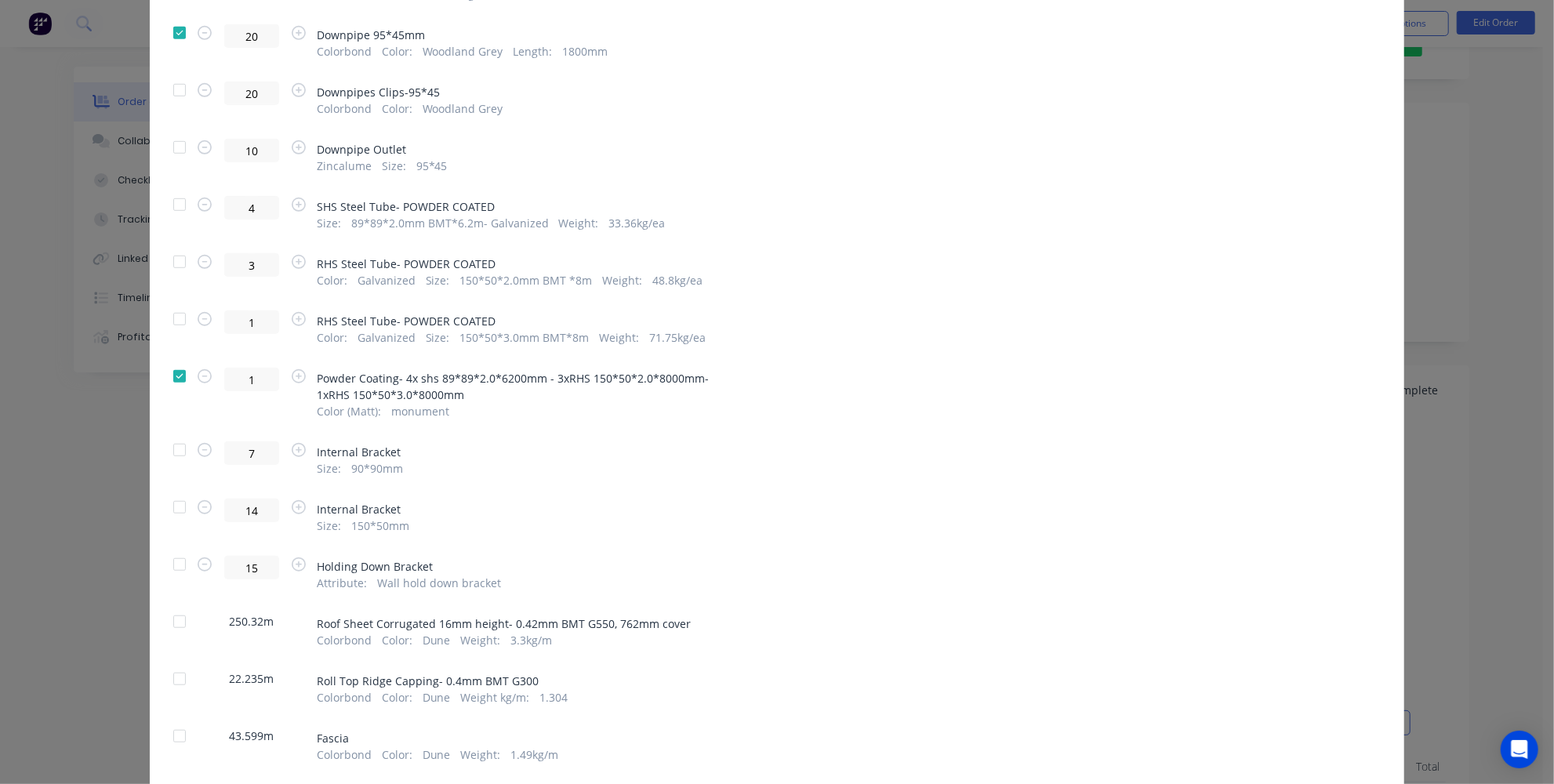
click at [178, 619] on div at bounding box center [179, 621] width 31 height 31
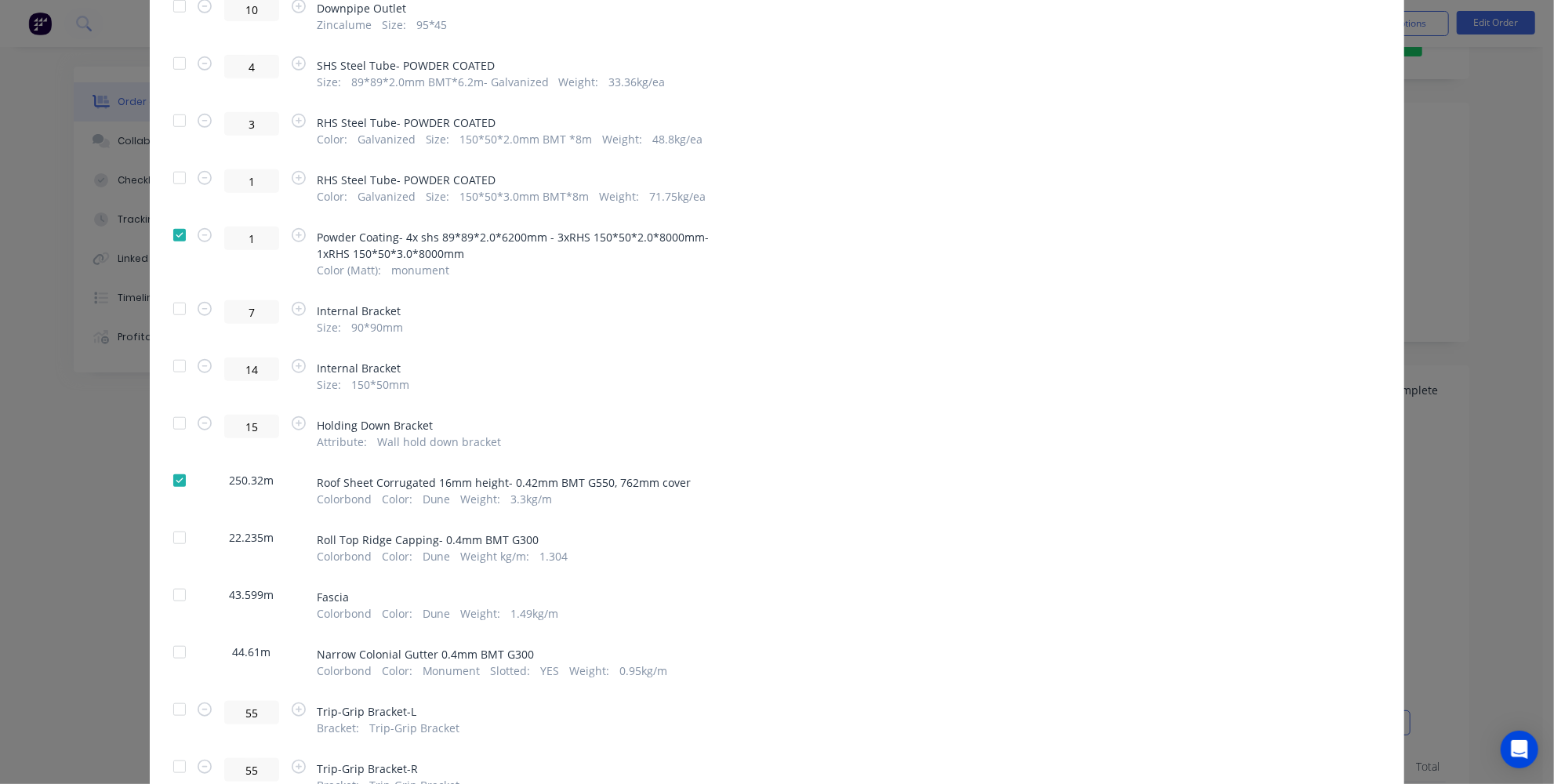
scroll to position [926, 0]
click at [171, 535] on div at bounding box center [179, 536] width 31 height 31
click at [169, 596] on div at bounding box center [179, 593] width 31 height 31
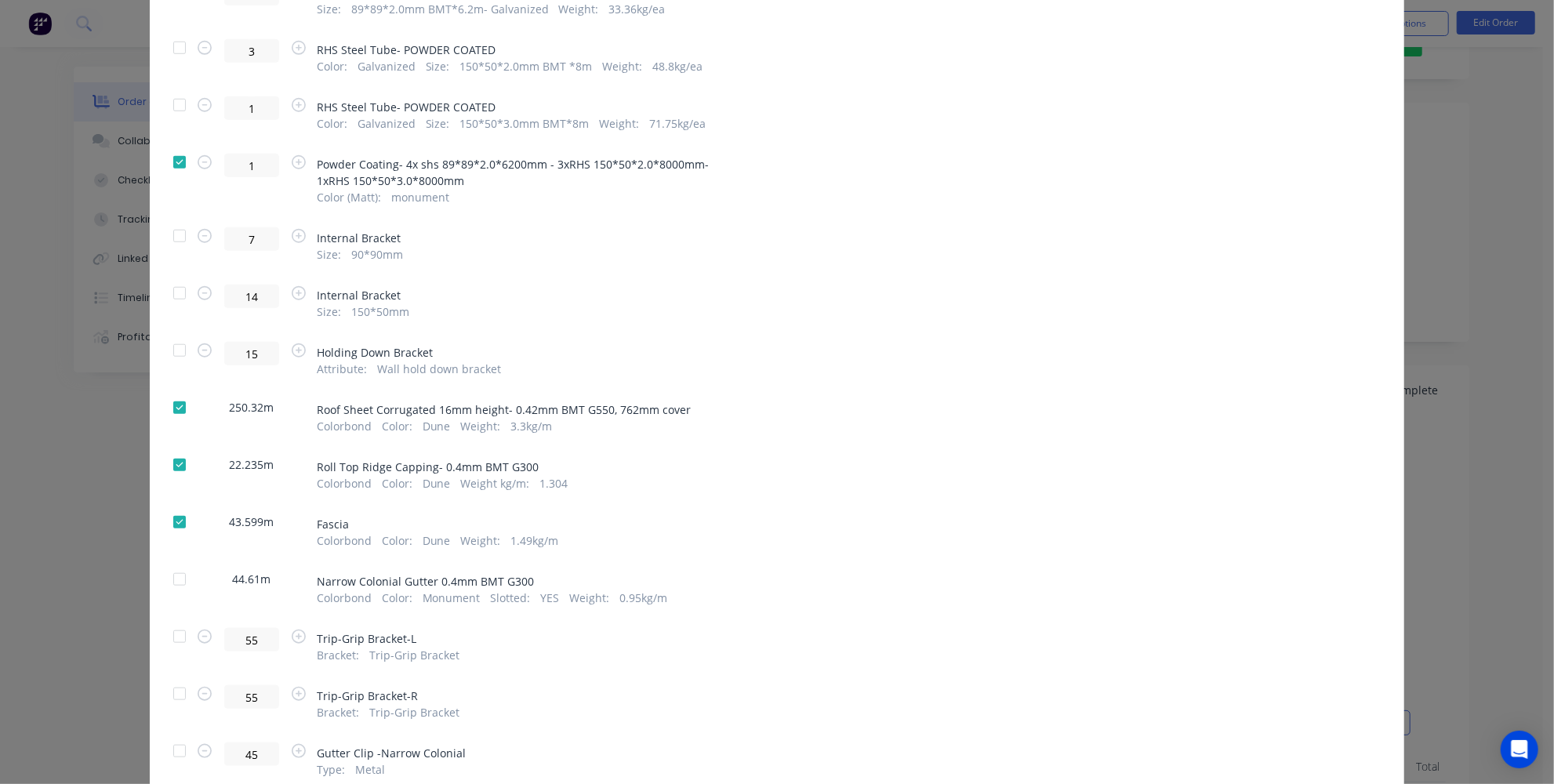
click at [173, 577] on div at bounding box center [179, 579] width 31 height 31
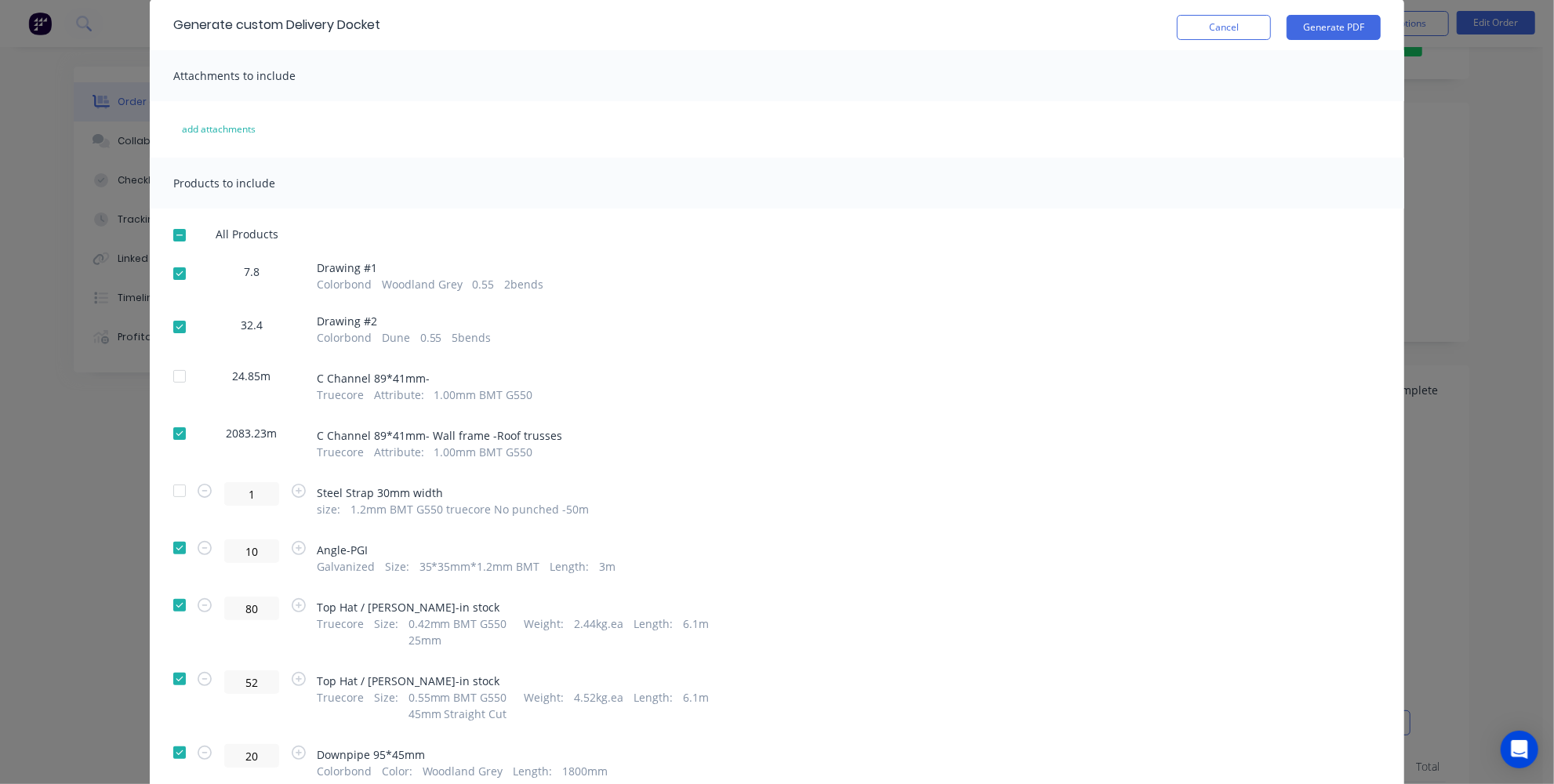
scroll to position [0, 0]
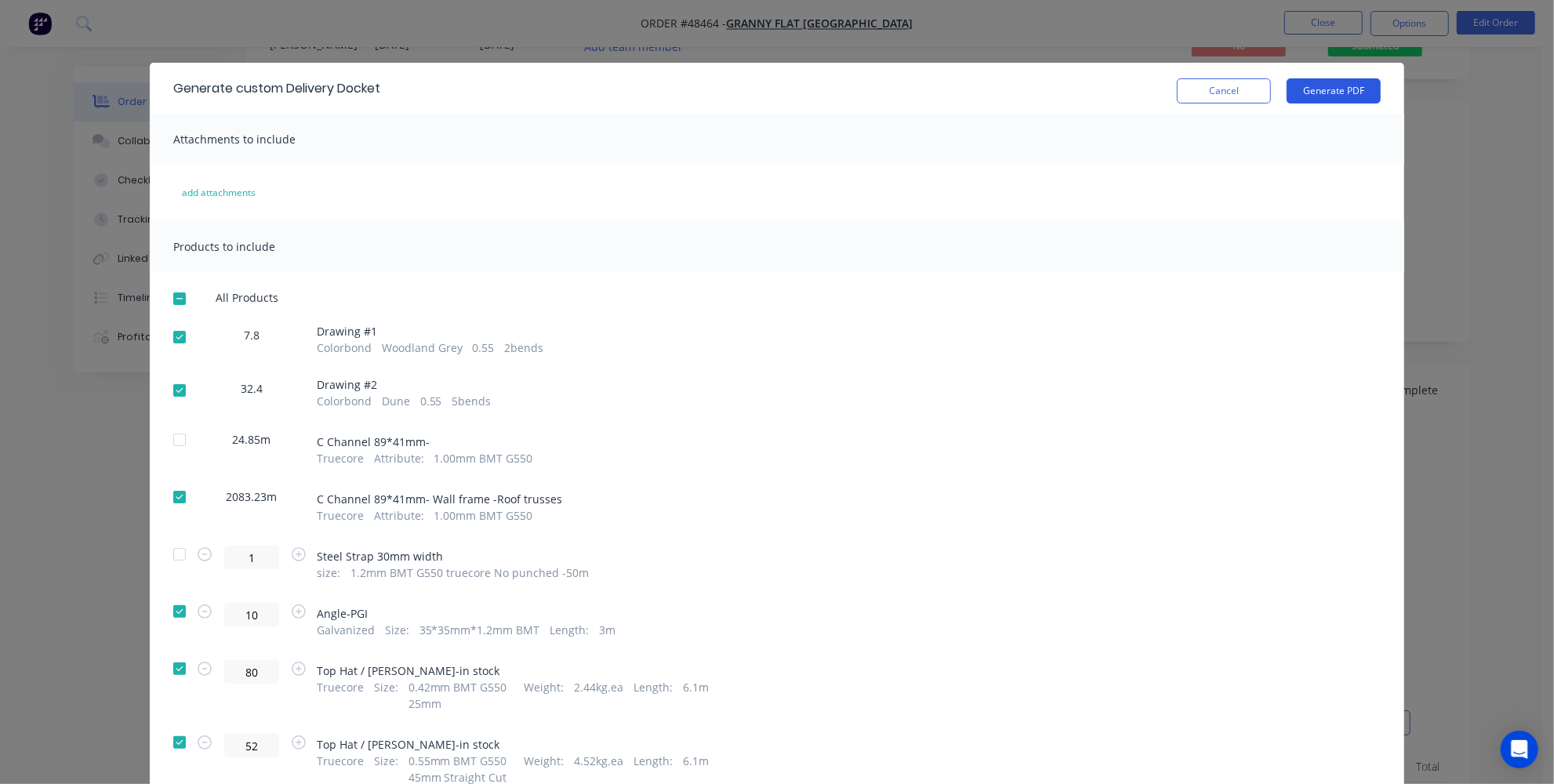
click at [1312, 91] on button "Generate PDF" at bounding box center [1333, 91] width 94 height 25
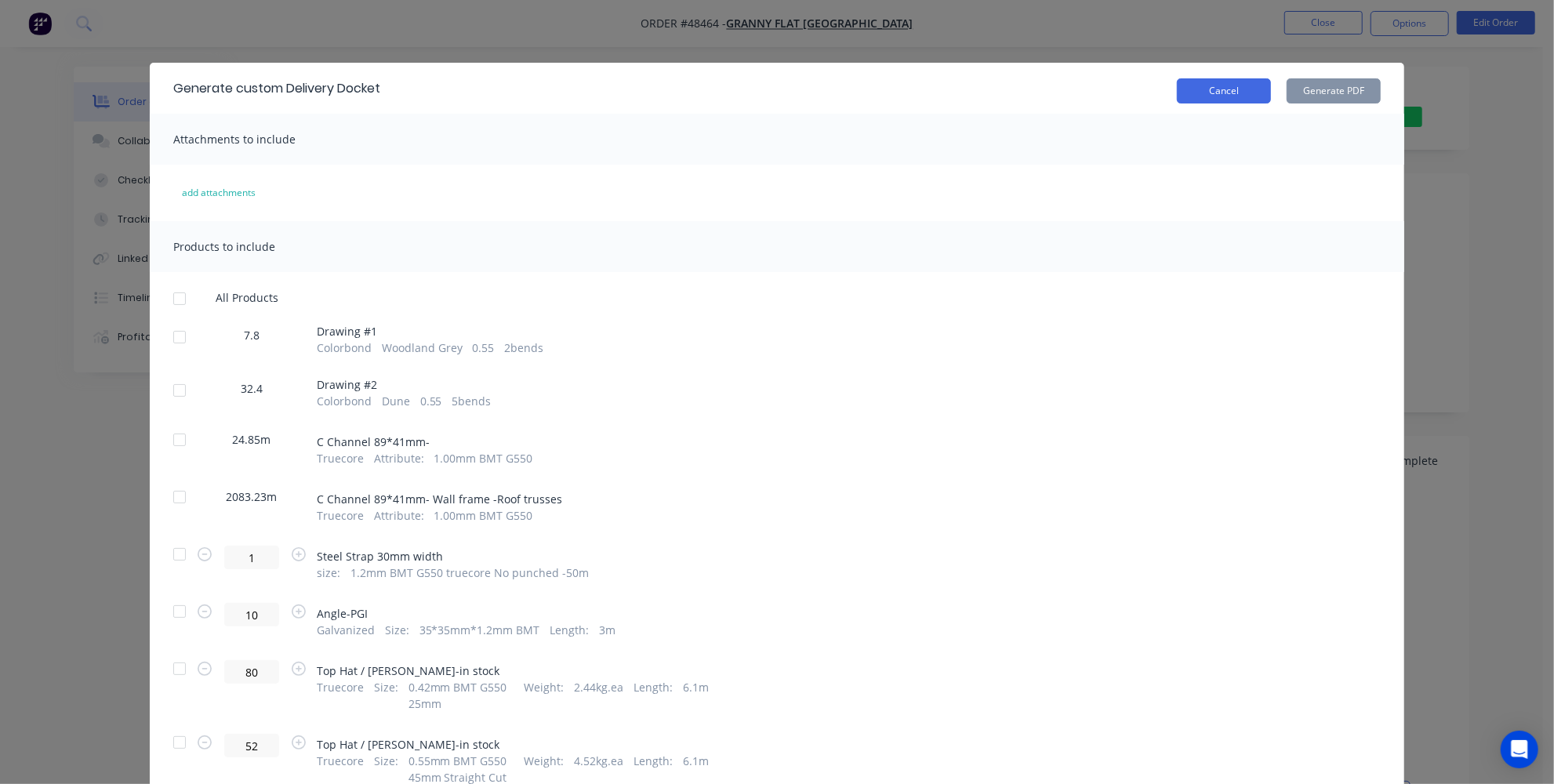
click at [1216, 92] on button "Cancel" at bounding box center [1224, 91] width 94 height 25
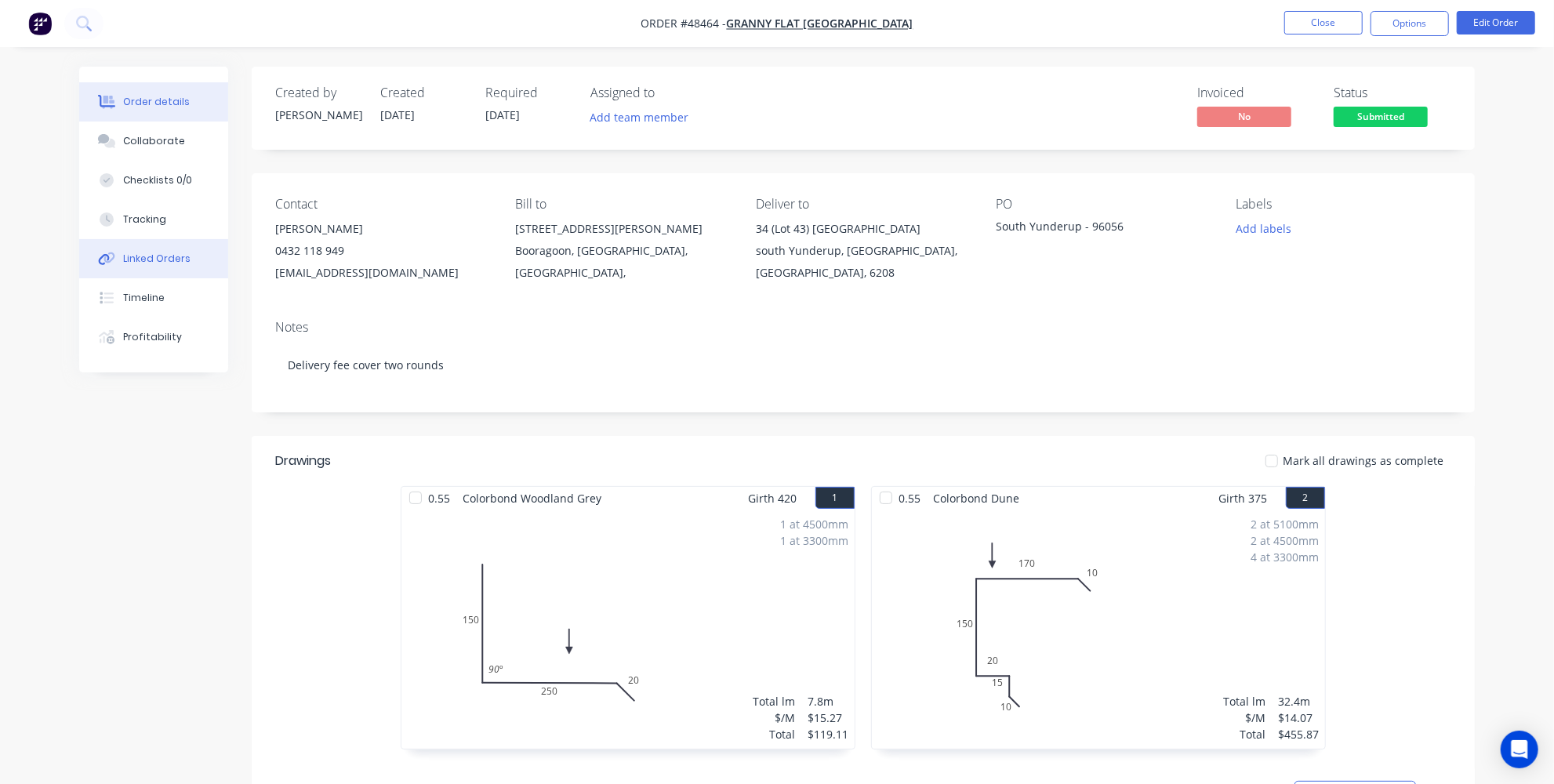
click at [177, 263] on div "Linked Orders" at bounding box center [157, 258] width 67 height 14
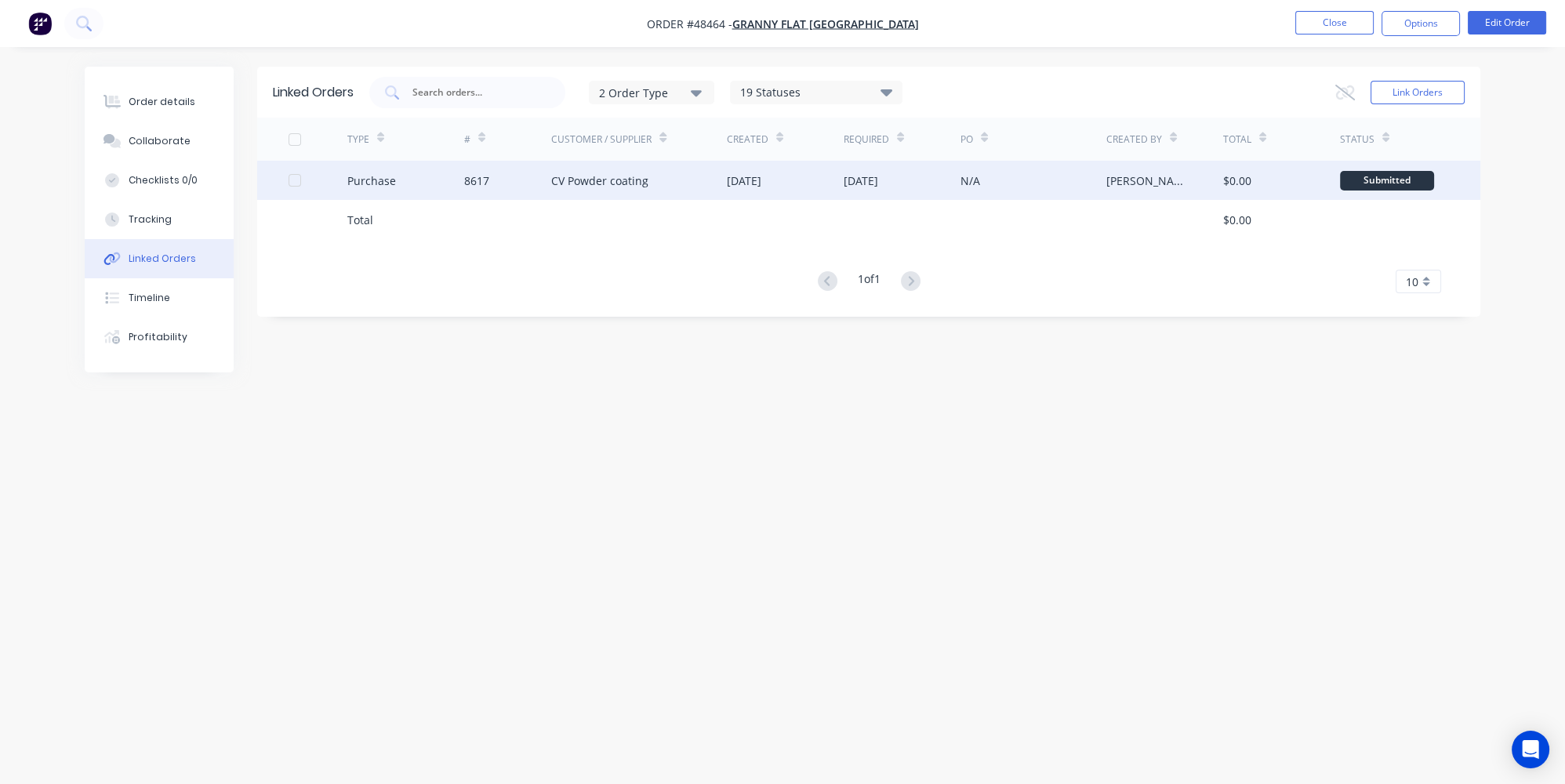
click at [671, 186] on div "CV Powder coating" at bounding box center [638, 180] width 176 height 39
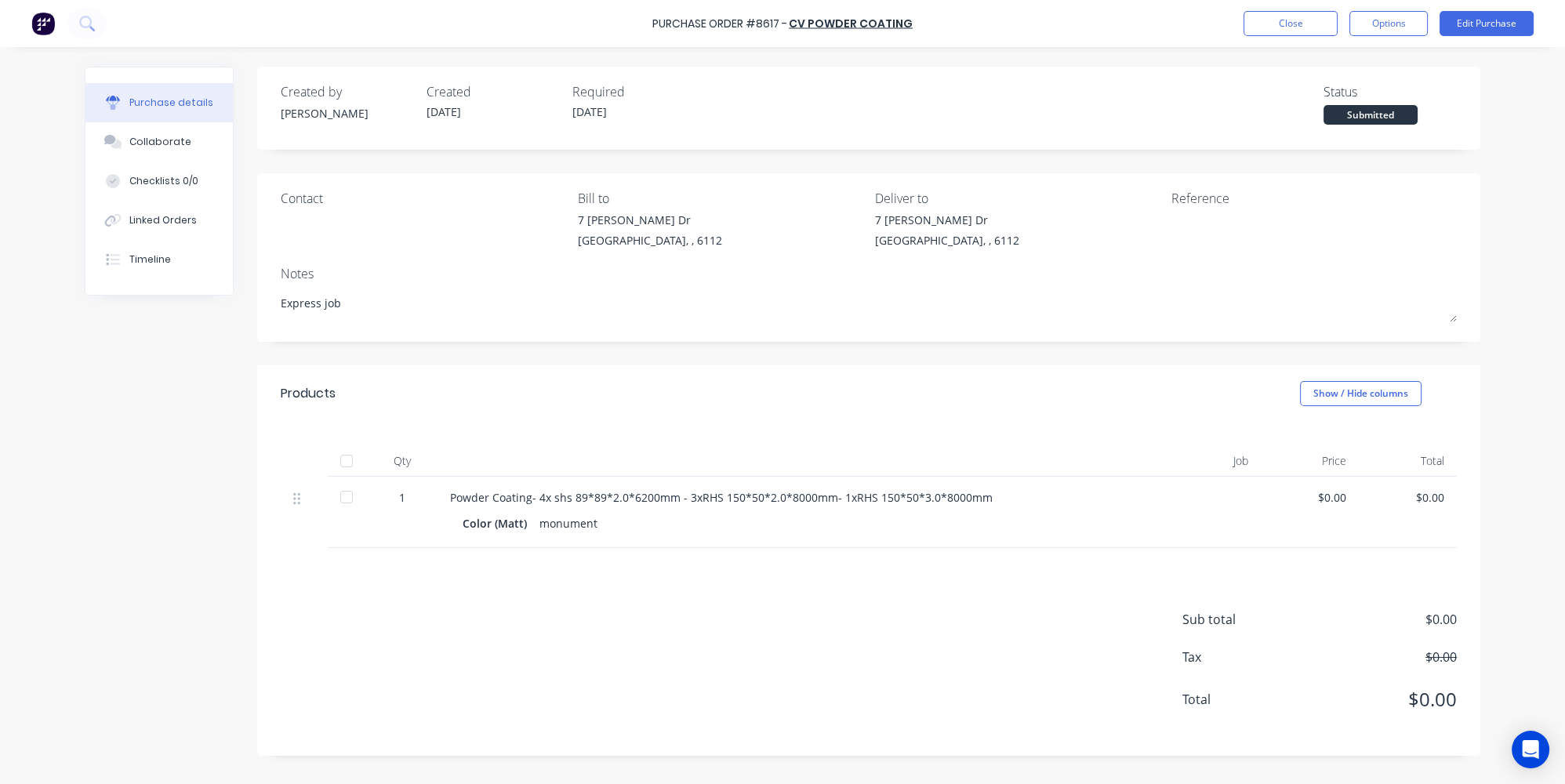
click at [37, 18] on img at bounding box center [42, 23] width 23 height 23
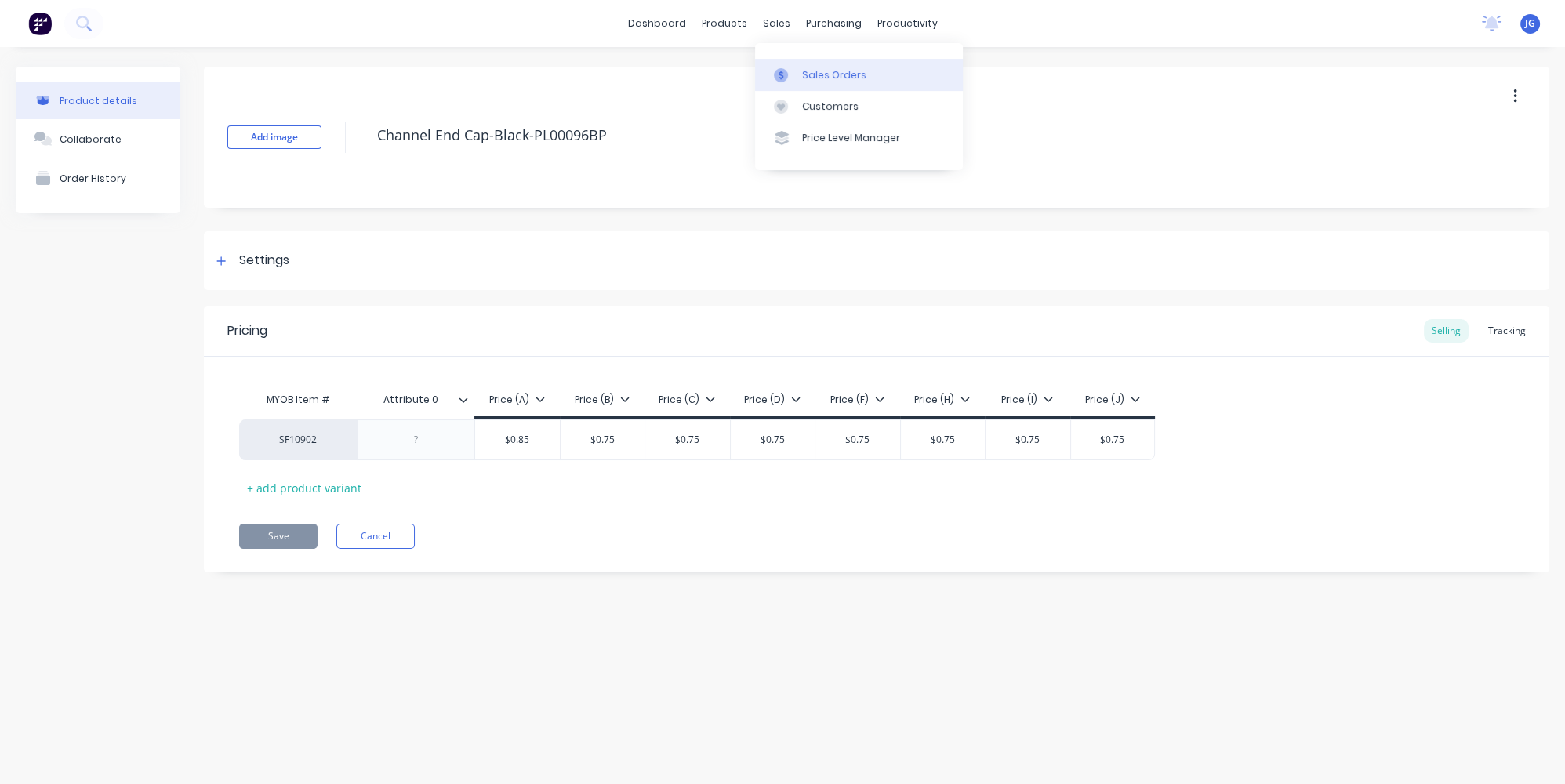
click at [780, 72] on icon at bounding box center [780, 75] width 4 height 9
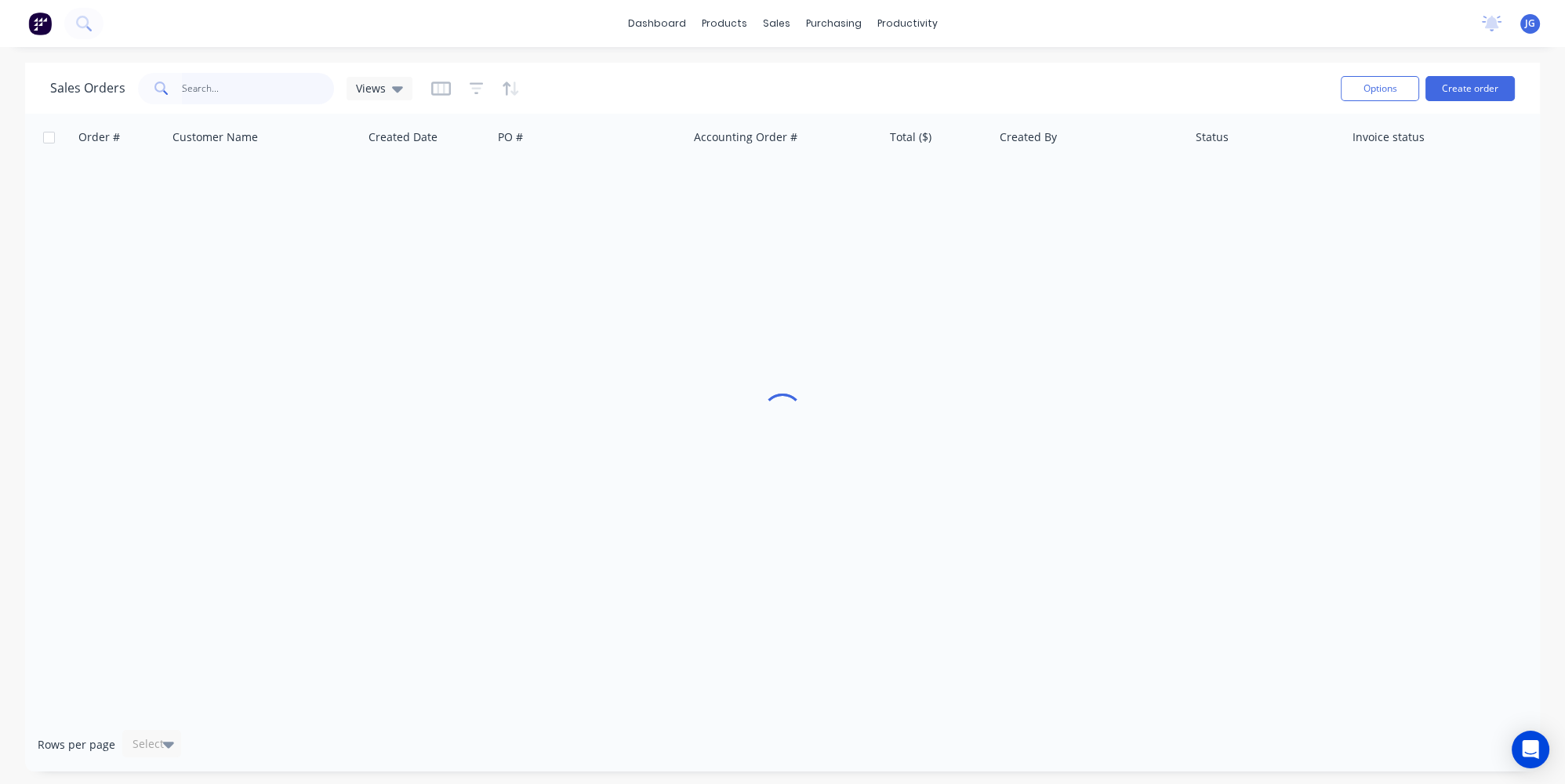
click at [229, 88] on input "text" at bounding box center [258, 88] width 153 height 31
paste input "45321"
type input "45321"
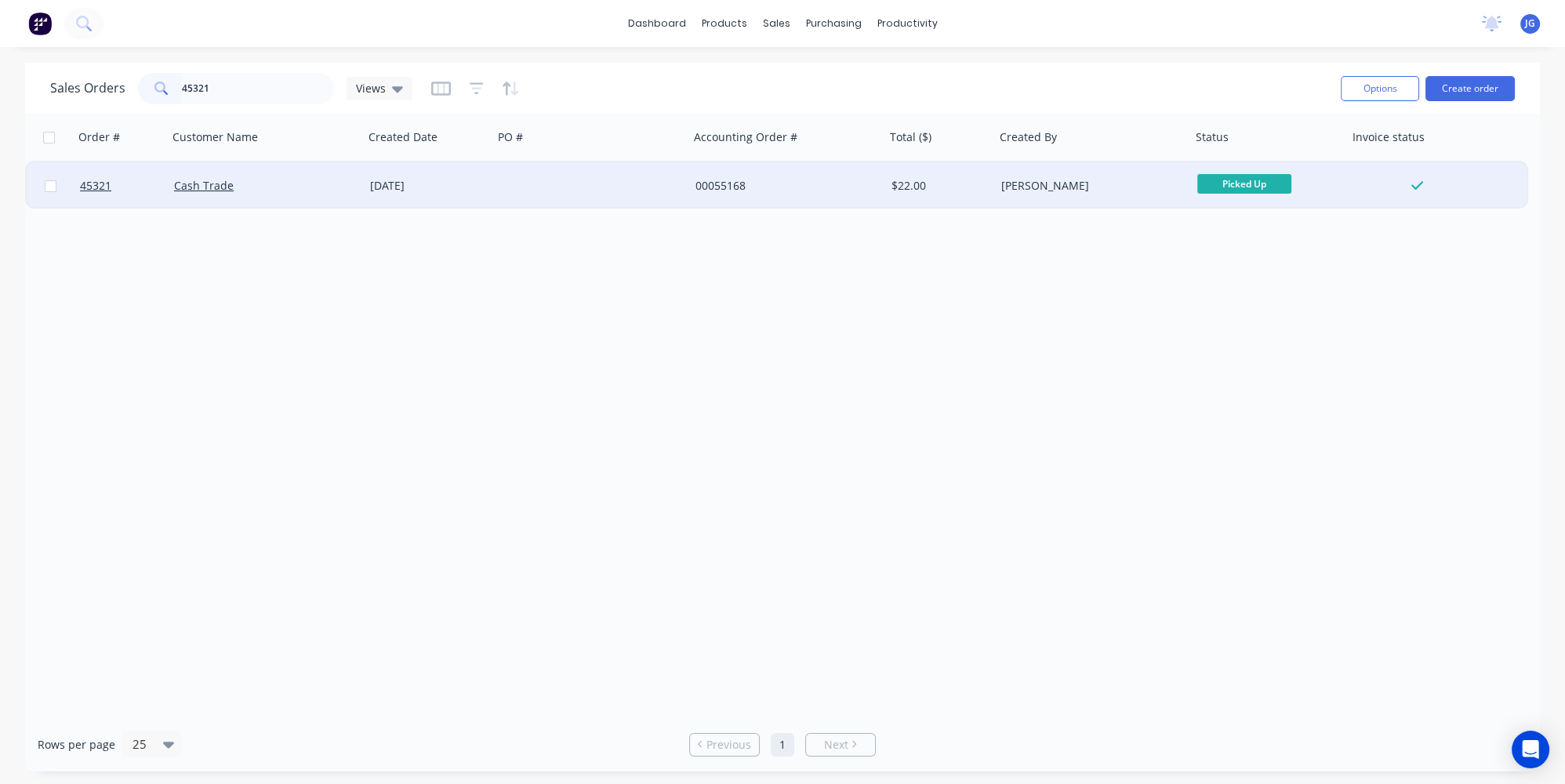
click at [284, 182] on div "Cash Trade" at bounding box center [260, 186] width 174 height 16
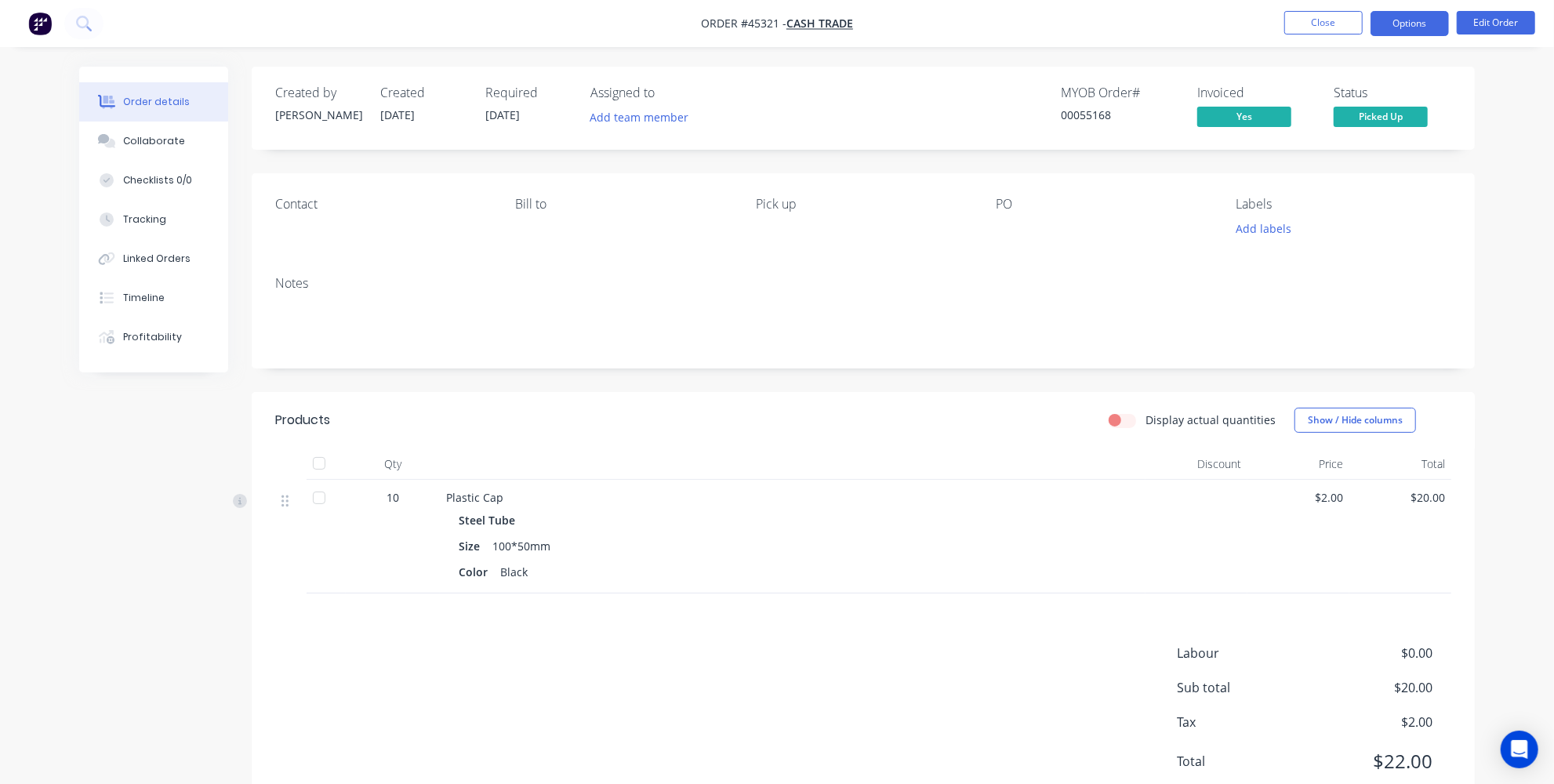
click at [1381, 22] on button "Options" at bounding box center [1410, 23] width 79 height 25
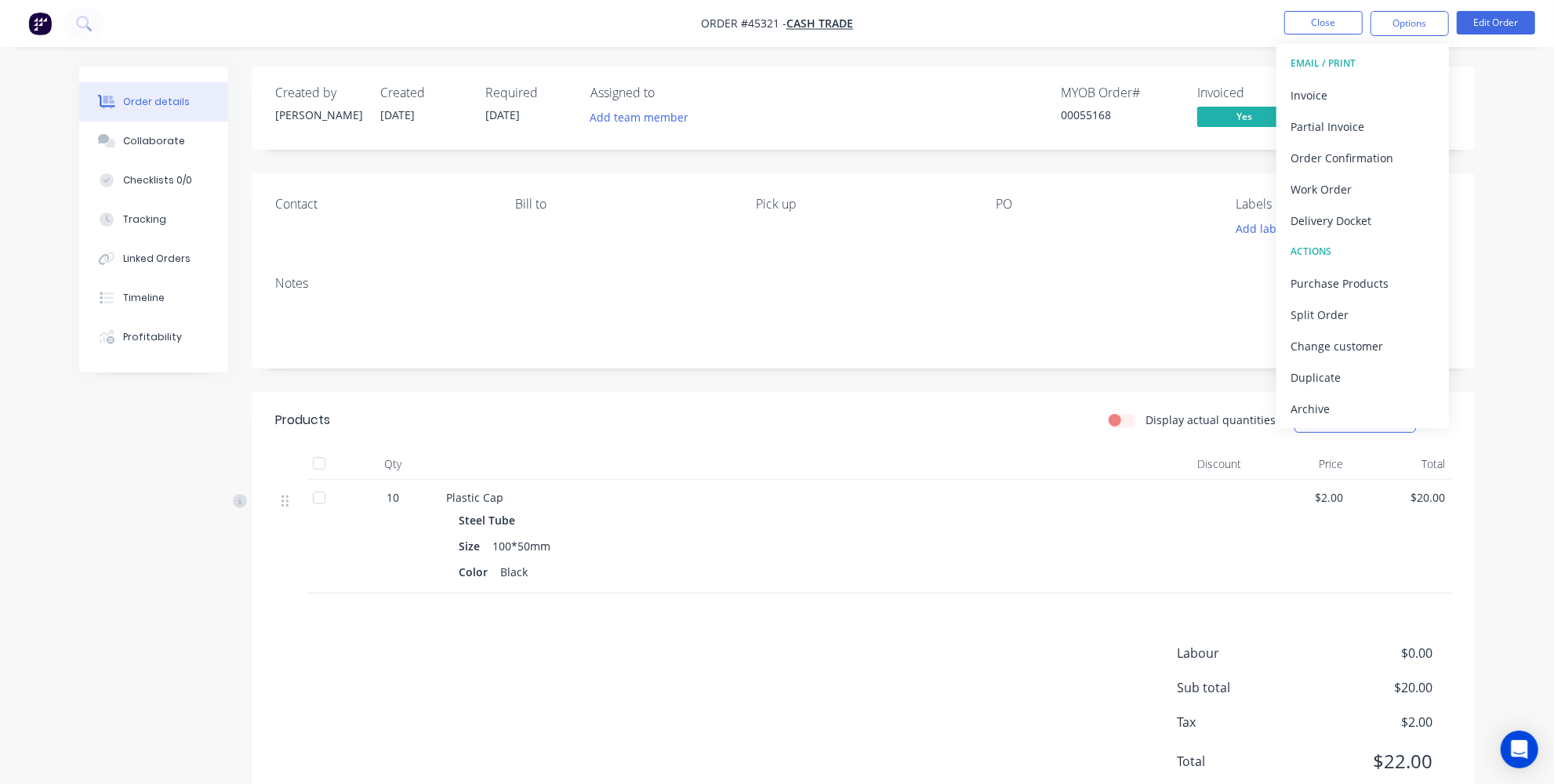
click at [542, 514] on div "Steel Tube" at bounding box center [792, 519] width 668 height 22
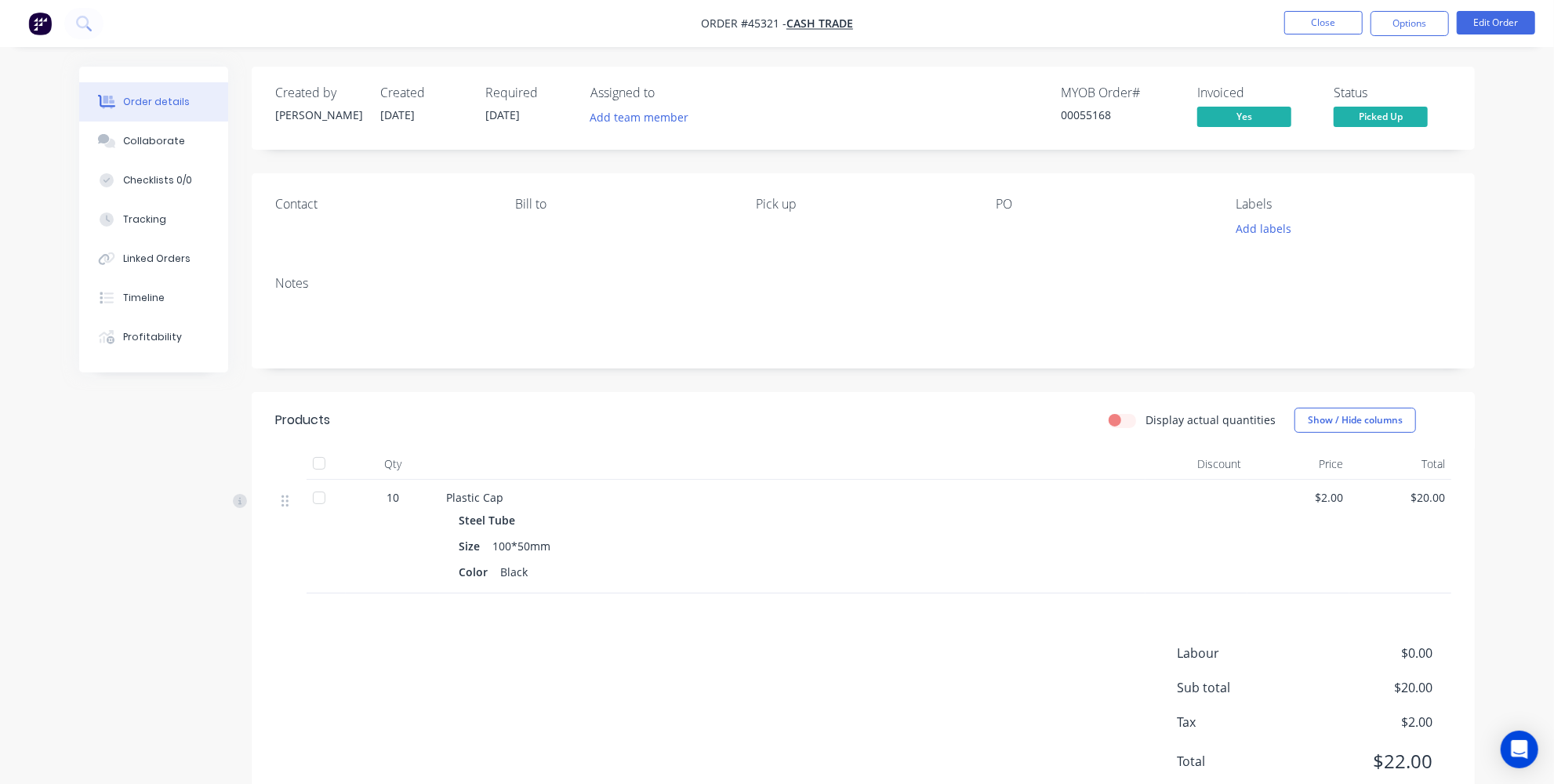
click at [29, 21] on img "button" at bounding box center [40, 23] width 23 height 23
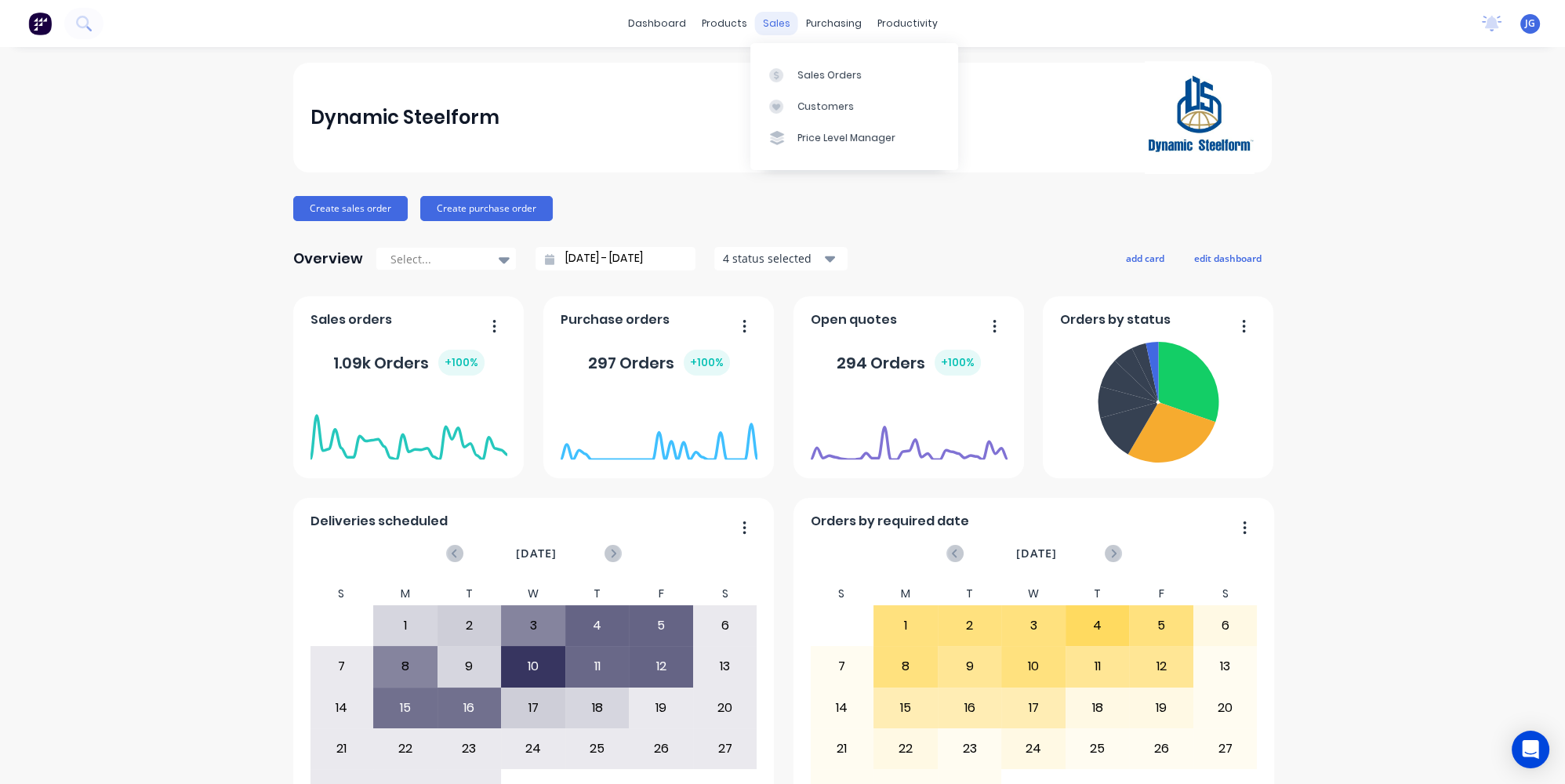
click at [757, 22] on div "sales" at bounding box center [776, 23] width 43 height 23
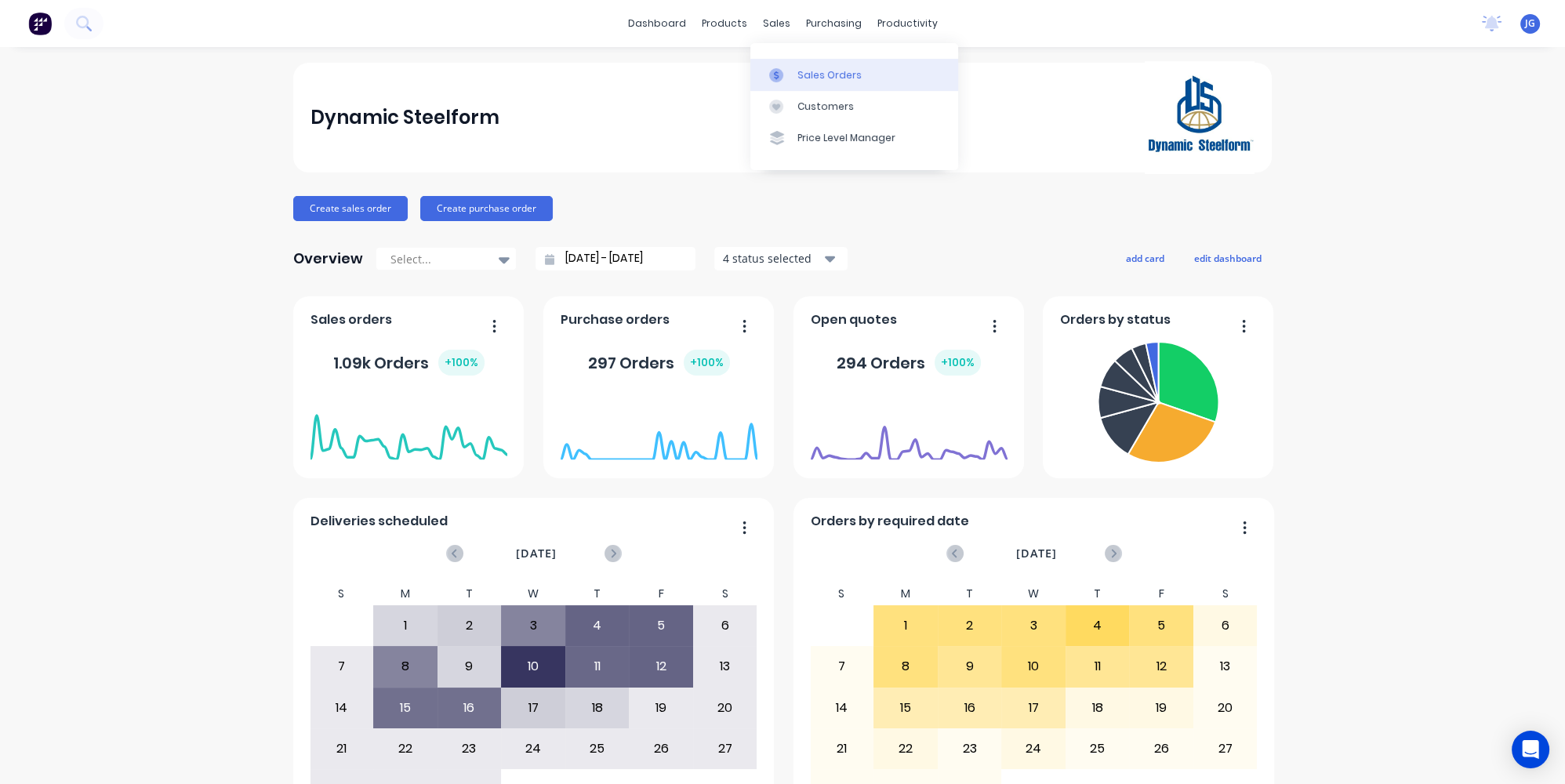
click at [792, 70] on div at bounding box center [780, 75] width 23 height 14
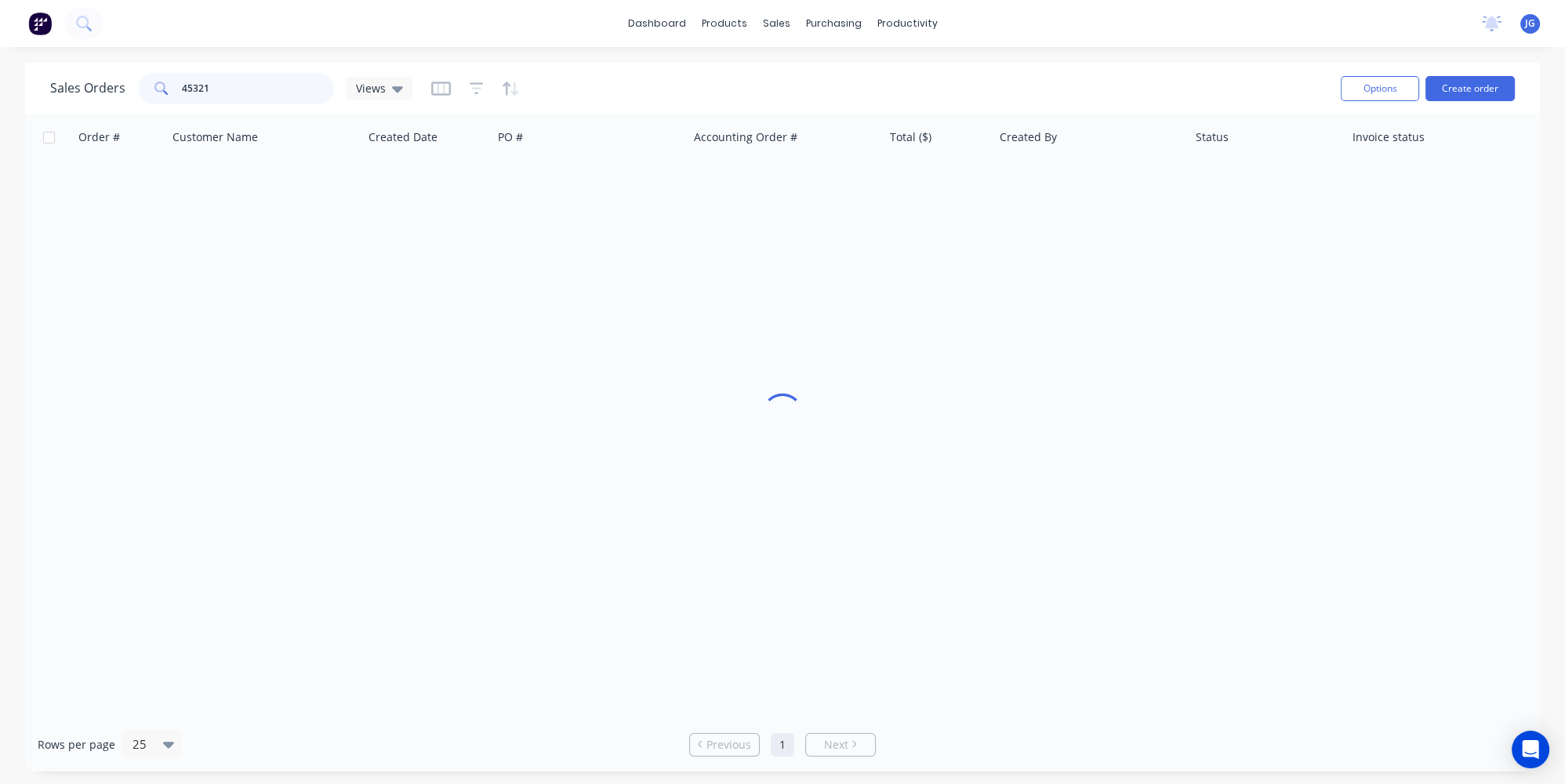
click at [296, 82] on input "45321" at bounding box center [258, 88] width 153 height 31
drag, startPoint x: 296, startPoint y: 82, endPoint x: 105, endPoint y: 81, distance: 191.0
click at [105, 83] on div "Sales Orders 45321 Views" at bounding box center [231, 88] width 362 height 31
paste input "46926"
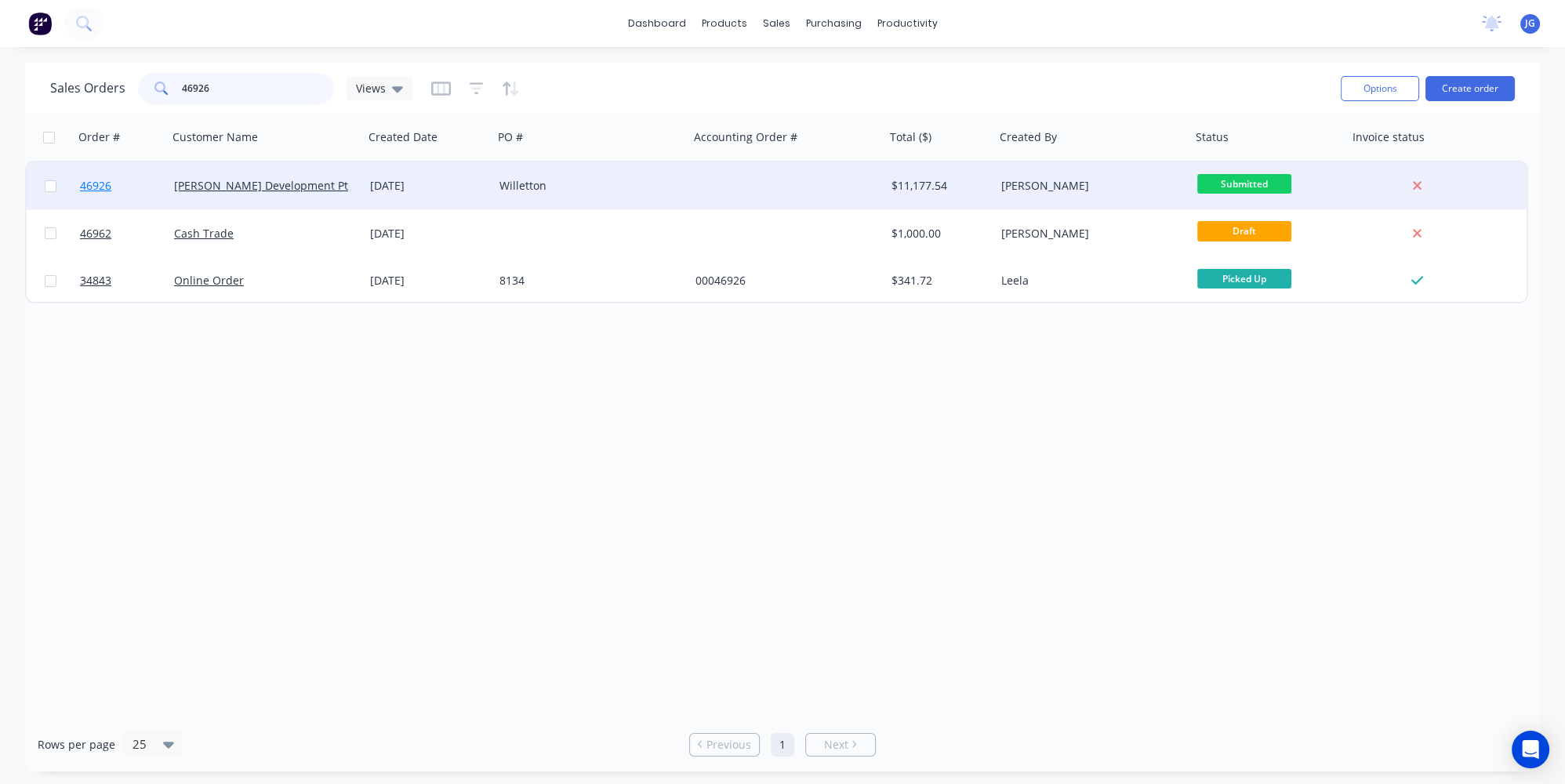
type input "46926"
click at [149, 188] on link "46926" at bounding box center [126, 186] width 94 height 47
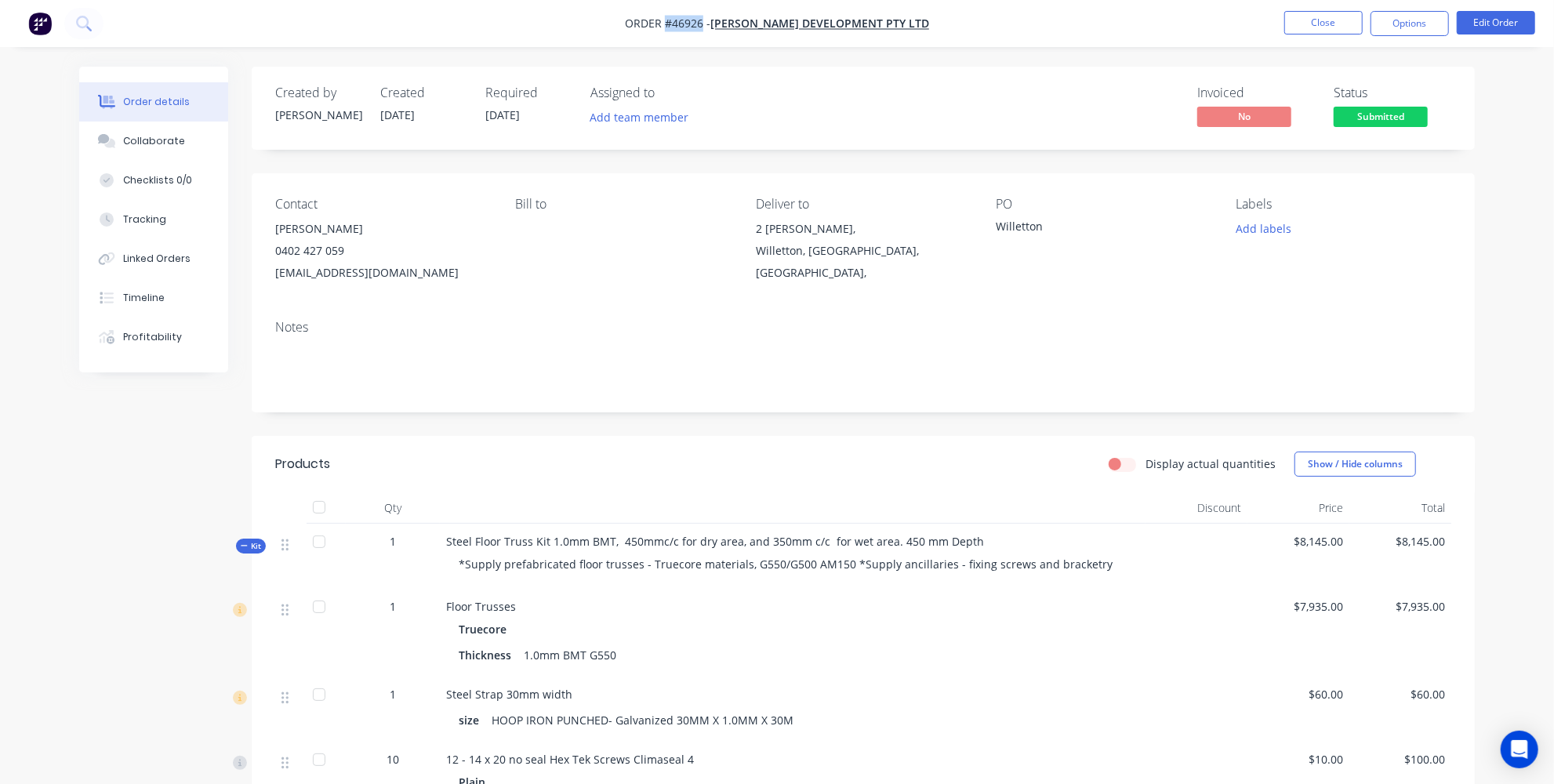
drag, startPoint x: 726, startPoint y: 23, endPoint x: 687, endPoint y: 22, distance: 39.0
click at [687, 22] on span "Order #46926 -" at bounding box center [668, 23] width 86 height 15
copy span "#46926"
drag, startPoint x: 749, startPoint y: 220, endPoint x: 954, endPoint y: 261, distance: 209.1
click at [954, 261] on div "Contact Crishan Fernando 0402 427 059 cf@ferhanarchitects.com.au Bill to Delive…" at bounding box center [863, 239] width 1223 height 134
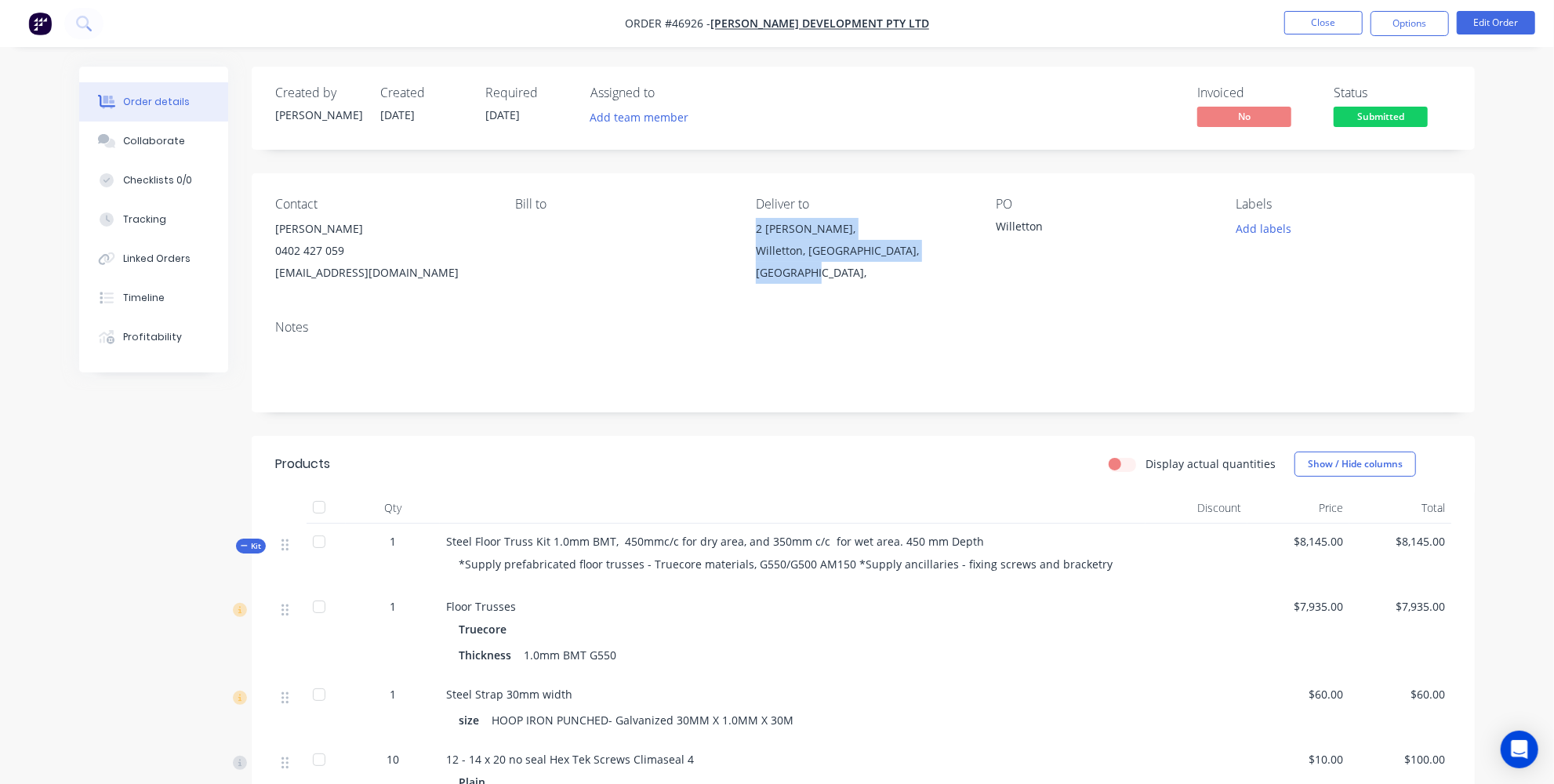
copy div "2 Rainer Mews, Willetton, Western Australia, Australia,"
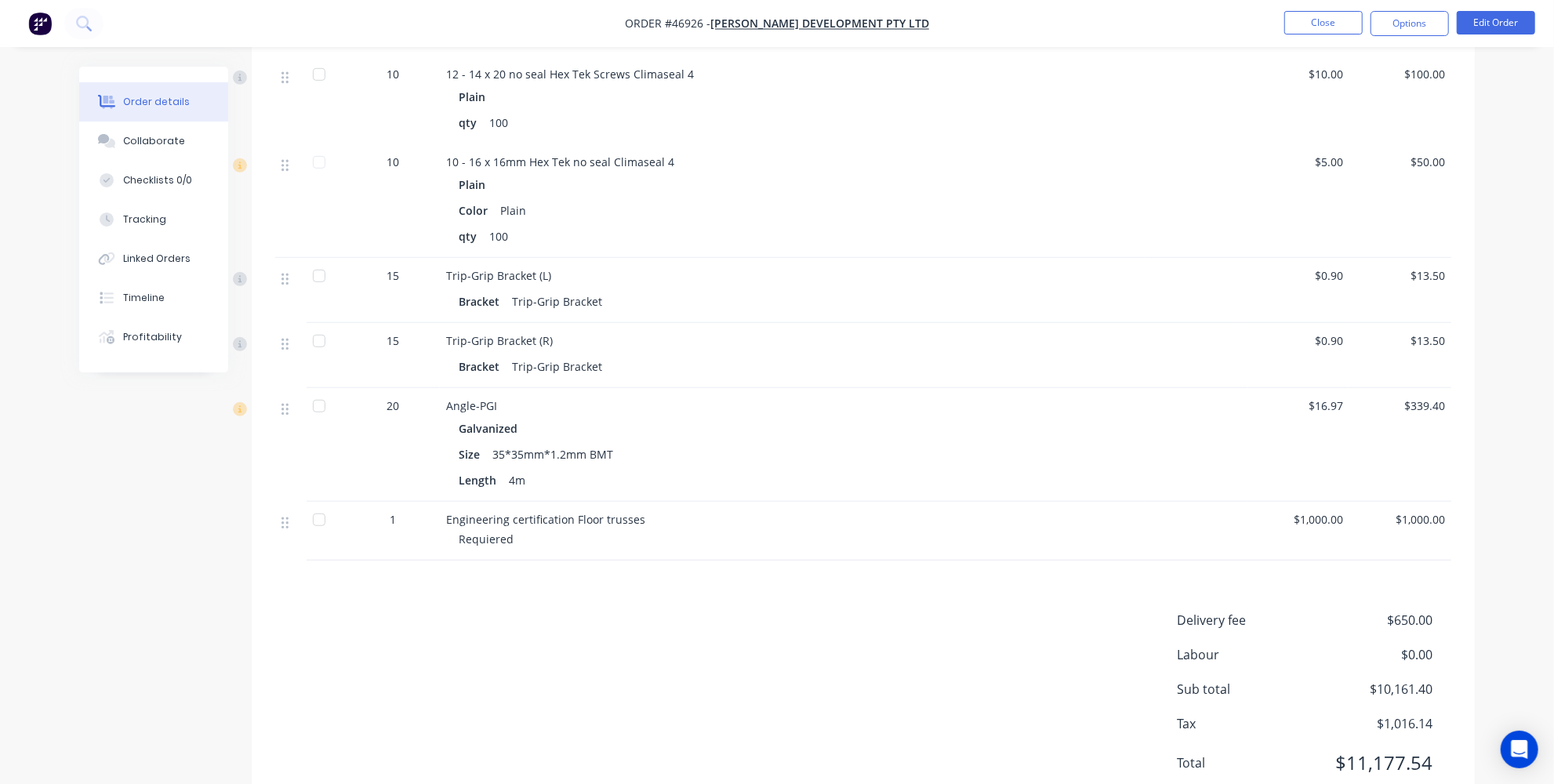
scroll to position [712, 0]
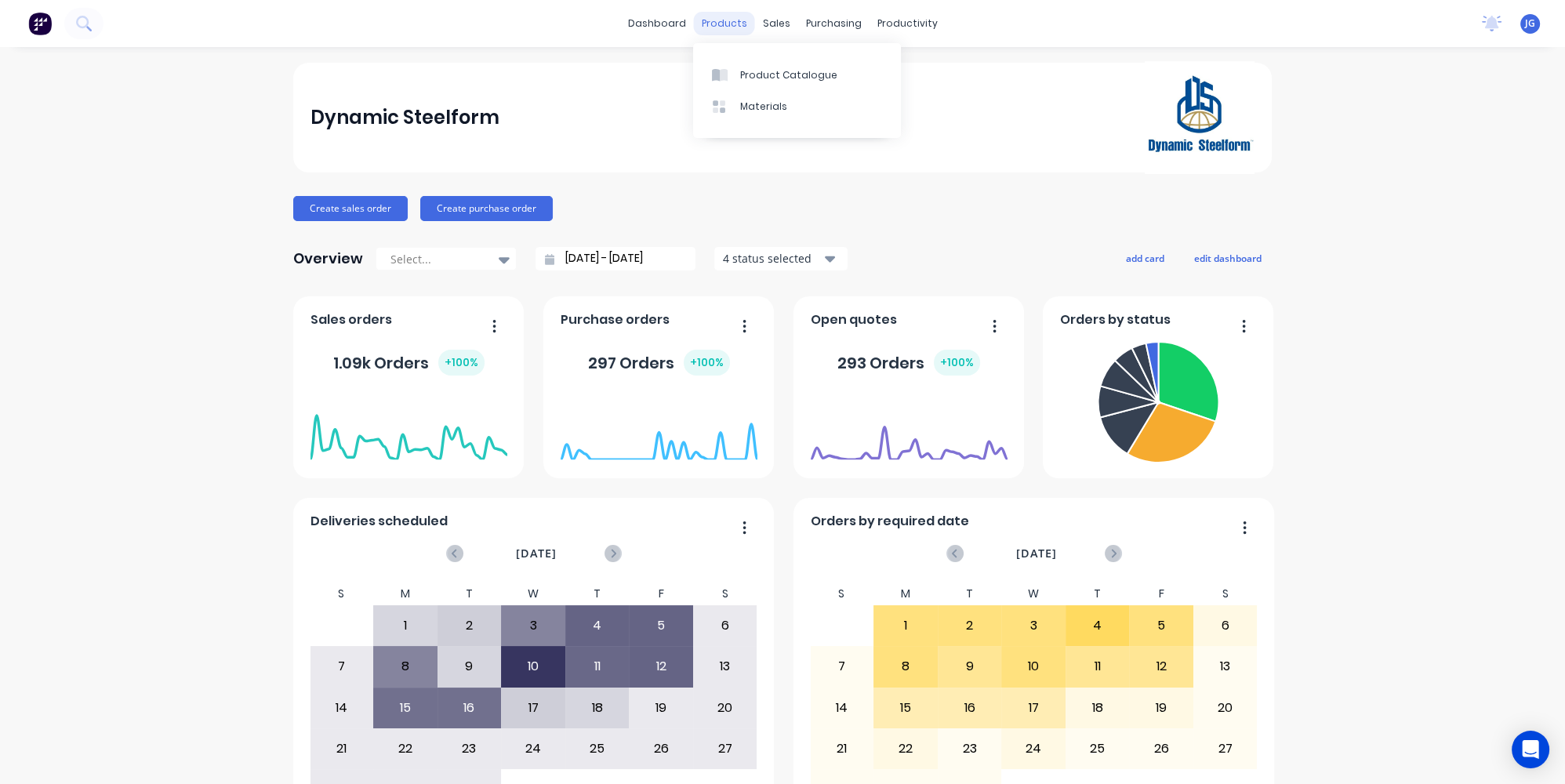
click at [721, 26] on div "products" at bounding box center [724, 23] width 61 height 23
click at [751, 79] on div "Product Catalogue" at bounding box center [789, 75] width 97 height 14
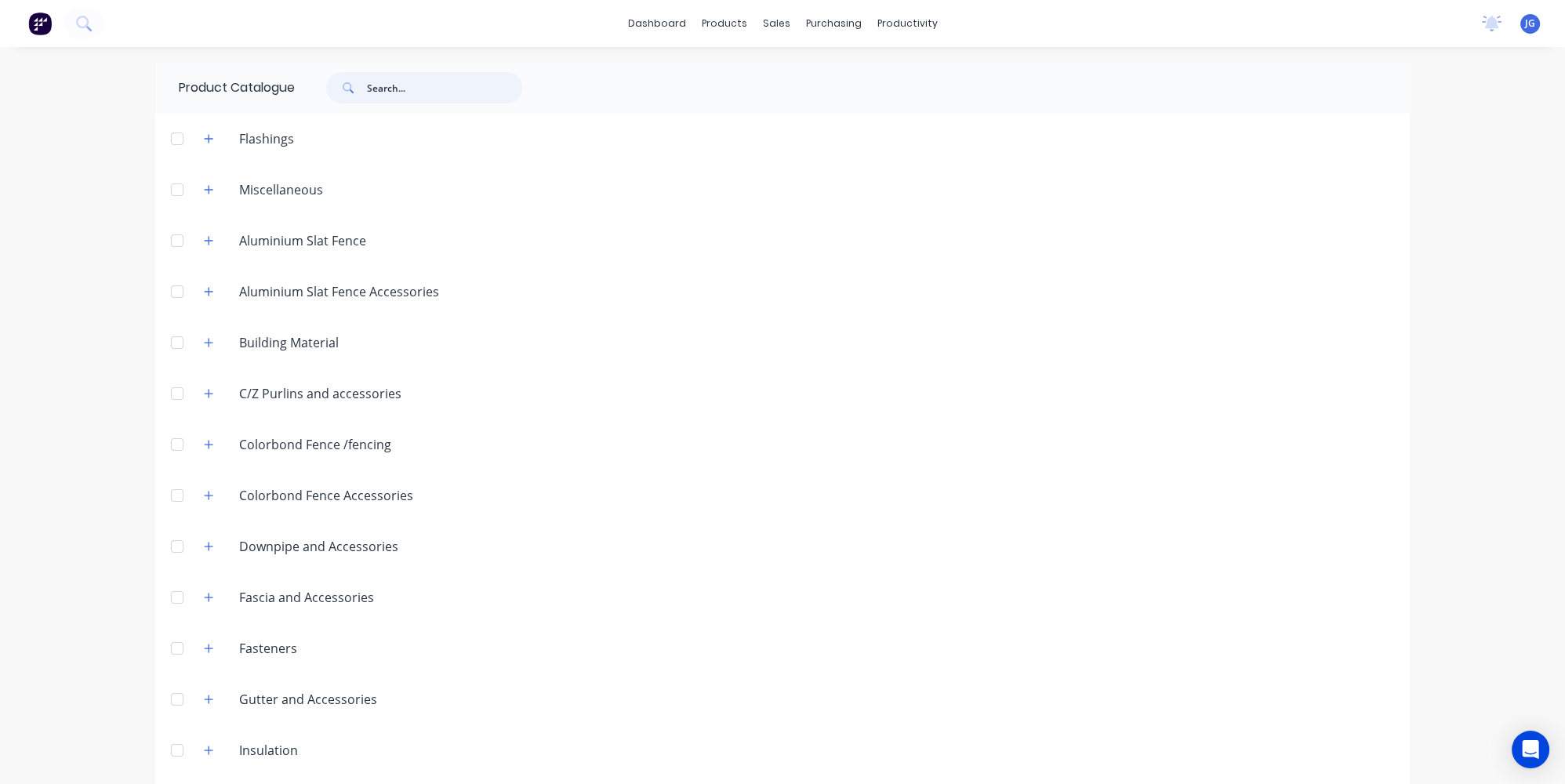
click at [387, 91] on input "text" at bounding box center [444, 87] width 156 height 31
type input "wall plate"
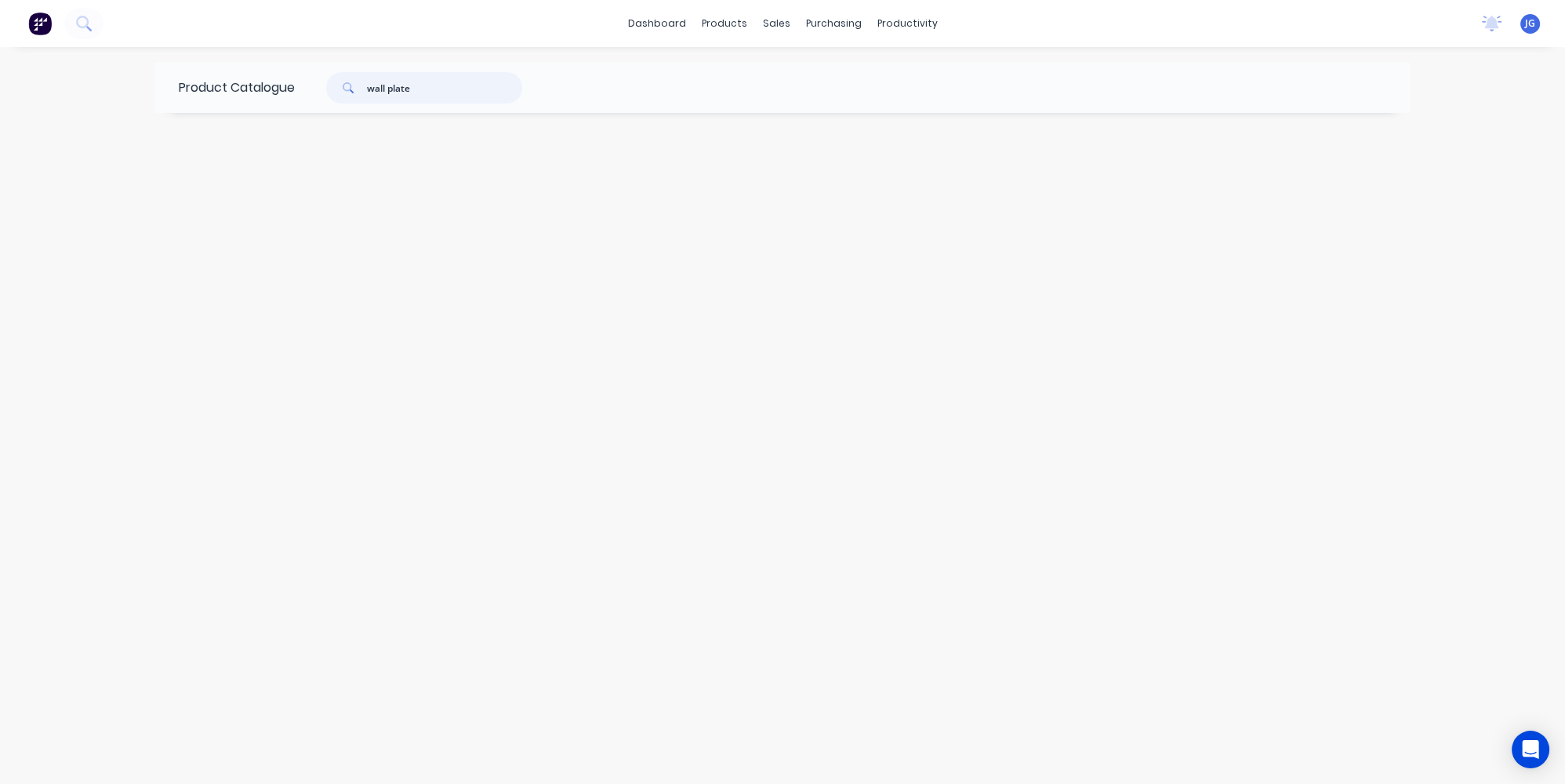
click at [431, 85] on input "wall plate" at bounding box center [444, 87] width 156 height 31
drag, startPoint x: 451, startPoint y: 90, endPoint x: 364, endPoint y: 89, distance: 87.0
click at [364, 89] on div "wall plate" at bounding box center [424, 87] width 196 height 31
